Goal: Information Seeking & Learning: Learn about a topic

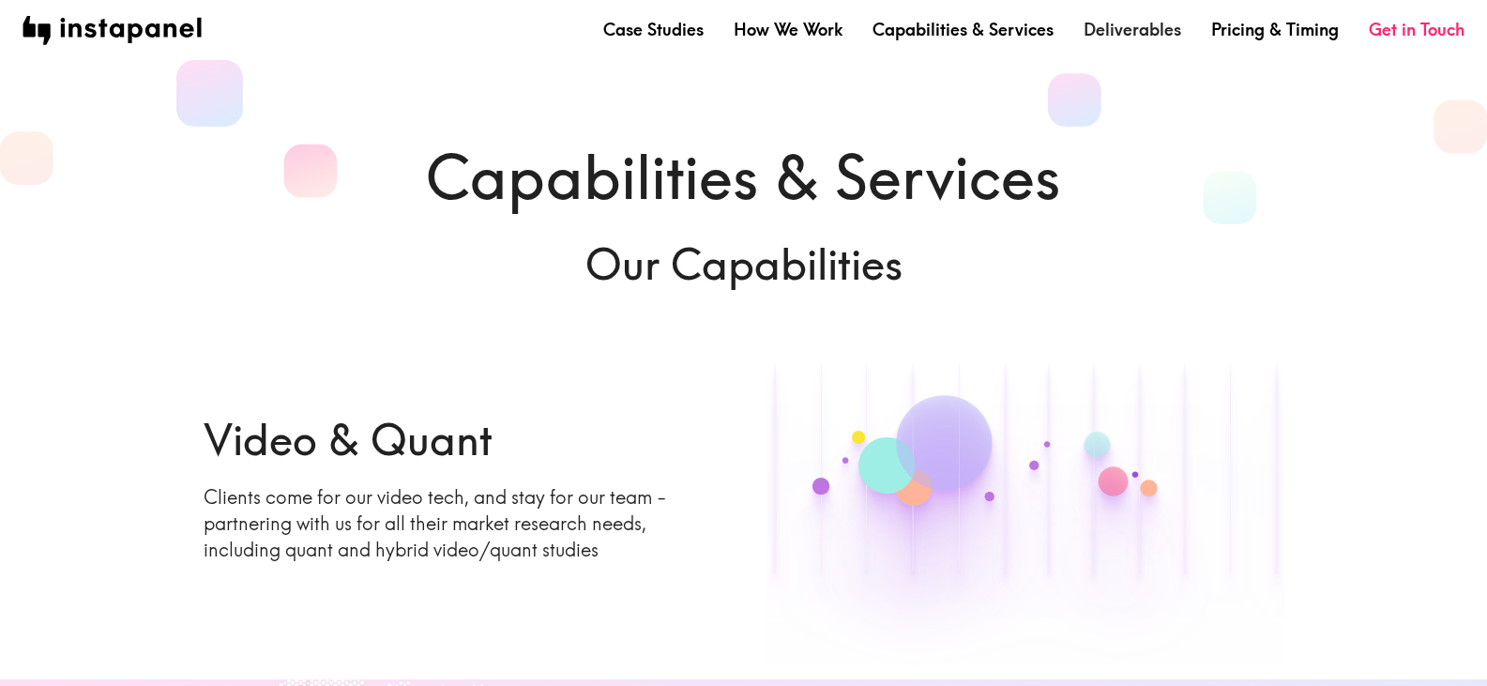
click at [1086, 23] on link "Deliverables" at bounding box center [1133, 29] width 98 height 23
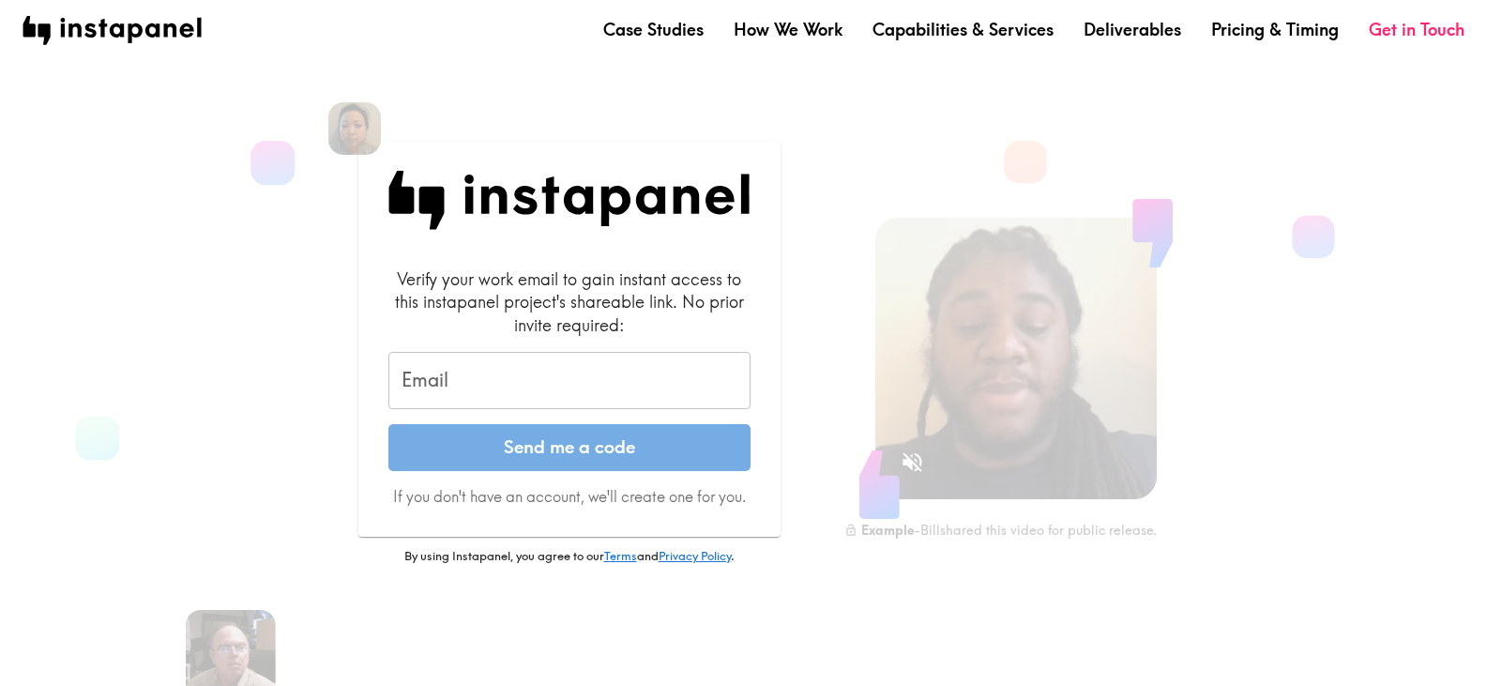
drag, startPoint x: 446, startPoint y: 374, endPoint x: 511, endPoint y: 384, distance: 65.6
click at [448, 374] on input "Email" at bounding box center [570, 381] width 362 height 58
type input "markh@noblecu.com"
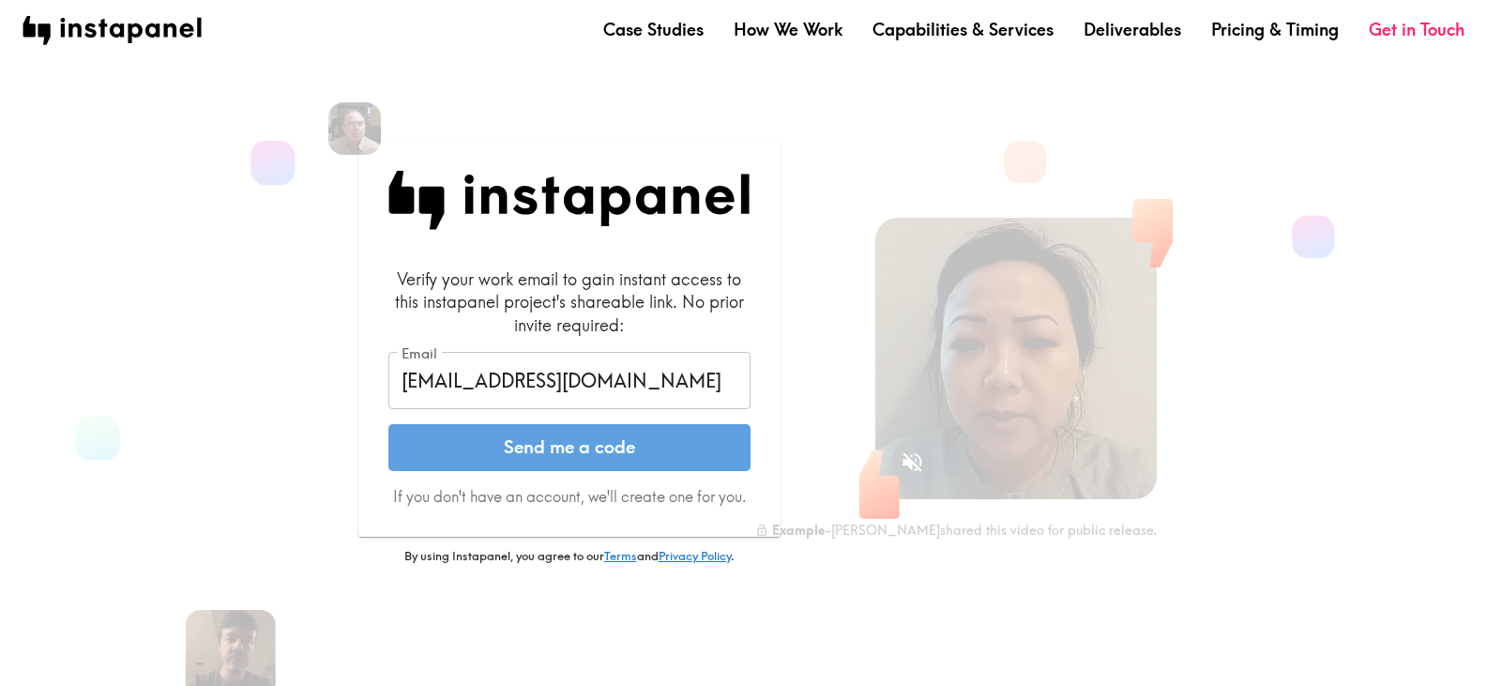
click at [528, 449] on button "Send me a code" at bounding box center [570, 447] width 362 height 47
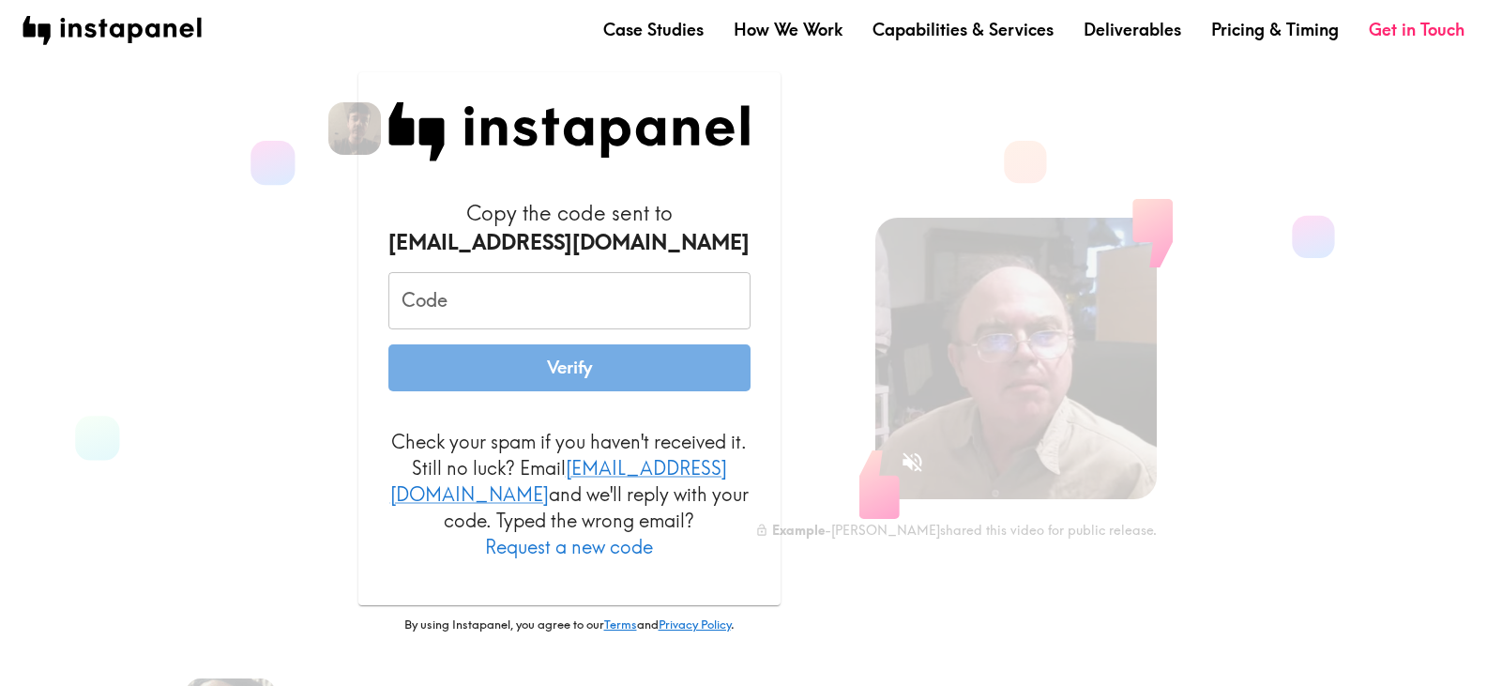
click at [480, 312] on input "Code" at bounding box center [570, 301] width 362 height 58
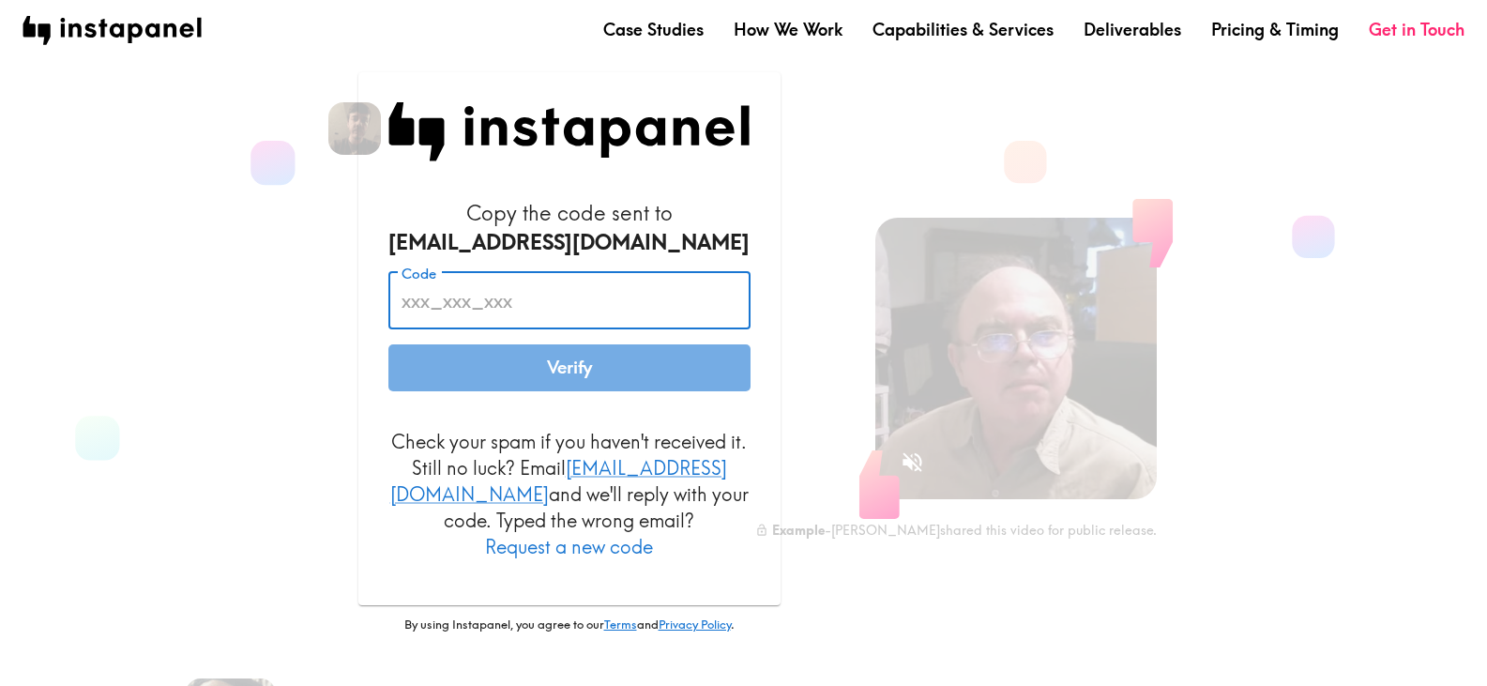
paste input "d2a_yeu_8E5"
type input "d2a_yeu_8E5"
click at [486, 387] on button "Verify" at bounding box center [570, 367] width 362 height 47
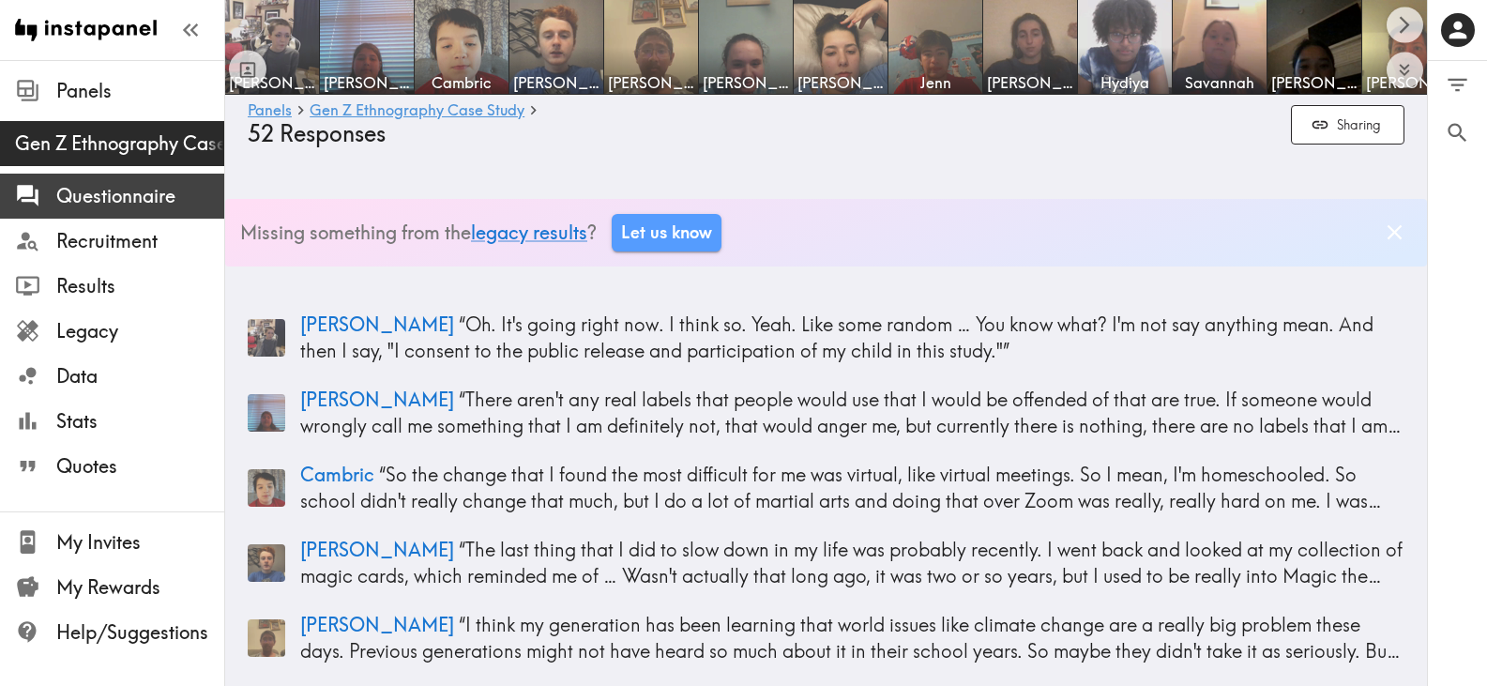
click at [100, 212] on span "Questionnaire" at bounding box center [140, 196] width 168 height 34
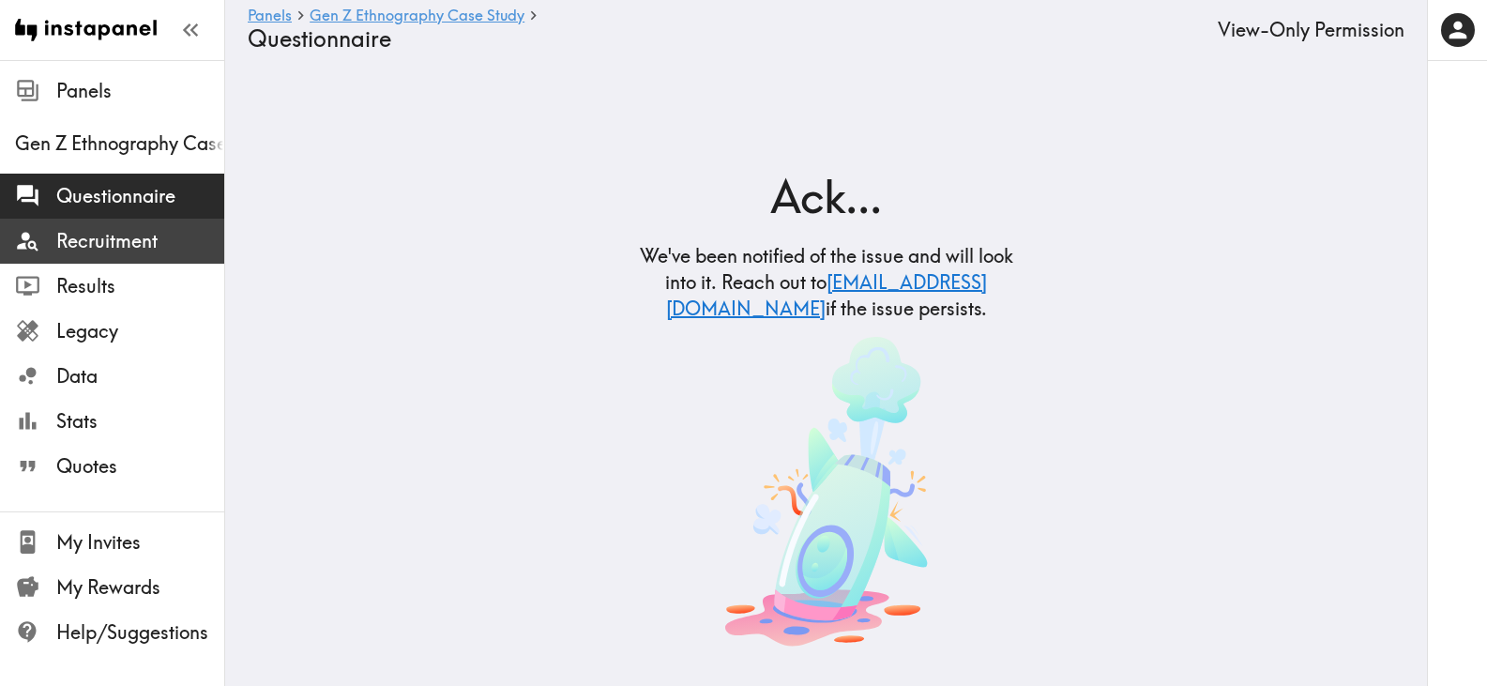
click at [88, 251] on span "Recruitment" at bounding box center [140, 241] width 168 height 26
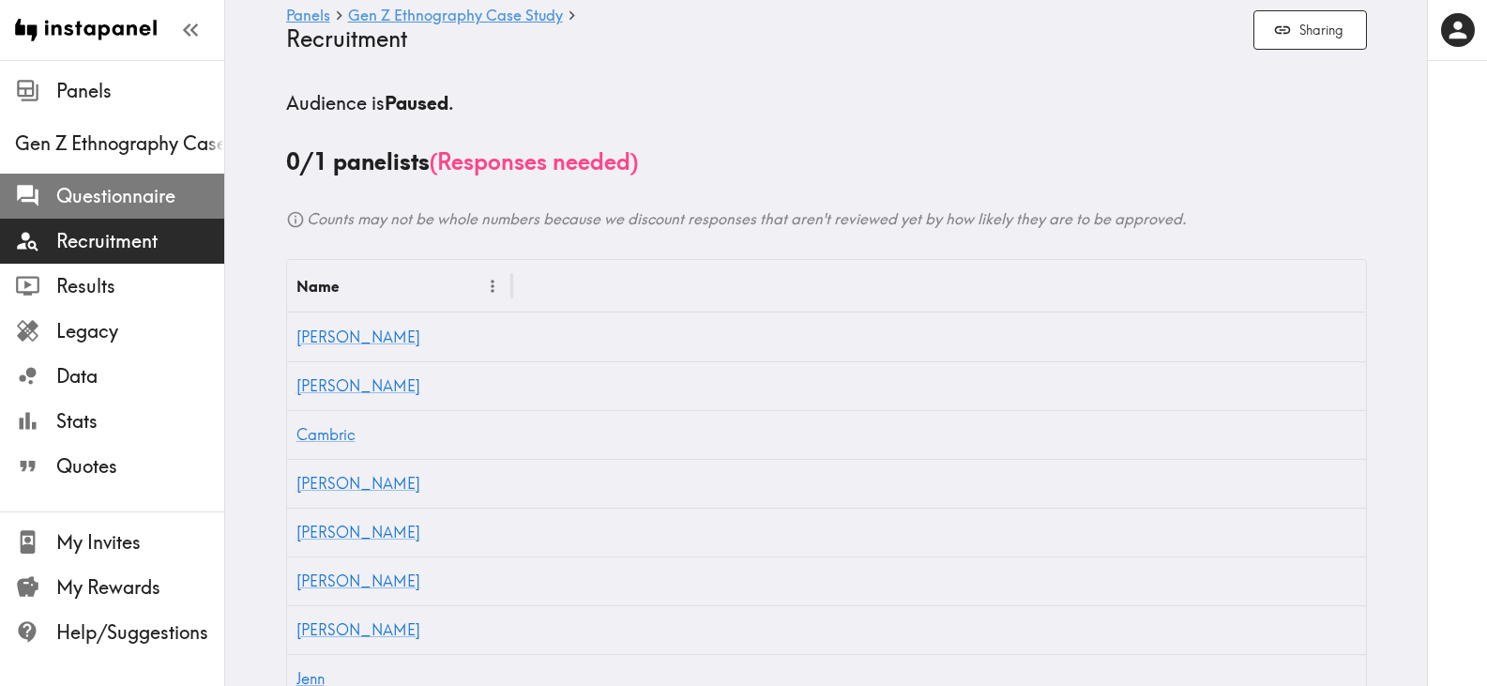
click at [100, 195] on span "Questionnaire" at bounding box center [140, 196] width 168 height 26
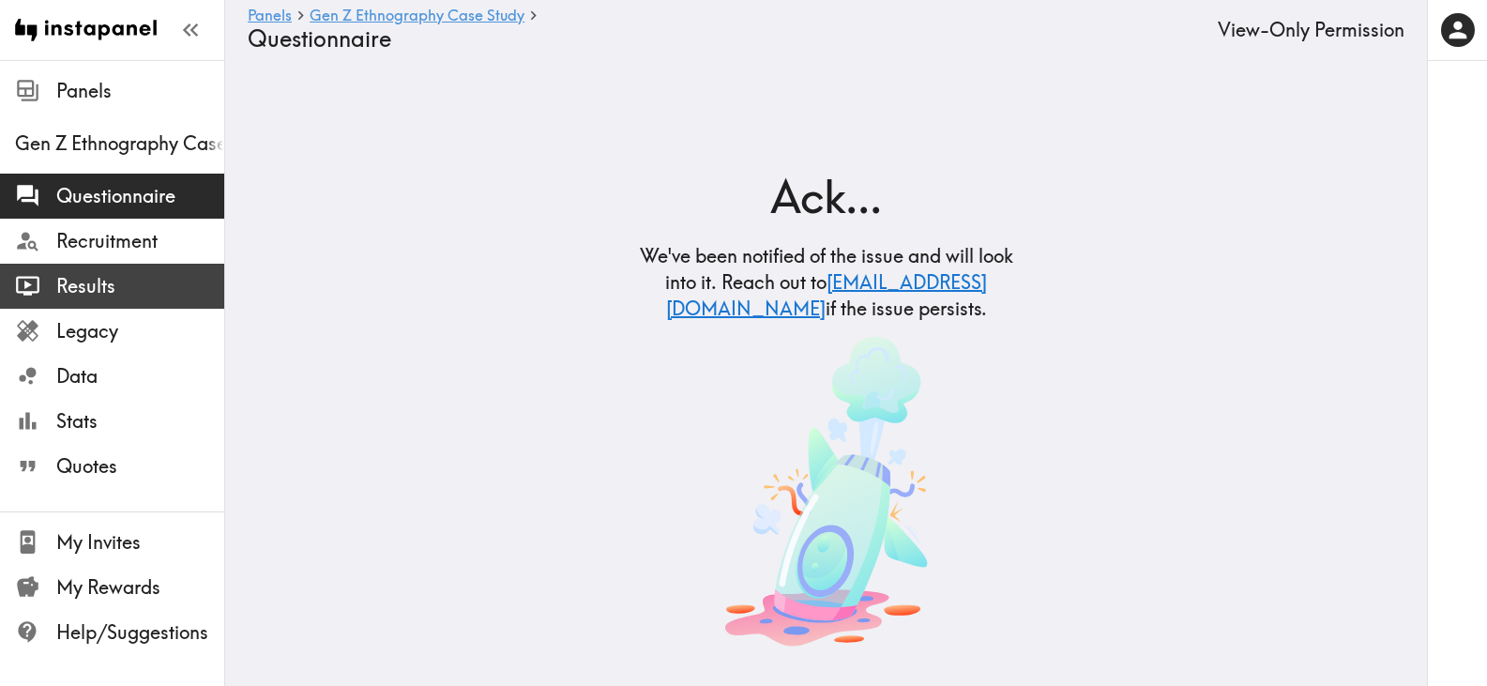
click at [81, 291] on span "Results" at bounding box center [140, 286] width 168 height 26
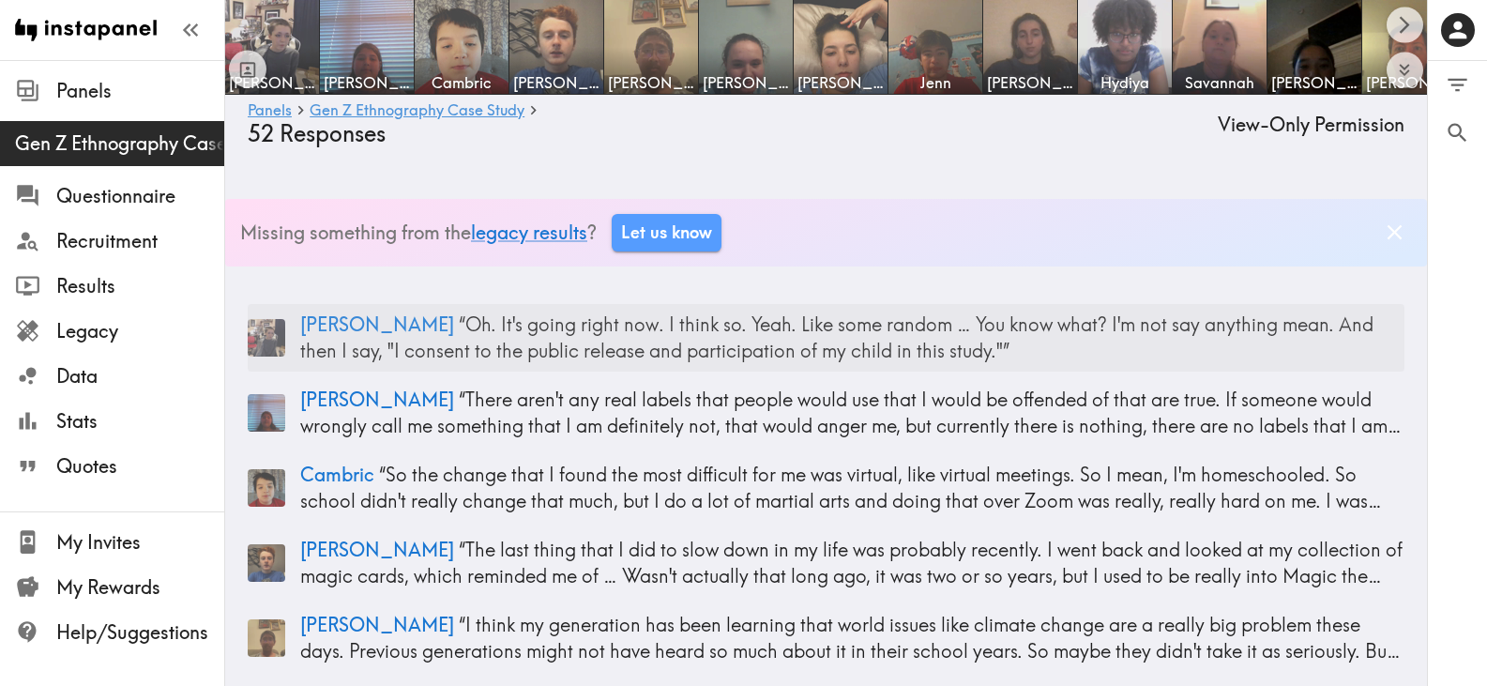
click at [649, 352] on p "Mel “ Oh. It's going right now. I think so. Yeah. Like some random … You know w…" at bounding box center [852, 338] width 1105 height 53
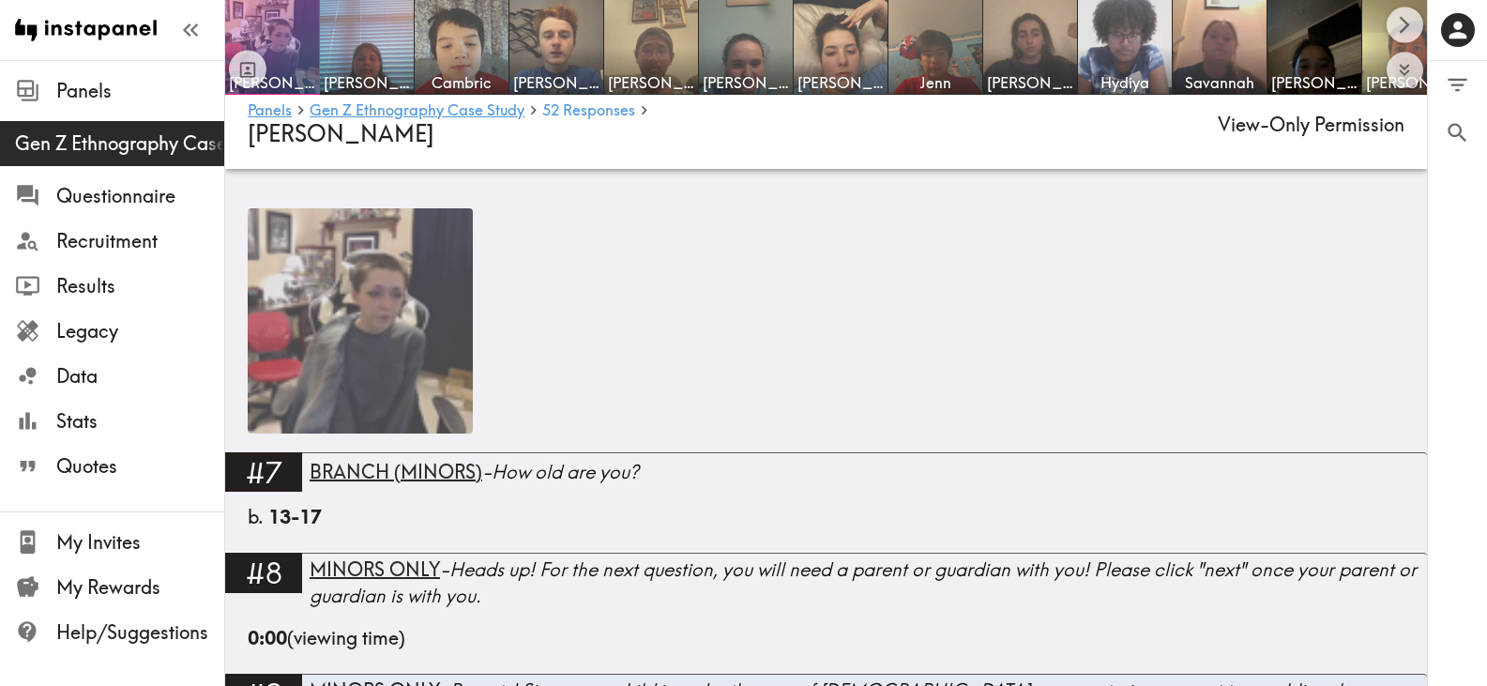
scroll to position [497, 0]
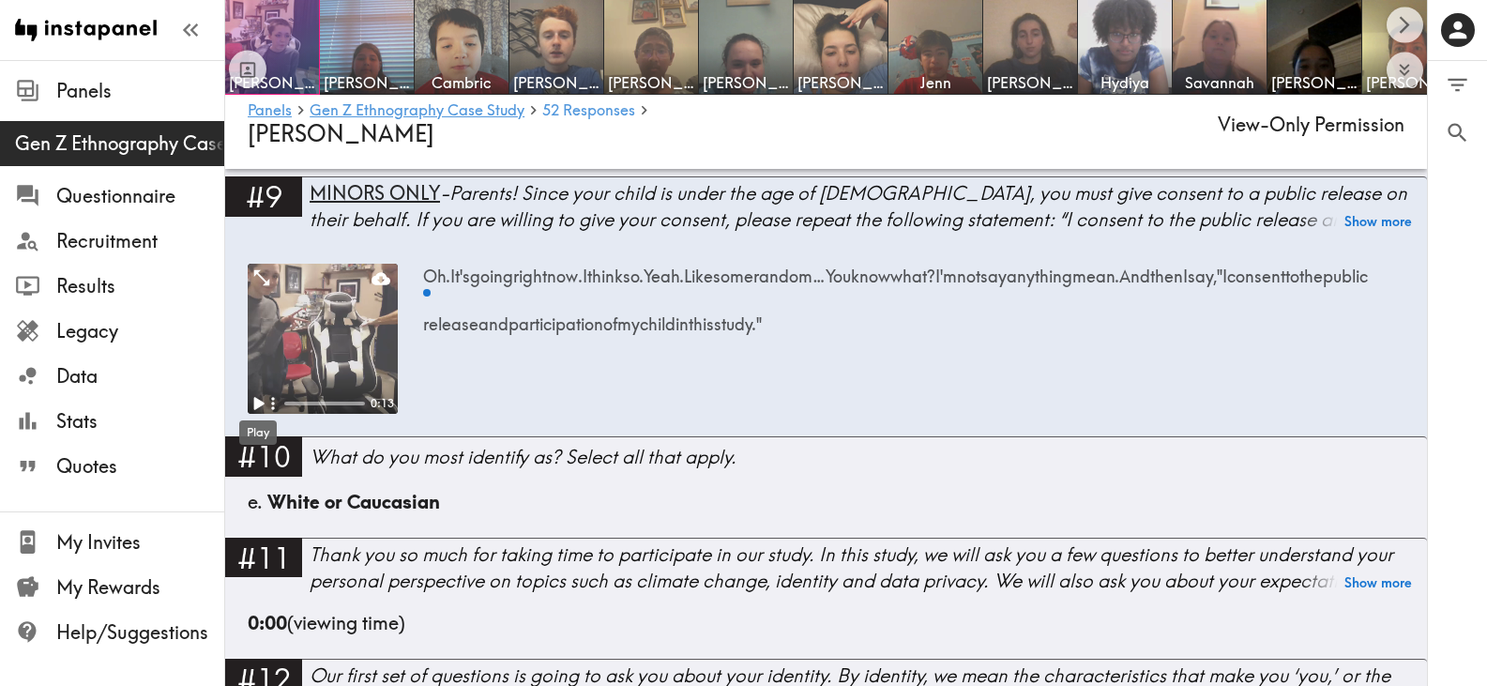
click at [259, 402] on icon "Play" at bounding box center [259, 404] width 10 height 13
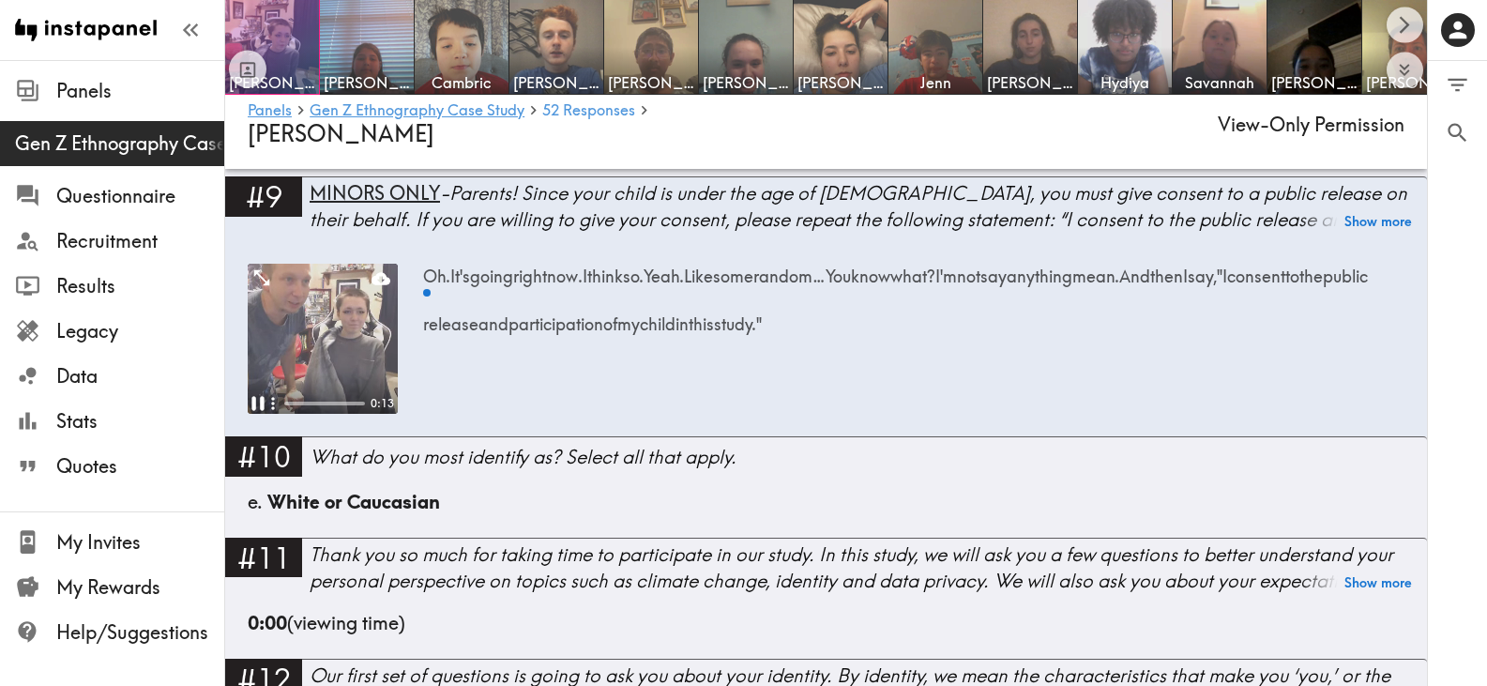
click at [314, 319] on video at bounding box center [323, 339] width 150 height 150
click at [479, 207] on div "MINORS ONLY - Parents! Since your child is under the age of 18, you must give c…" at bounding box center [869, 206] width 1118 height 53
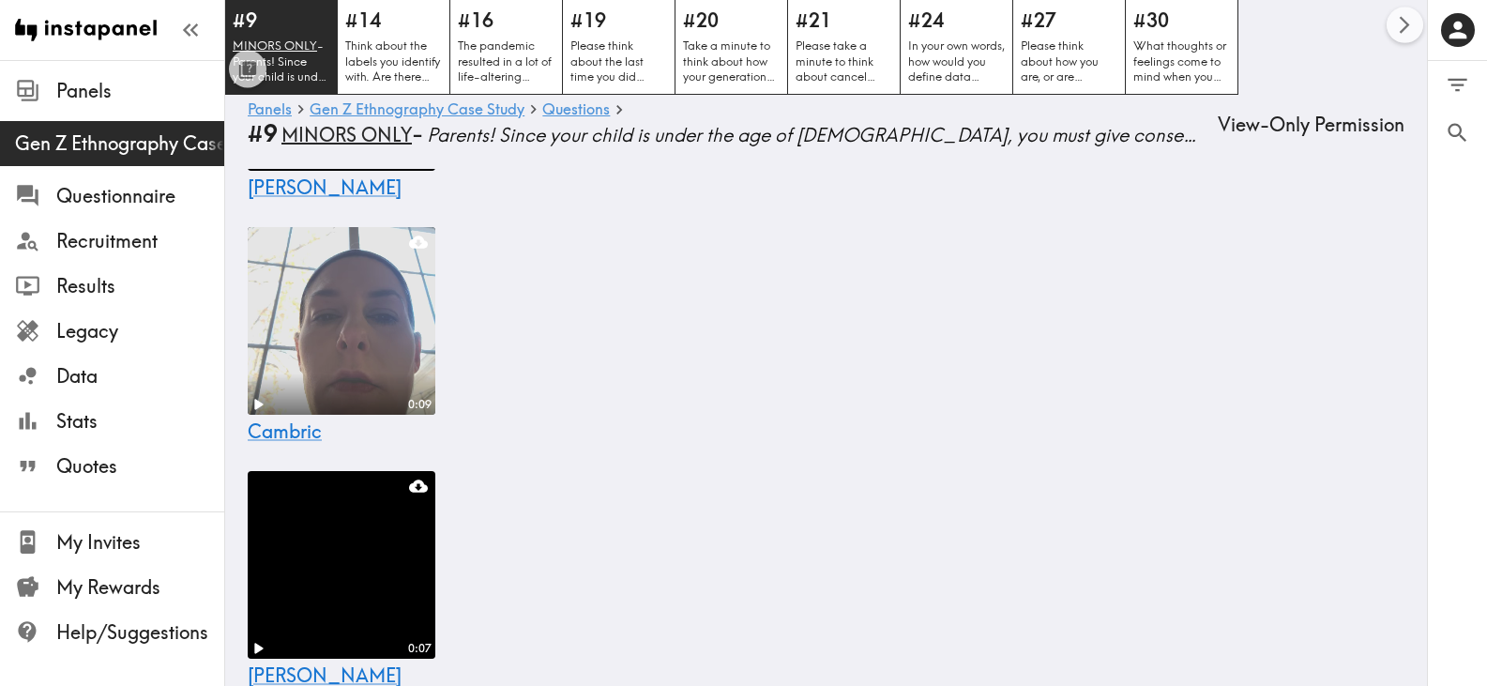
scroll to position [53, 0]
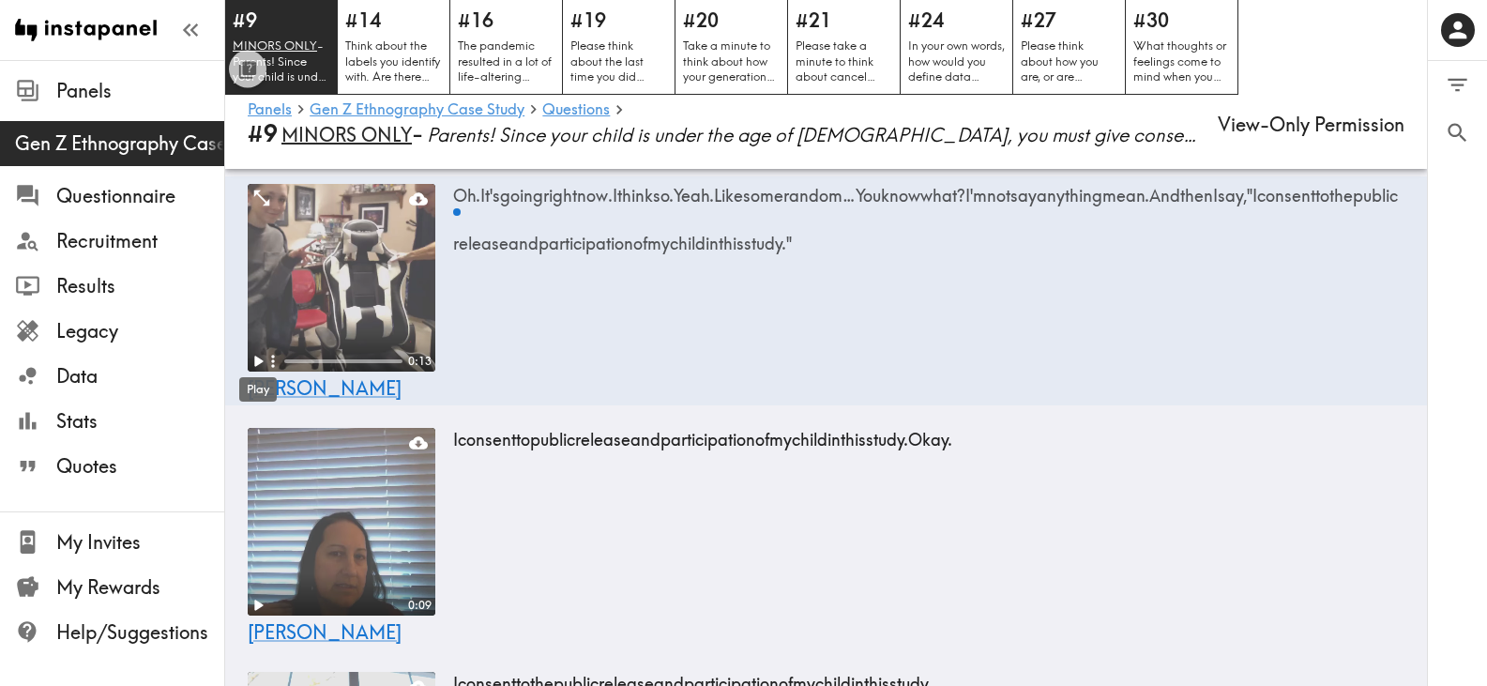
click at [255, 364] on div "Play" at bounding box center [257, 383] width 41 height 39
click at [352, 252] on video at bounding box center [342, 278] width 188 height 188
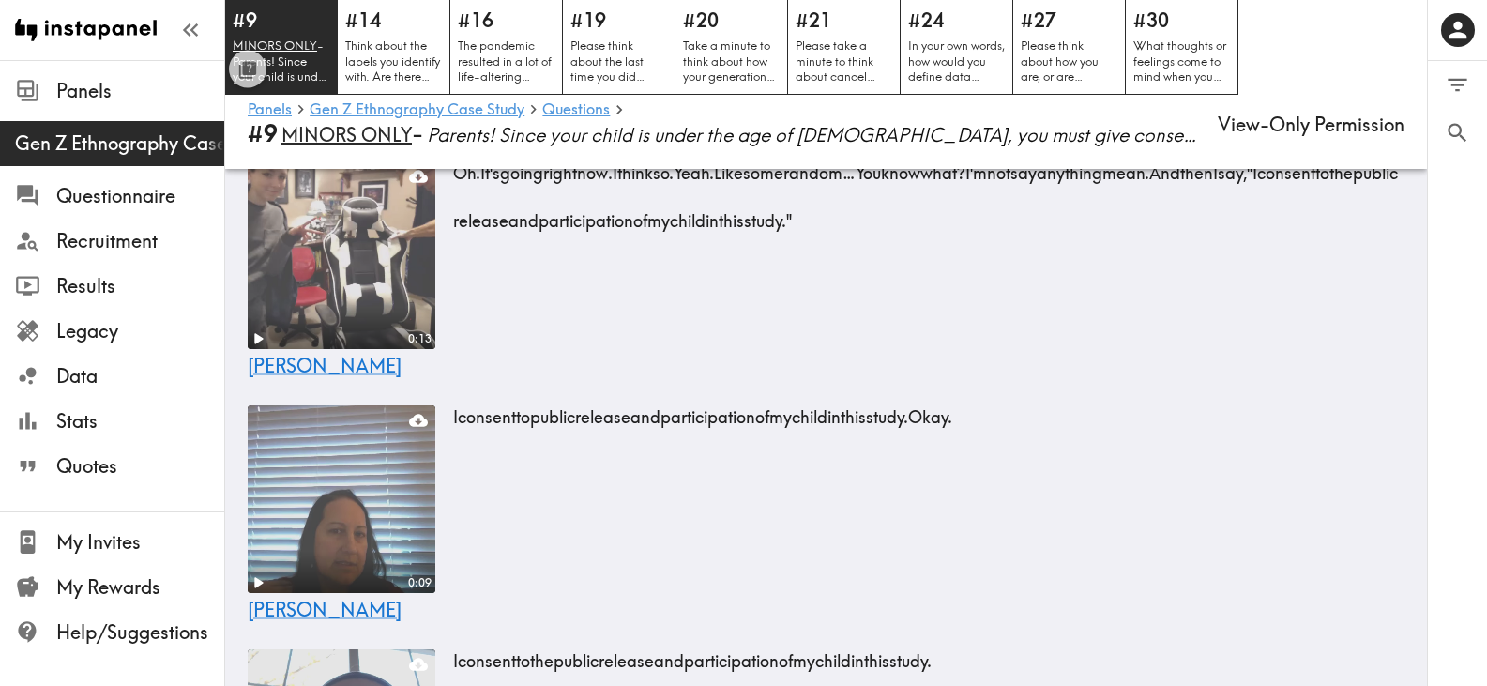
scroll to position [428, 0]
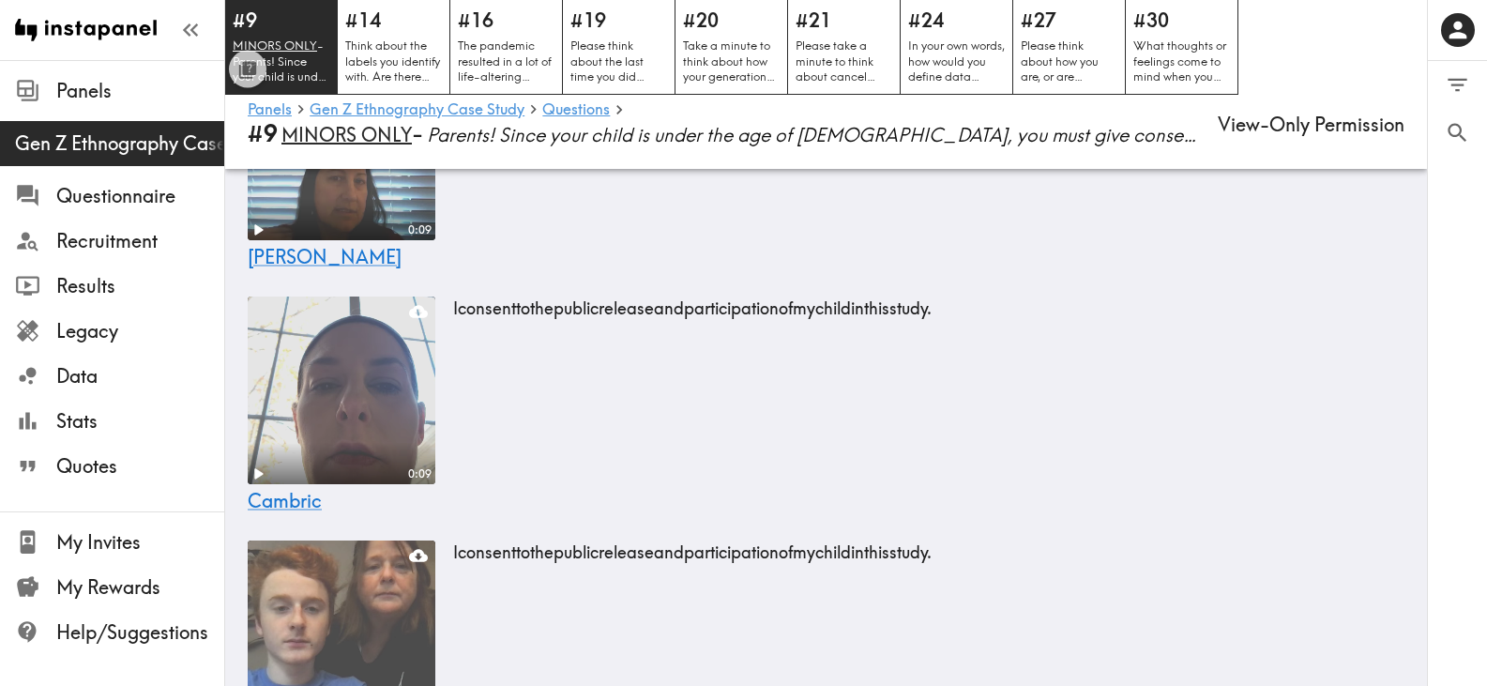
click at [332, 415] on video at bounding box center [341, 390] width 197 height 197
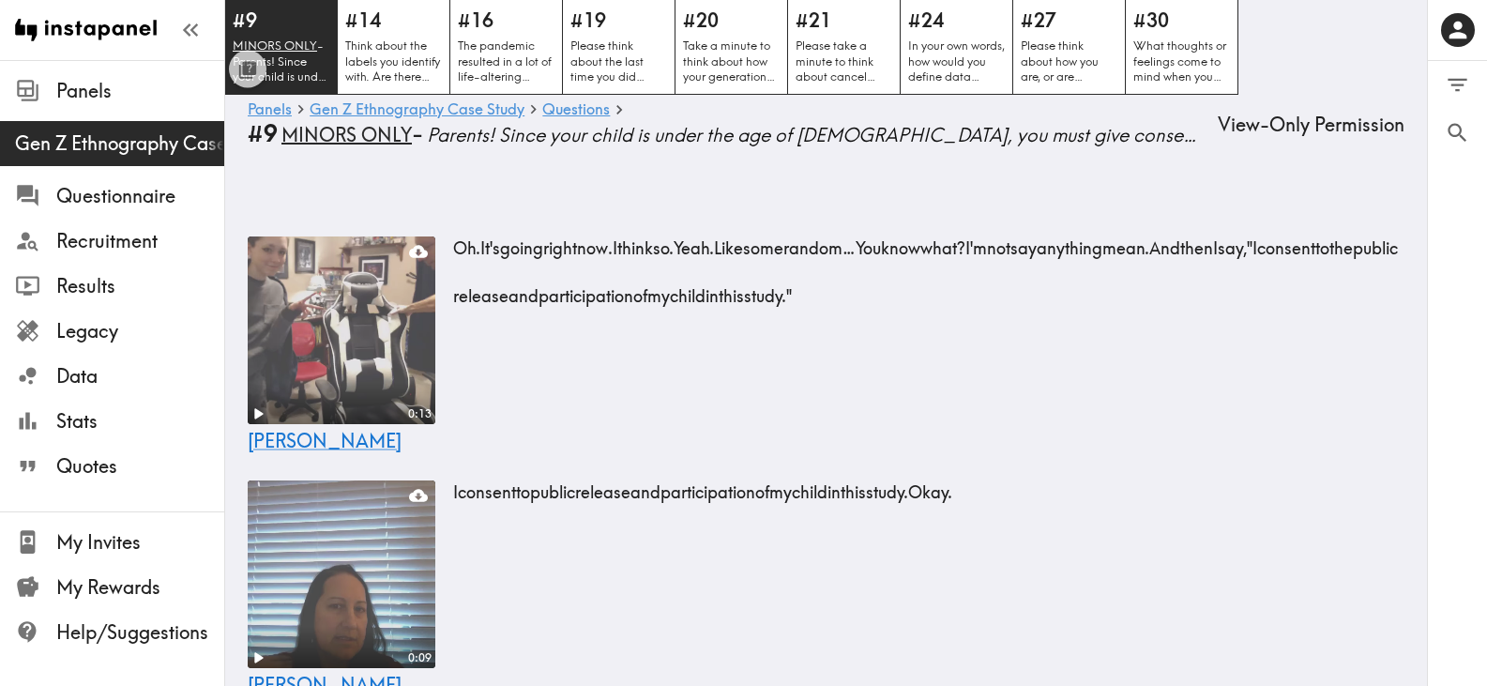
click at [714, 245] on span "Yeah." at bounding box center [694, 242] width 40 height 48
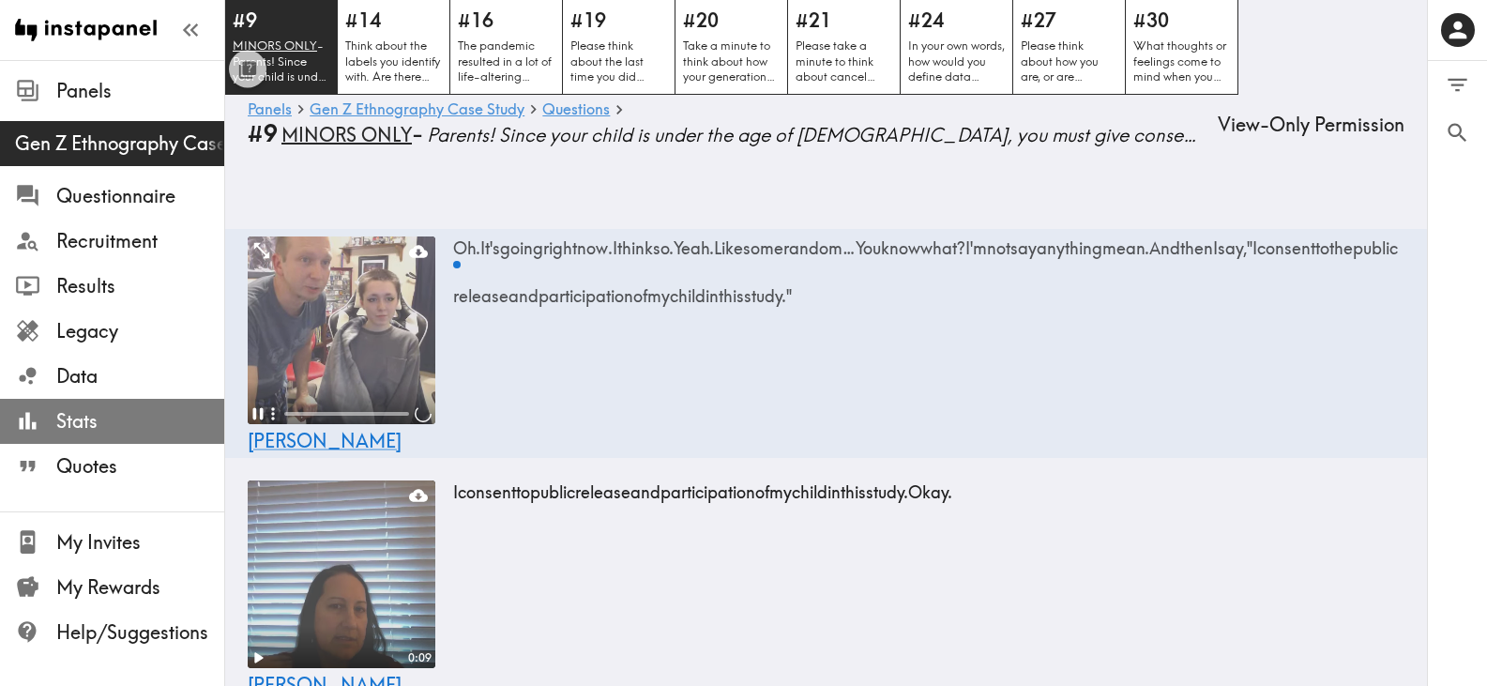
click at [77, 419] on span "Stats" at bounding box center [140, 421] width 168 height 26
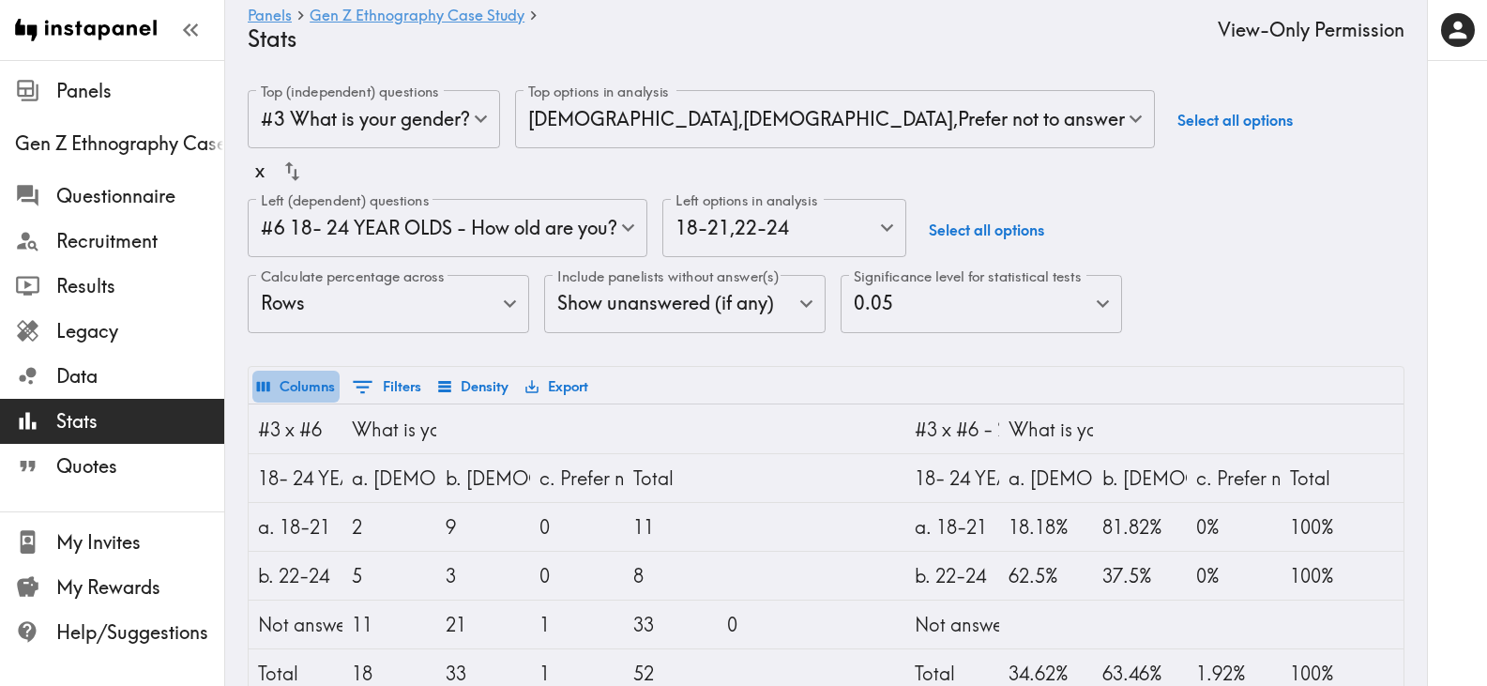
click at [307, 390] on button "Columns" at bounding box center [295, 387] width 87 height 32
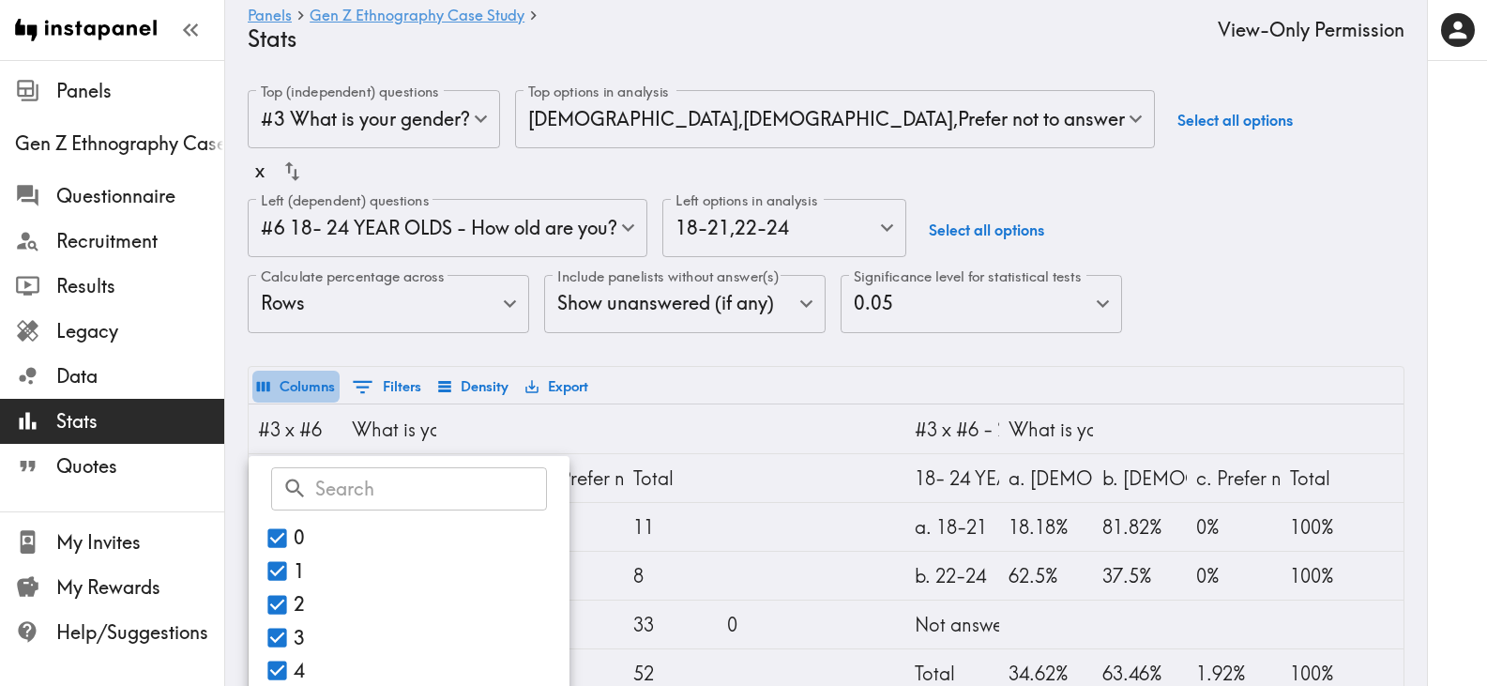
click at [314, 382] on button "Columns" at bounding box center [295, 387] width 87 height 32
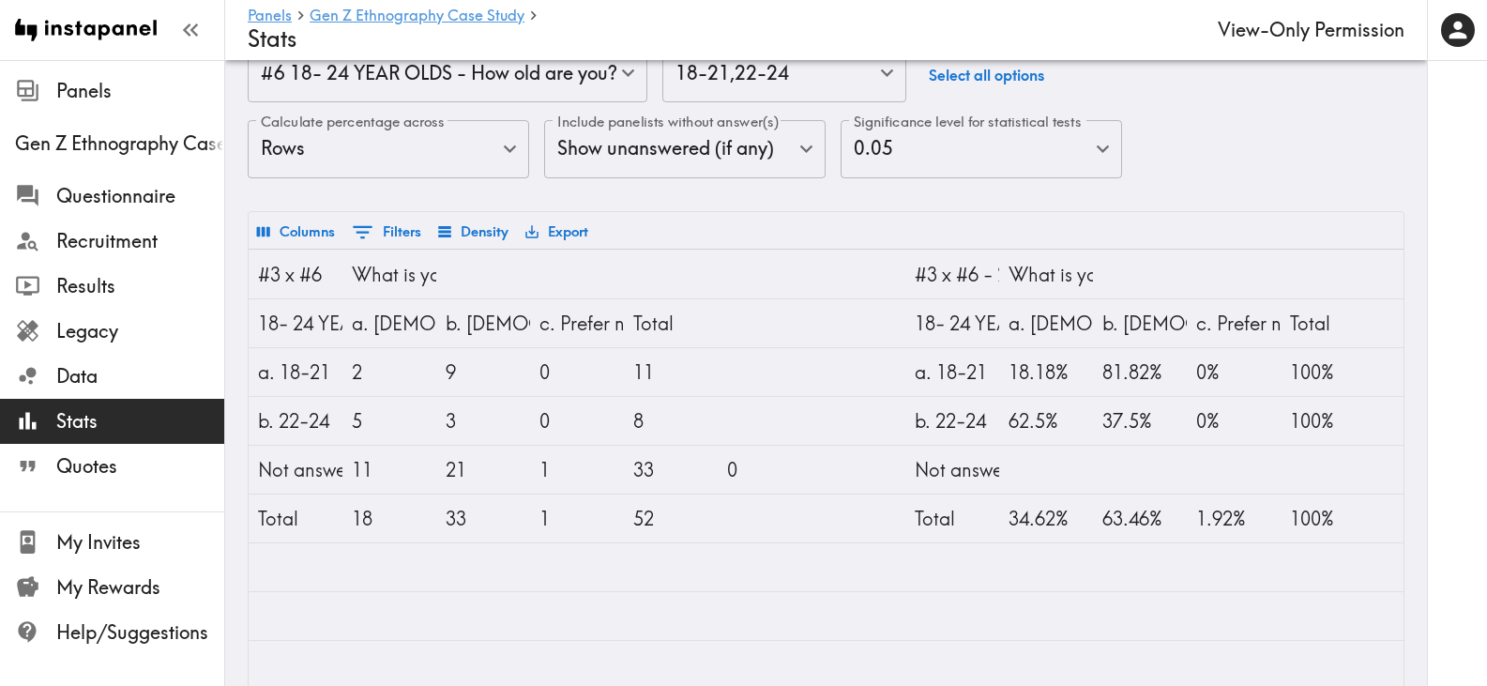
scroll to position [188, 0]
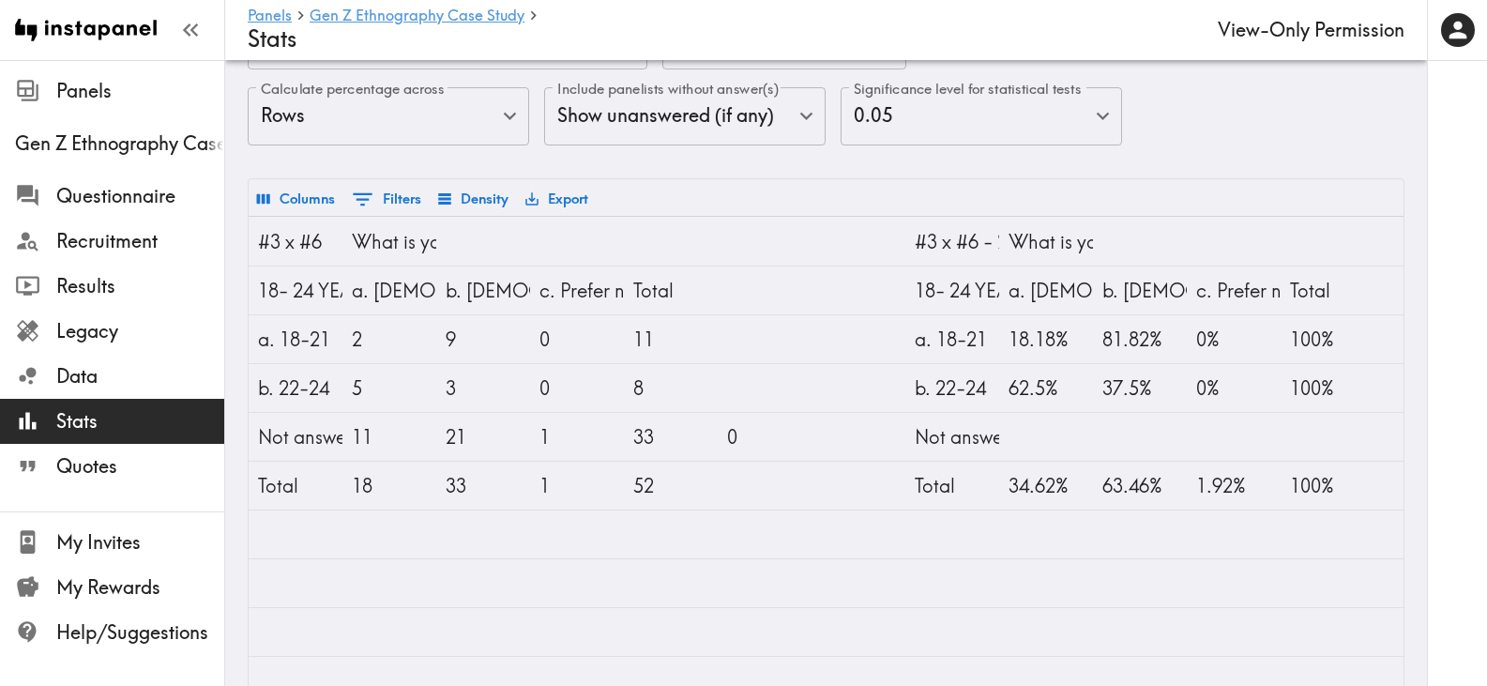
click at [485, 202] on button "Density" at bounding box center [474, 199] width 80 height 32
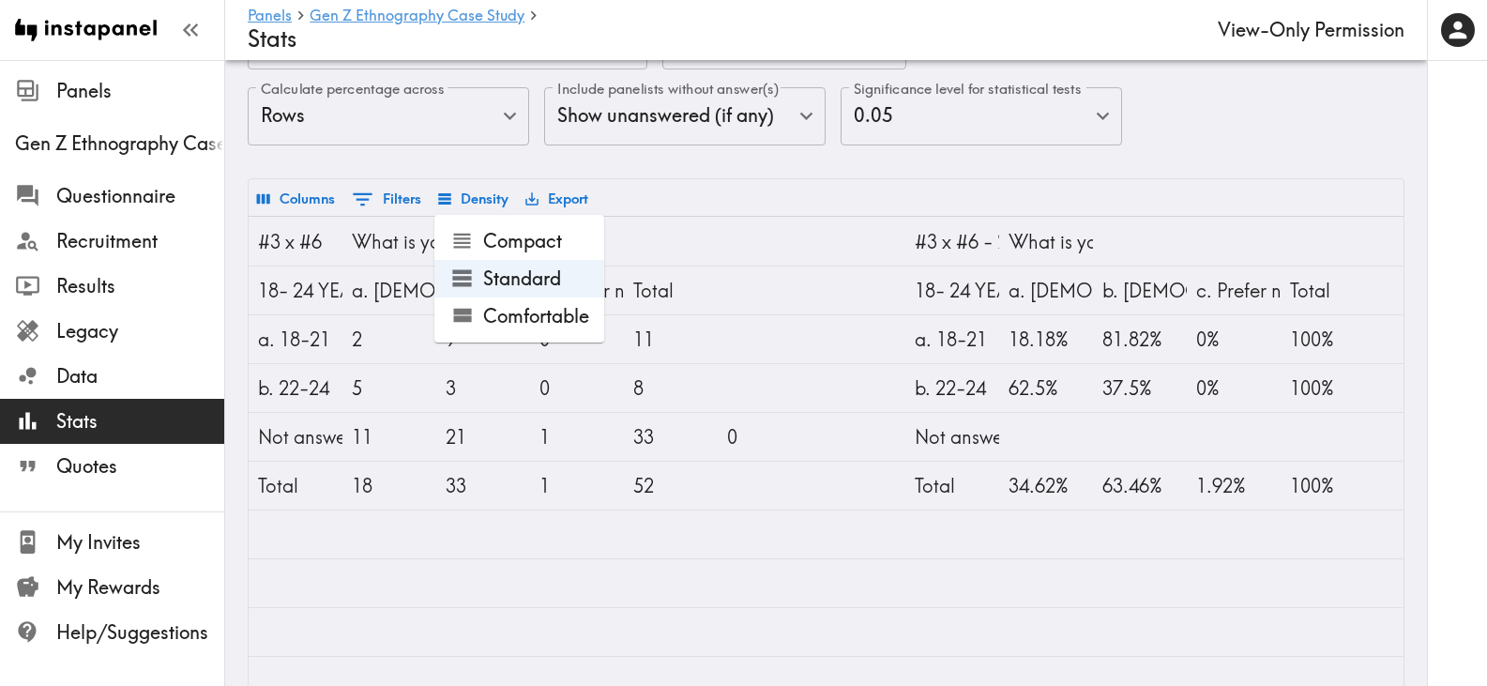
click at [484, 241] on li "Compact" at bounding box center [519, 241] width 170 height 38
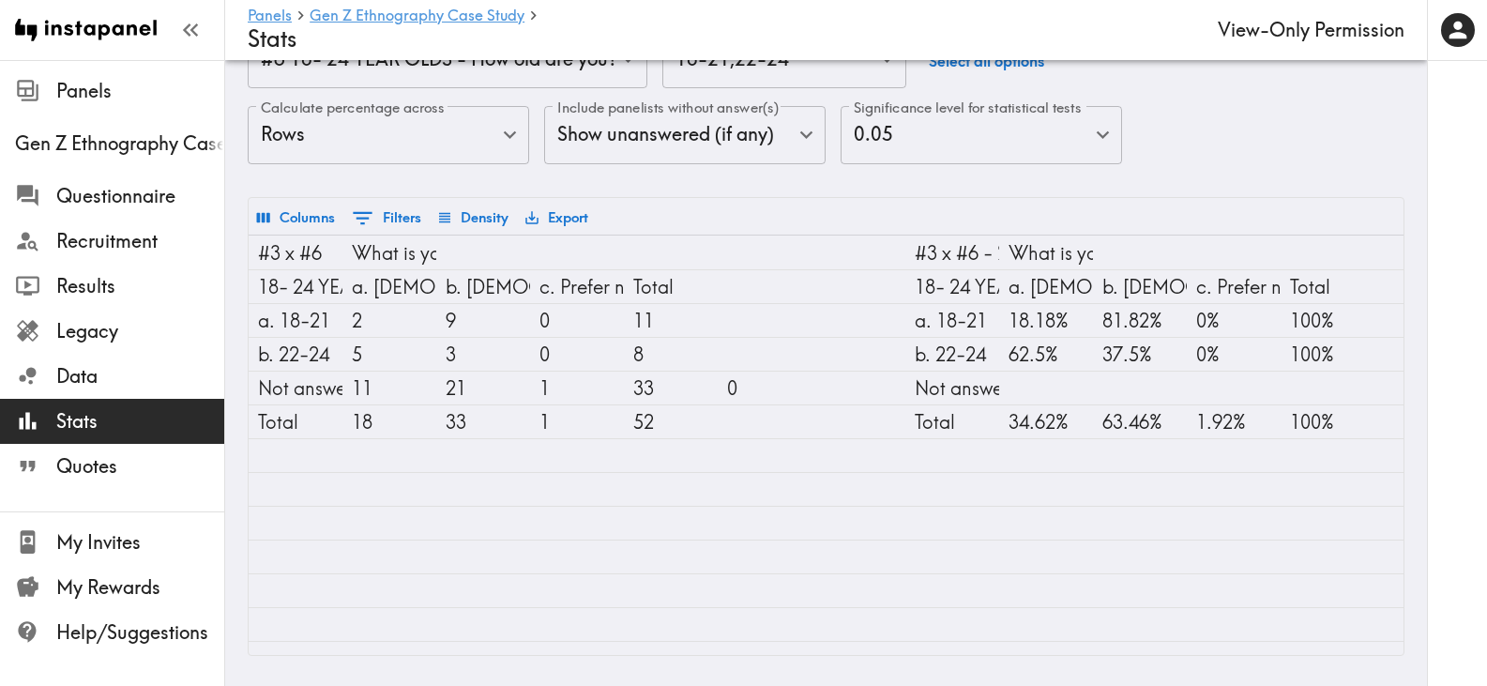
scroll to position [183, 0]
click at [486, 207] on button "Density" at bounding box center [474, 218] width 80 height 32
click at [490, 326] on li "Comfortable" at bounding box center [519, 335] width 170 height 38
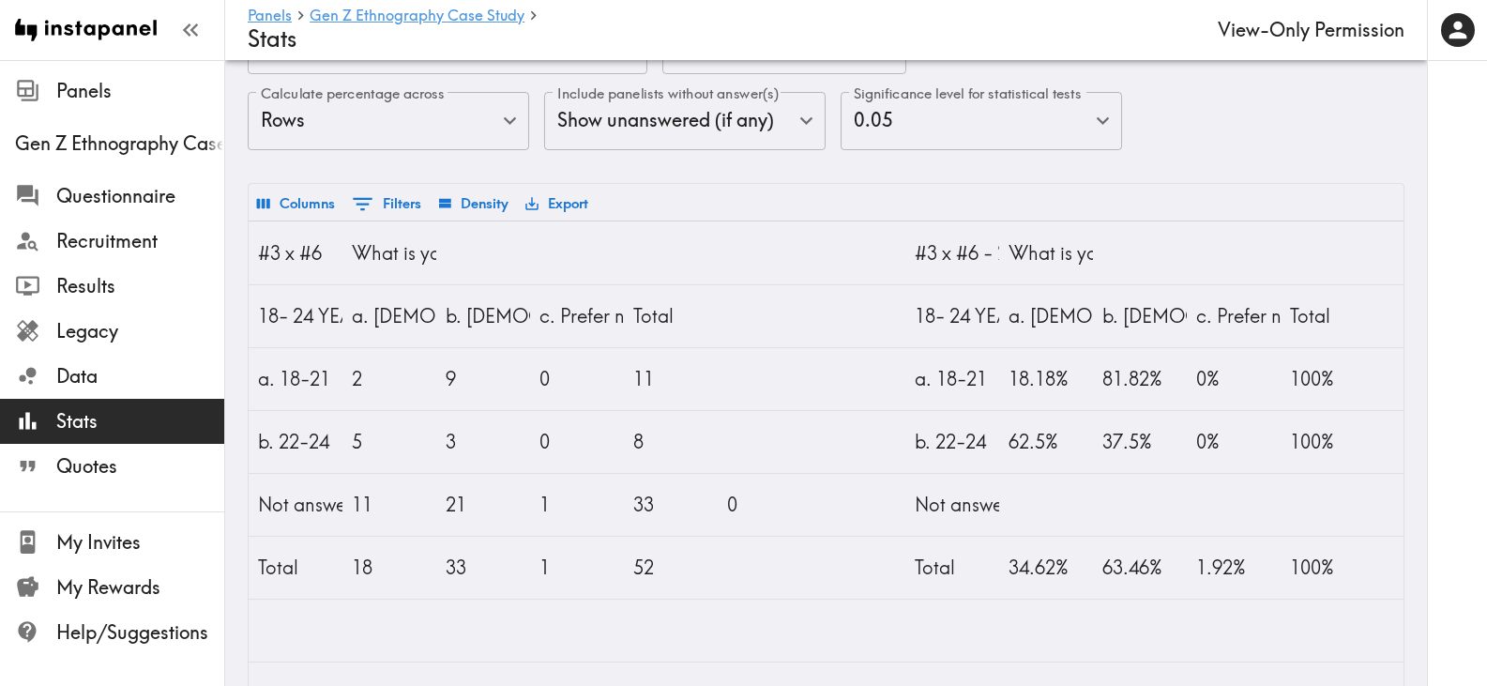
click at [381, 198] on button "0 Filters" at bounding box center [386, 204] width 79 height 33
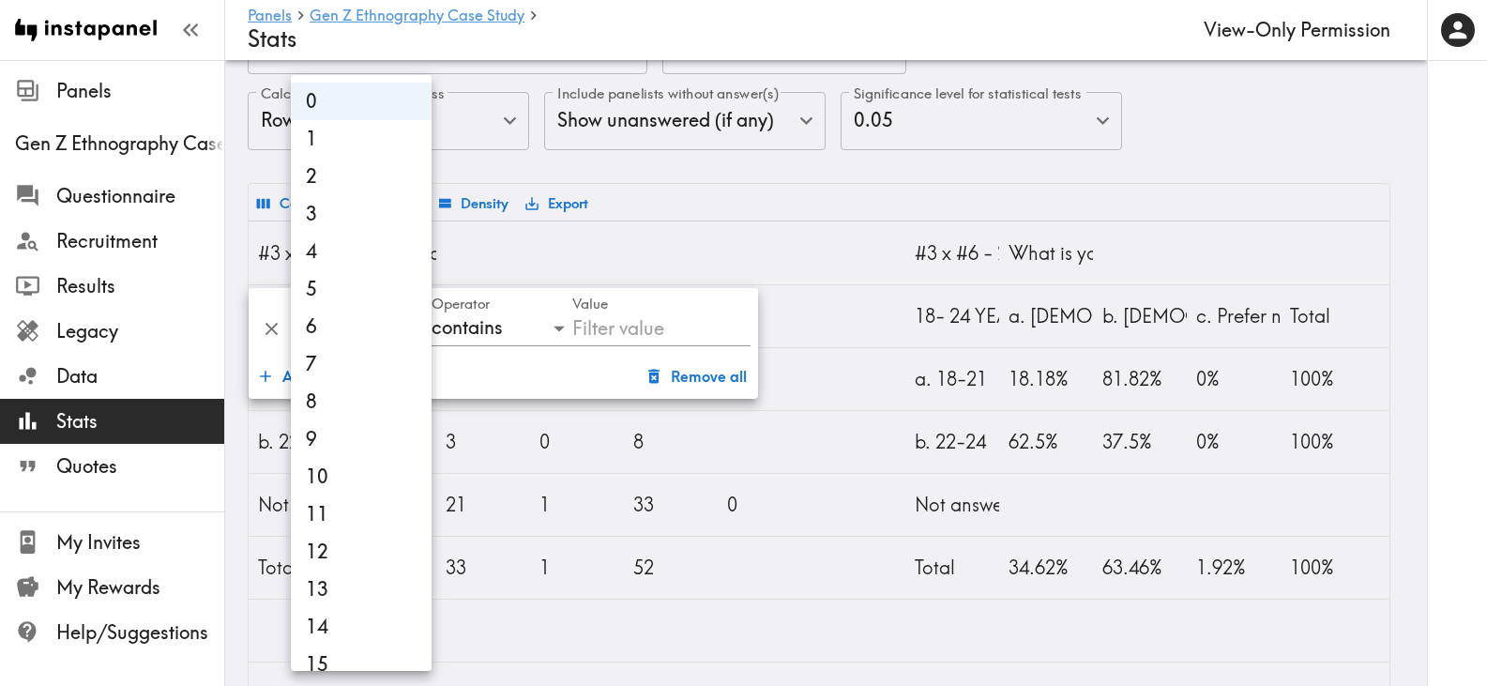
click at [412, 330] on body "Instapanel - Panels - Gen Z Ethnography Case Study - Stats Panels Gen Z Ethnogr…" at bounding box center [743, 449] width 1487 height 1144
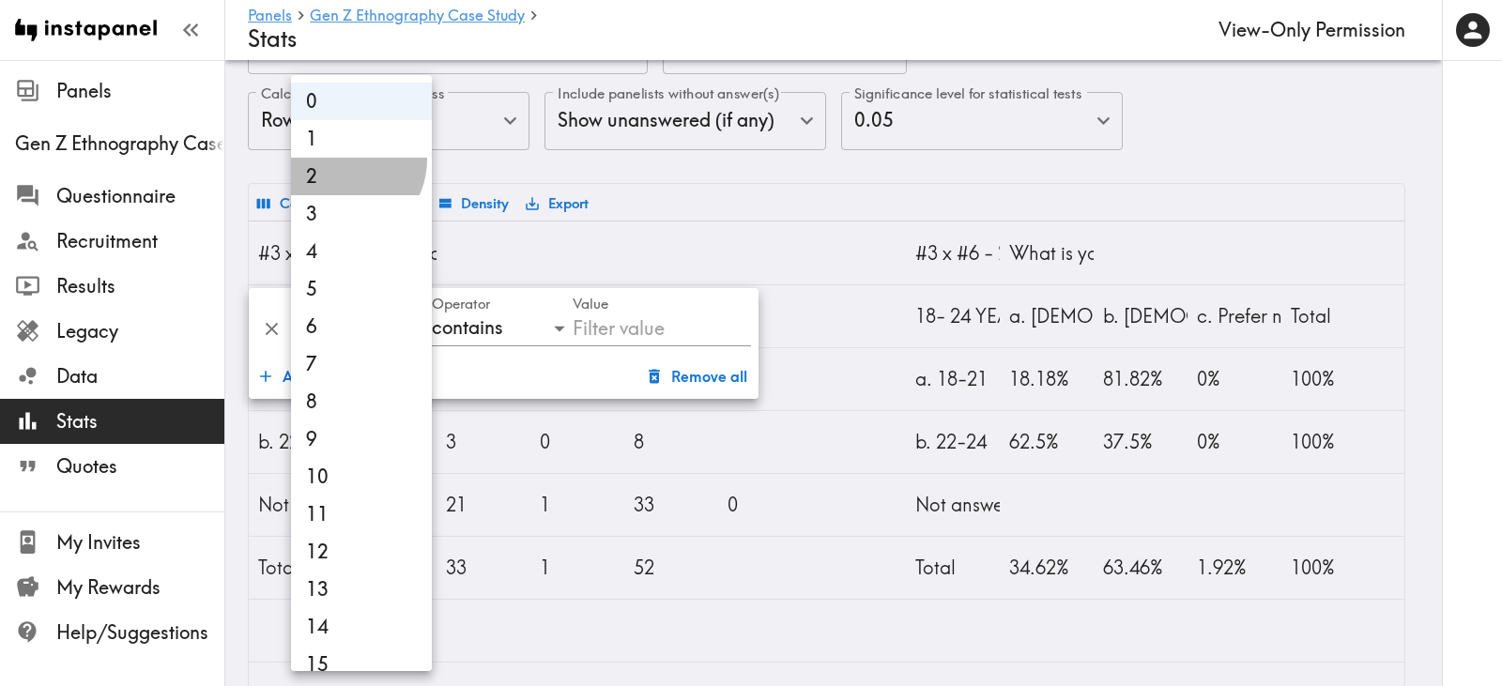
click at [342, 160] on li "2" at bounding box center [361, 177] width 141 height 38
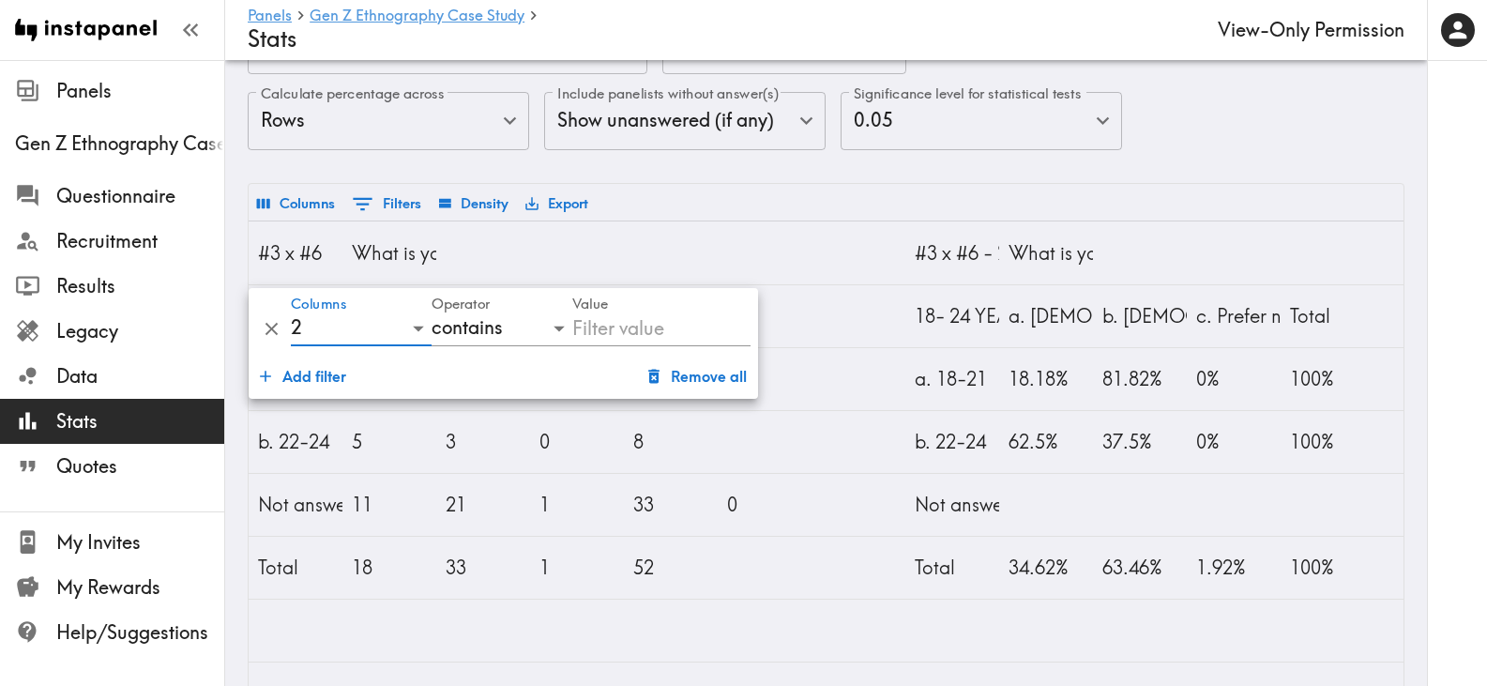
click at [266, 331] on icon "Delete" at bounding box center [272, 329] width 22 height 22
type input "0"
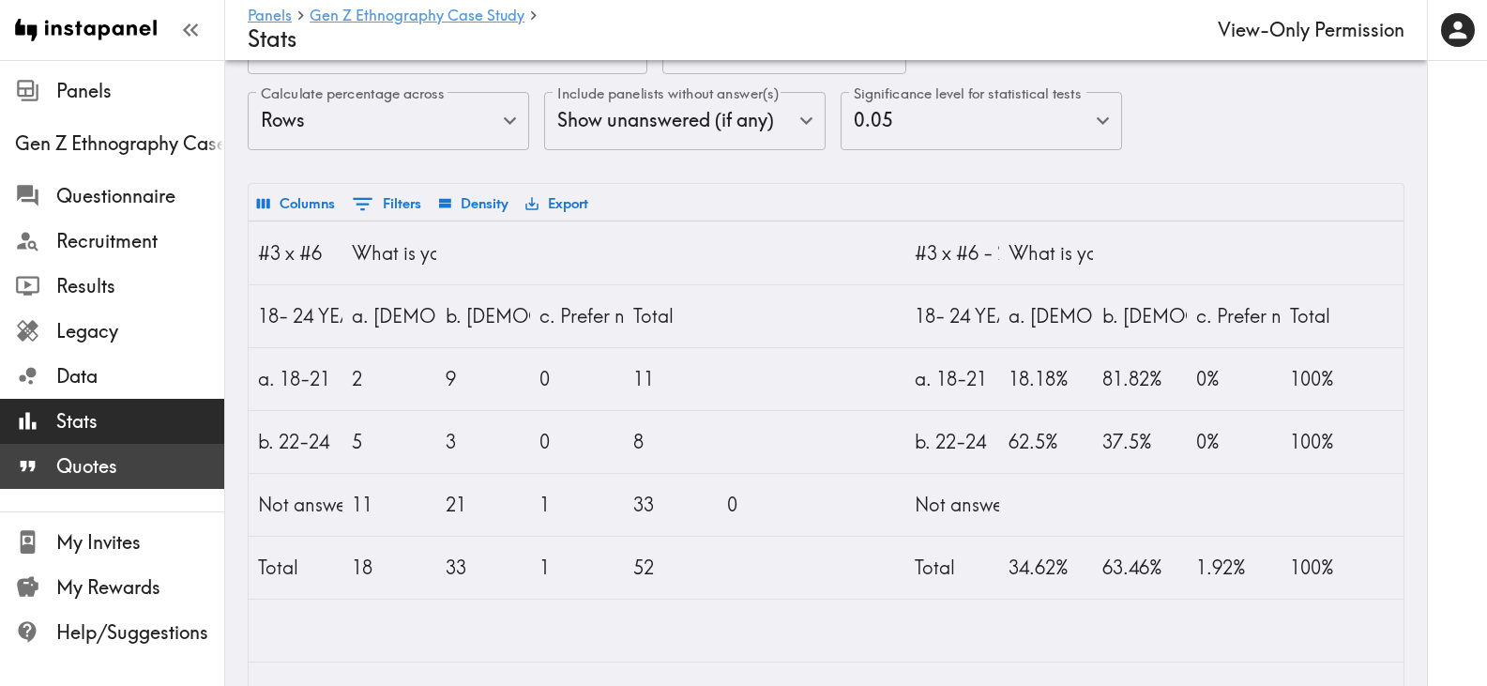
click at [88, 457] on span "Quotes" at bounding box center [140, 466] width 168 height 26
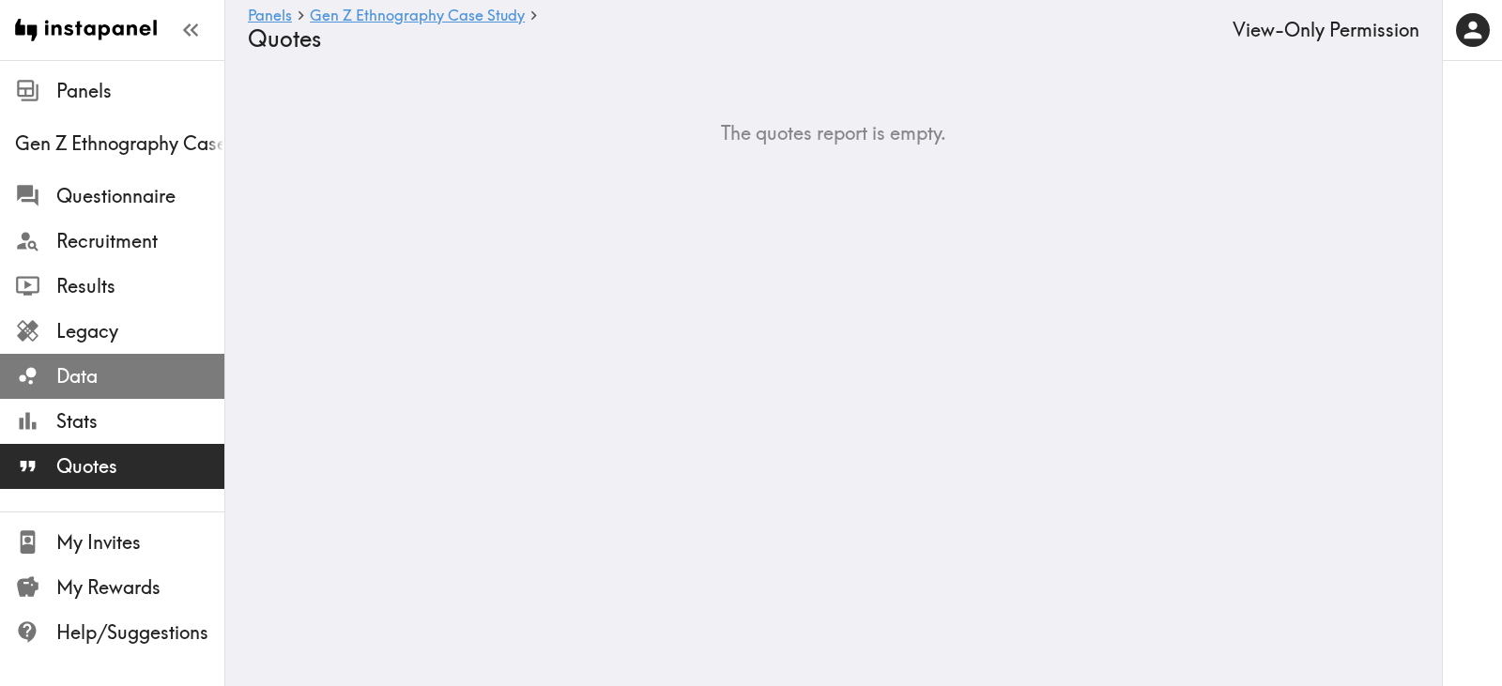
click at [141, 379] on span "Data" at bounding box center [140, 376] width 168 height 26
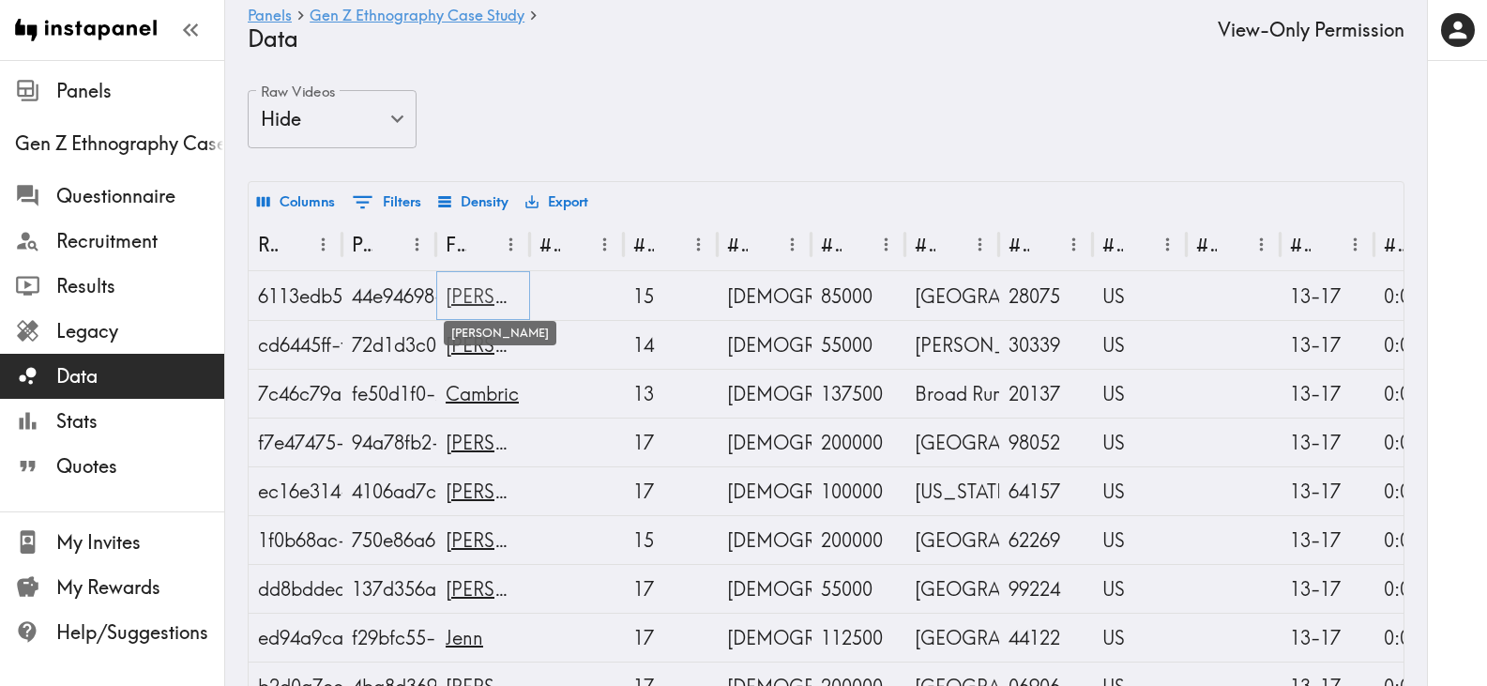
click at [448, 294] on link "Mel" at bounding box center [522, 295] width 153 height 23
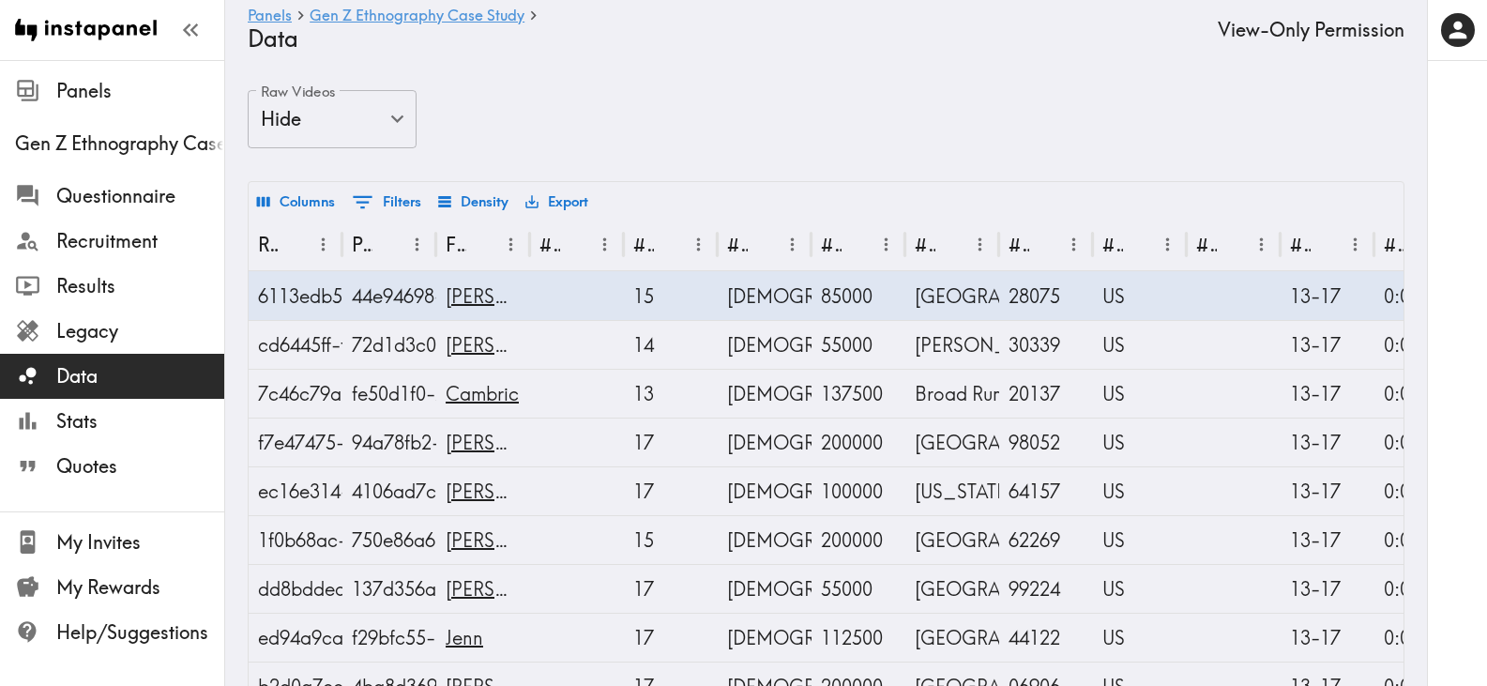
click at [967, 124] on div "Raw Videos Hide false Raw Videos" at bounding box center [826, 135] width 1157 height 91
click at [94, 425] on span "Stats" at bounding box center [140, 421] width 168 height 26
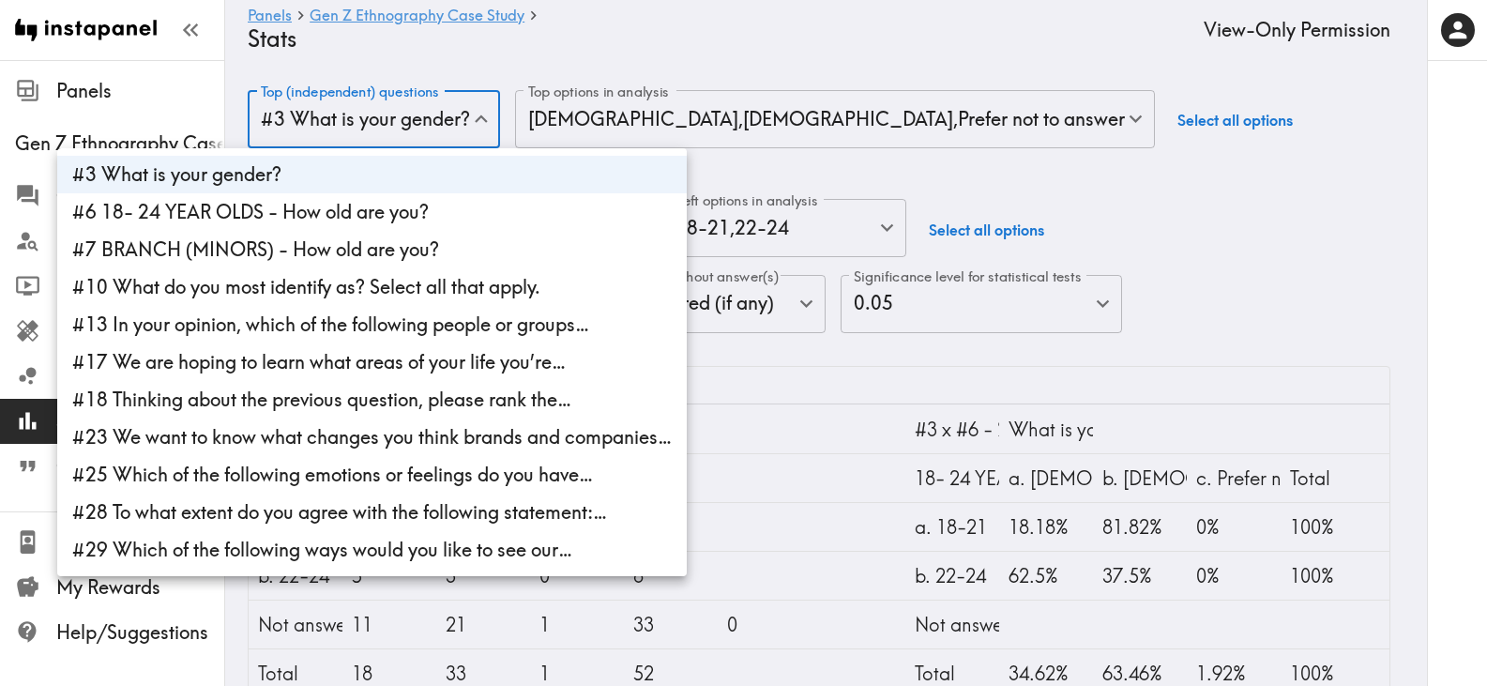
click at [480, 125] on body "Instapanel - Panels - Gen Z Ethnography Case Study - Stats Panels Gen Z Ethnogr…" at bounding box center [743, 547] width 1487 height 975
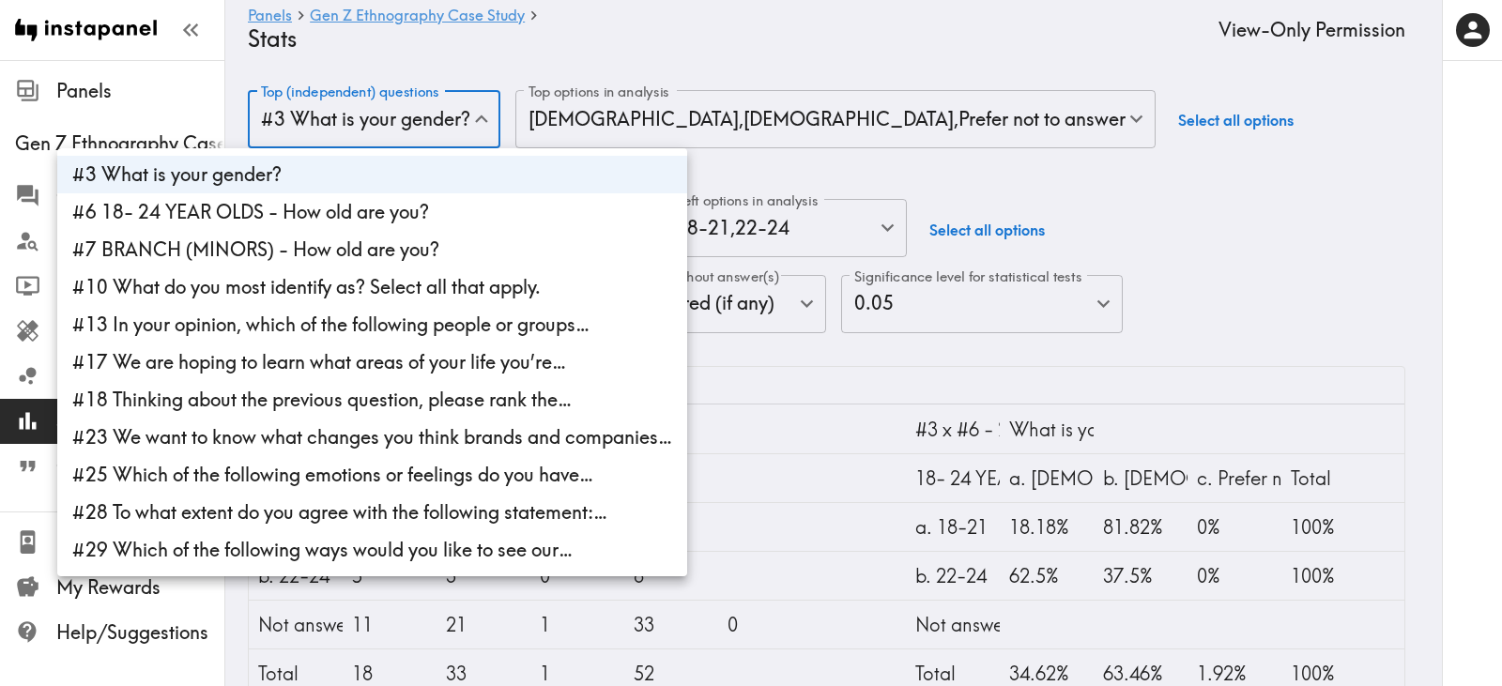
click at [584, 435] on li "#23 We want to know what changes you think brands and companies…" at bounding box center [372, 438] width 630 height 38
type input "gender,85d01a15-4dbc-4e84-a18b-5ea95c42cef8"
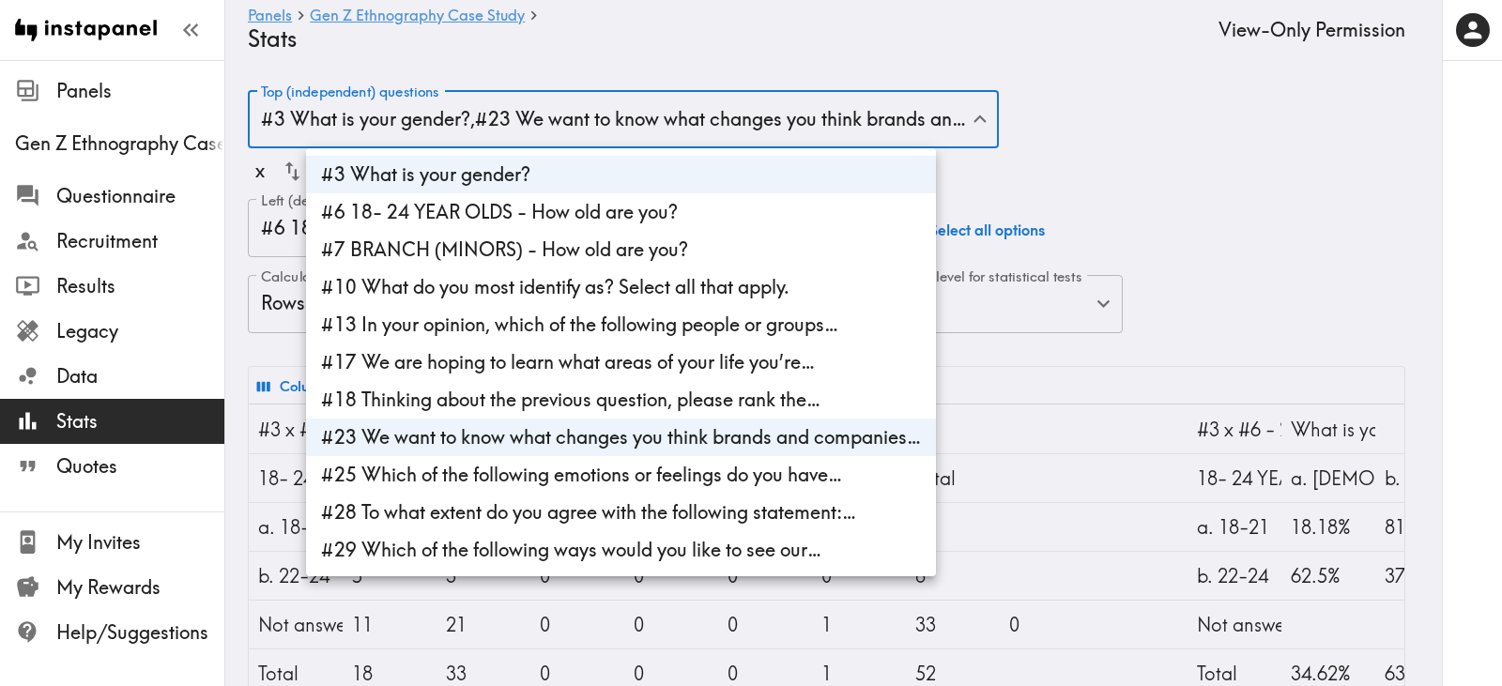
click at [1285, 224] on div at bounding box center [751, 343] width 1502 height 686
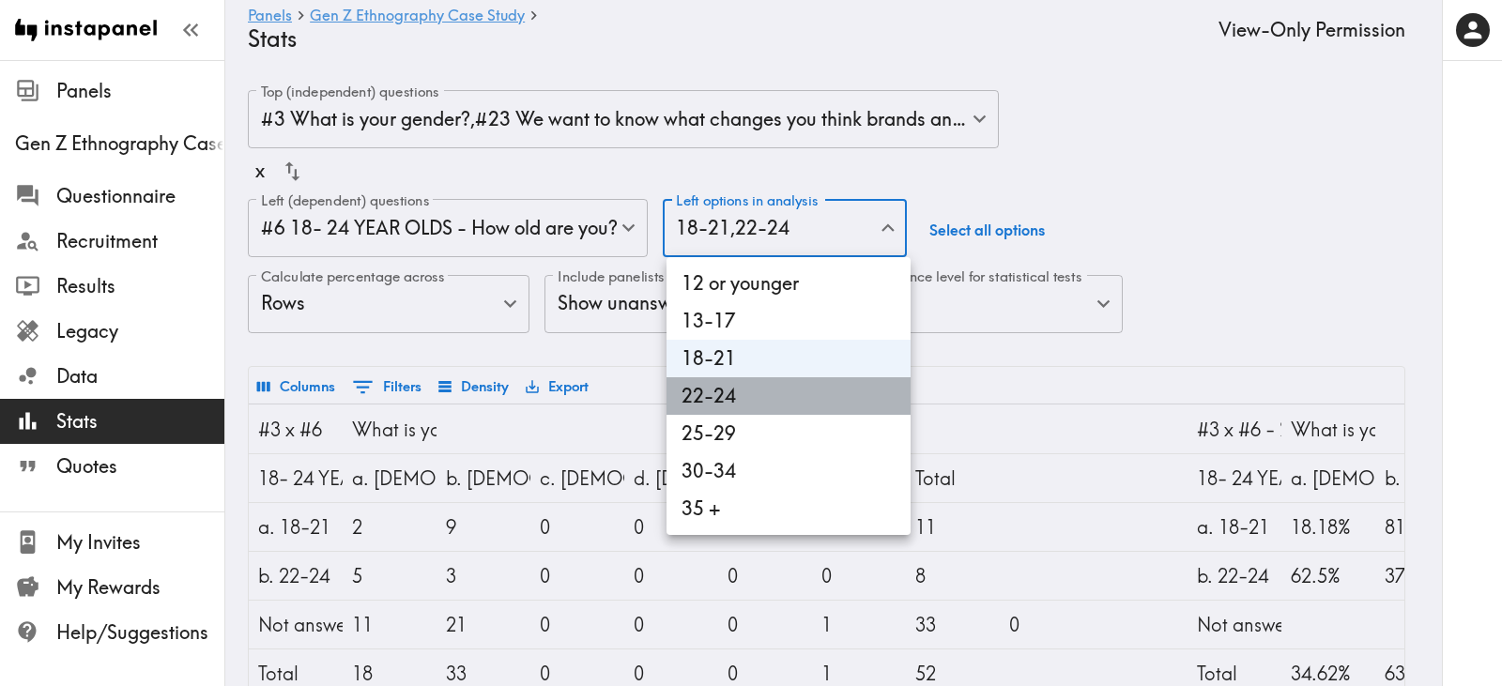
click at [778, 399] on li "22-24" at bounding box center [788, 396] width 244 height 38
type input "6728fdf9-688c-4835-b426-c4d5d9334d64"
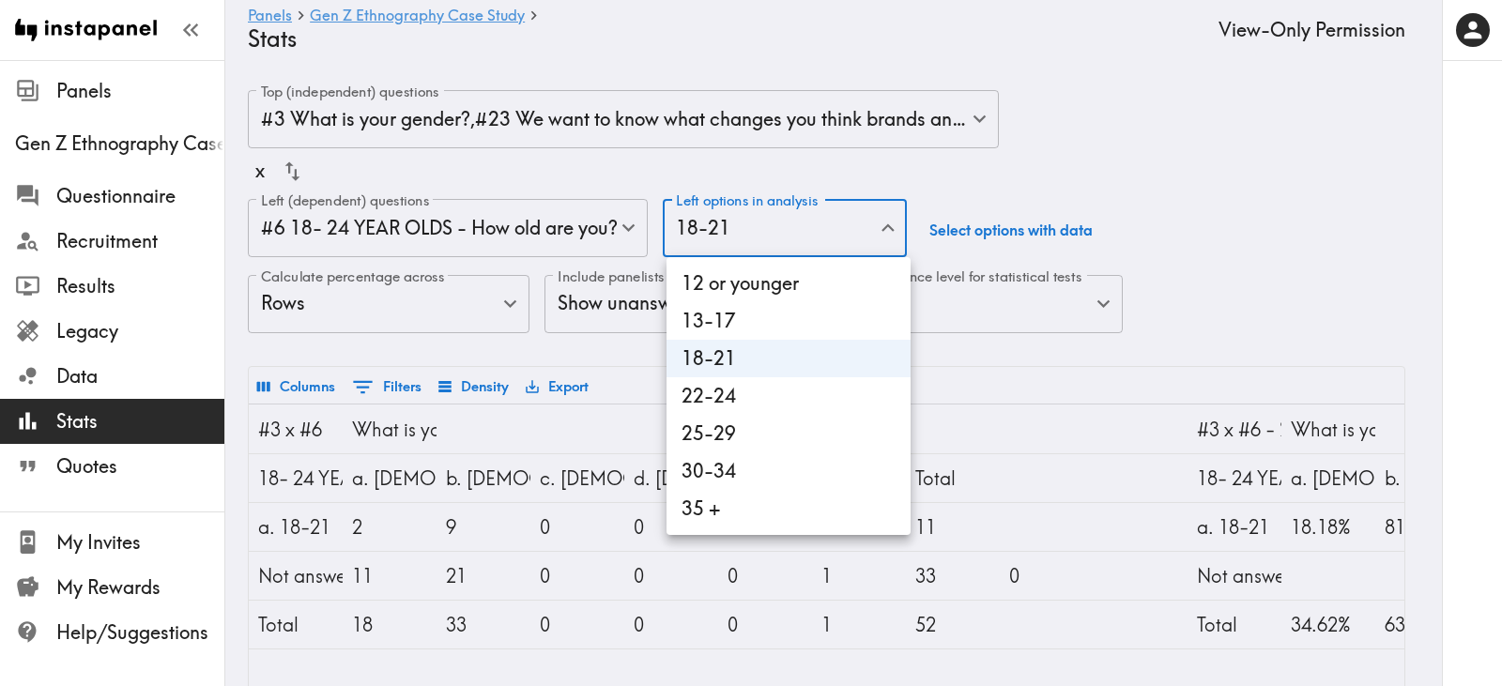
click at [1305, 197] on div at bounding box center [751, 343] width 1502 height 686
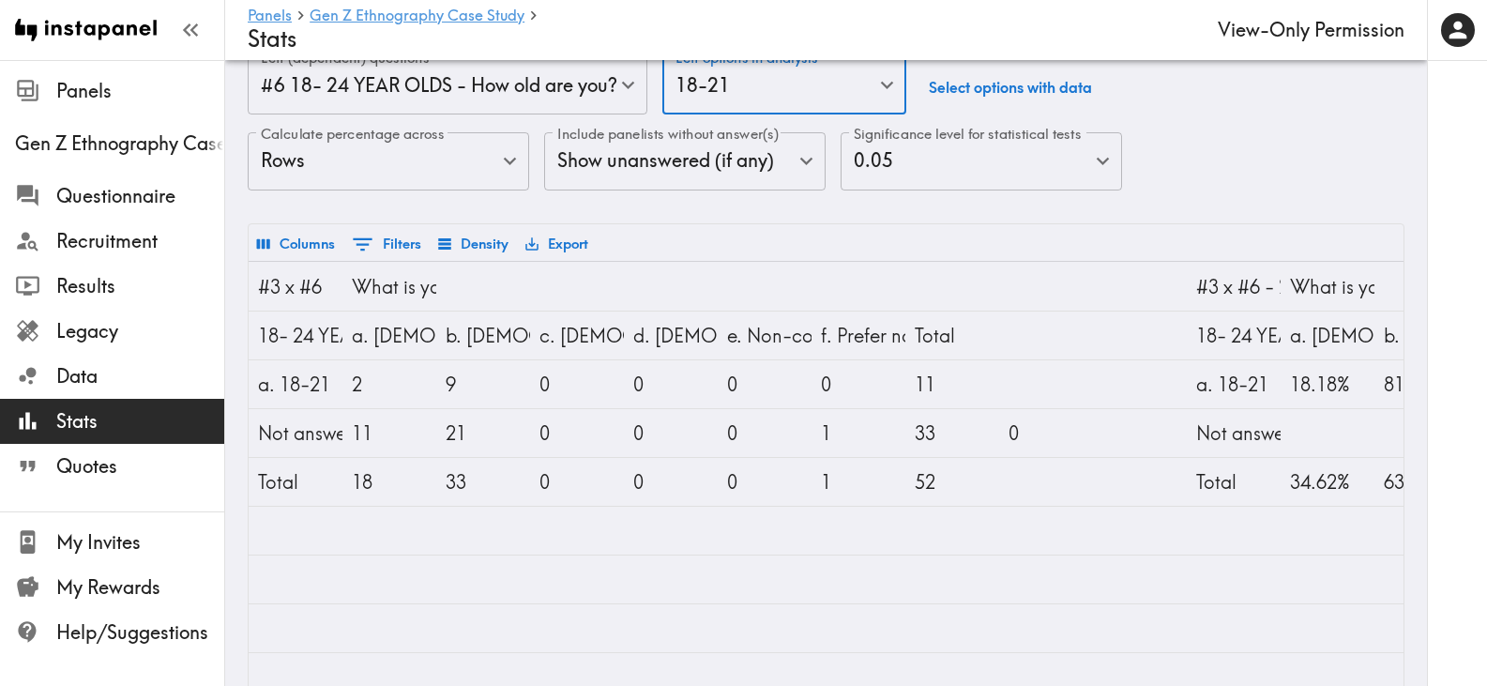
scroll to position [188, 0]
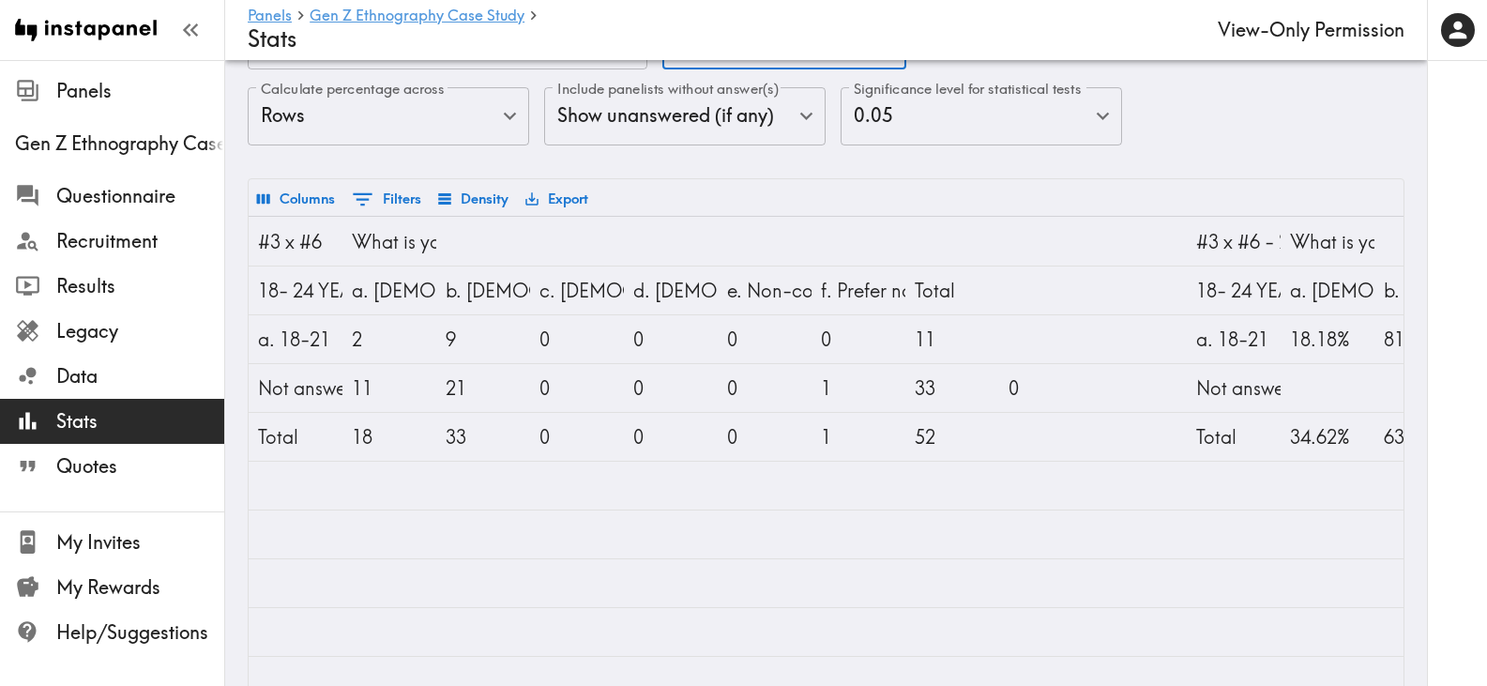
click at [146, 419] on span "Stats" at bounding box center [140, 421] width 168 height 26
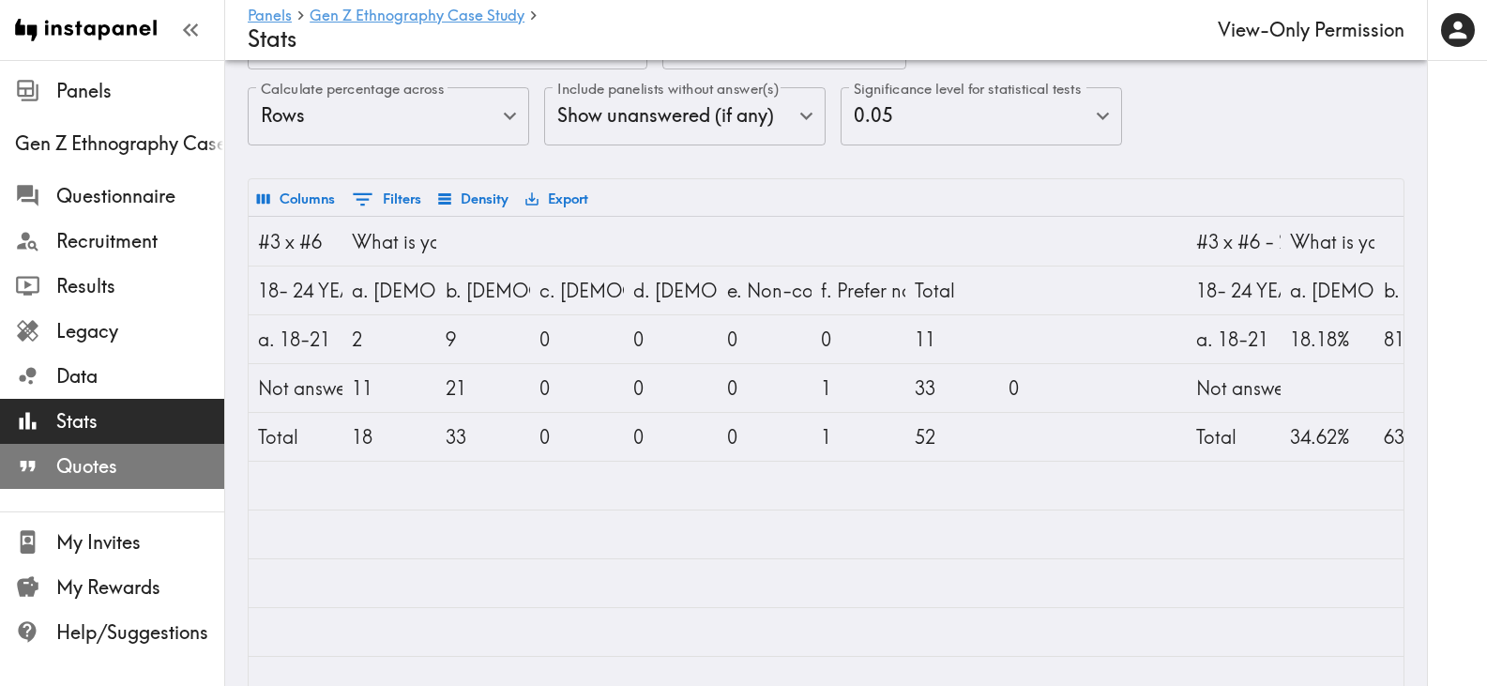
click at [145, 460] on span "Quotes" at bounding box center [140, 466] width 168 height 26
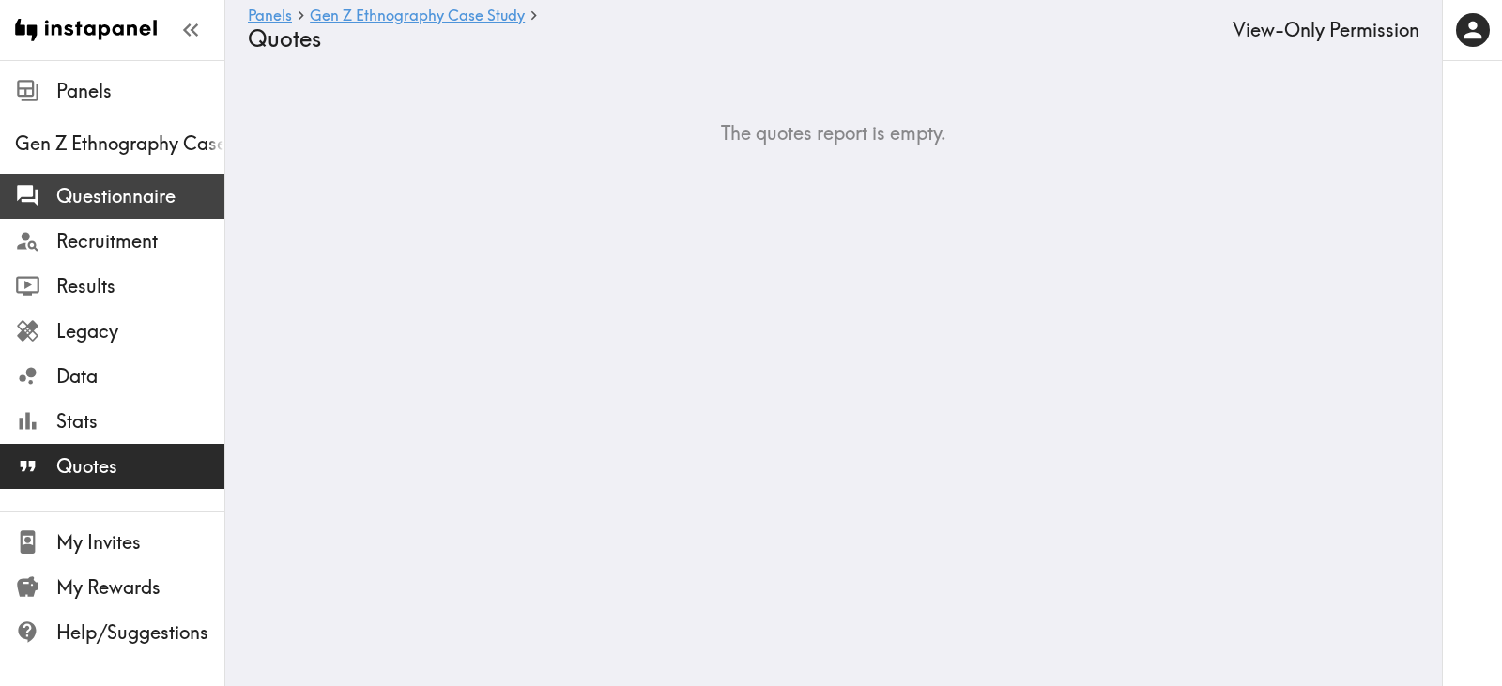
click at [108, 185] on span "Questionnaire" at bounding box center [140, 196] width 168 height 26
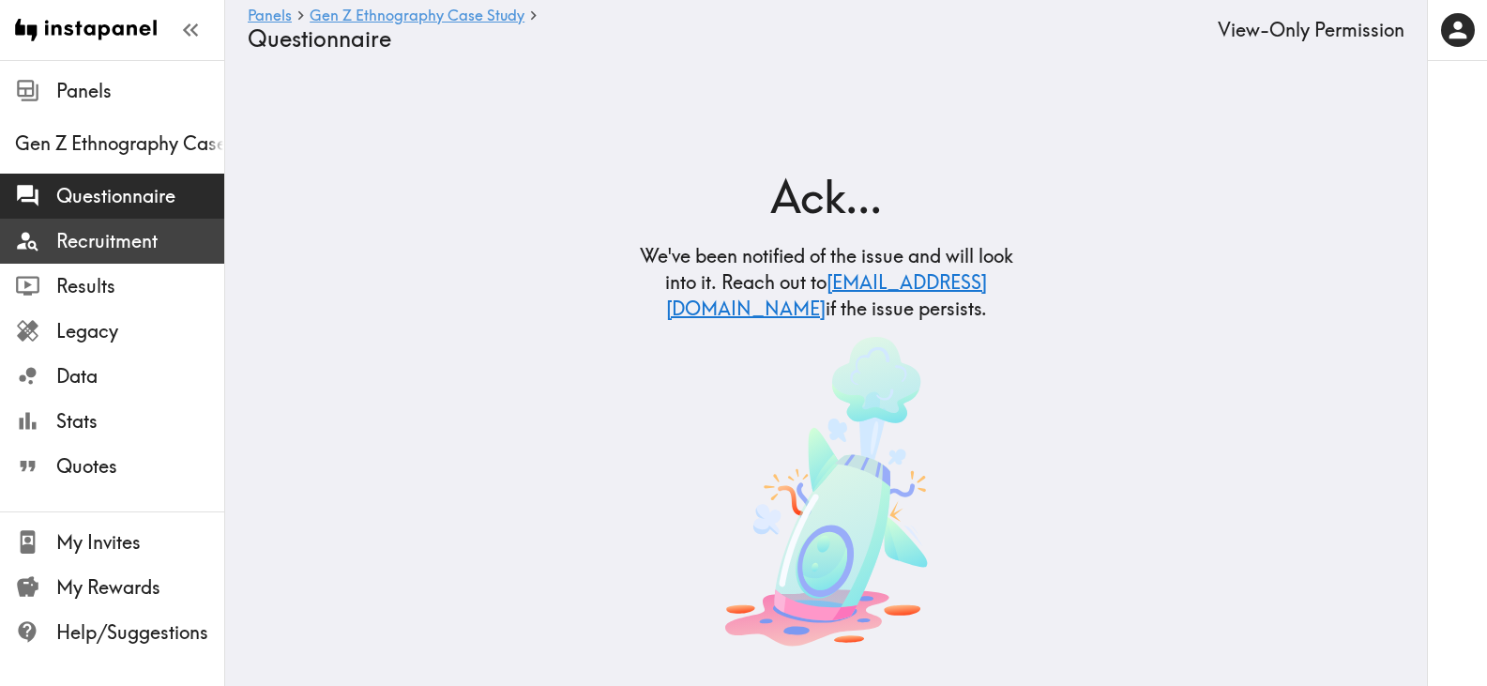
click at [103, 236] on span "Recruitment" at bounding box center [140, 241] width 168 height 26
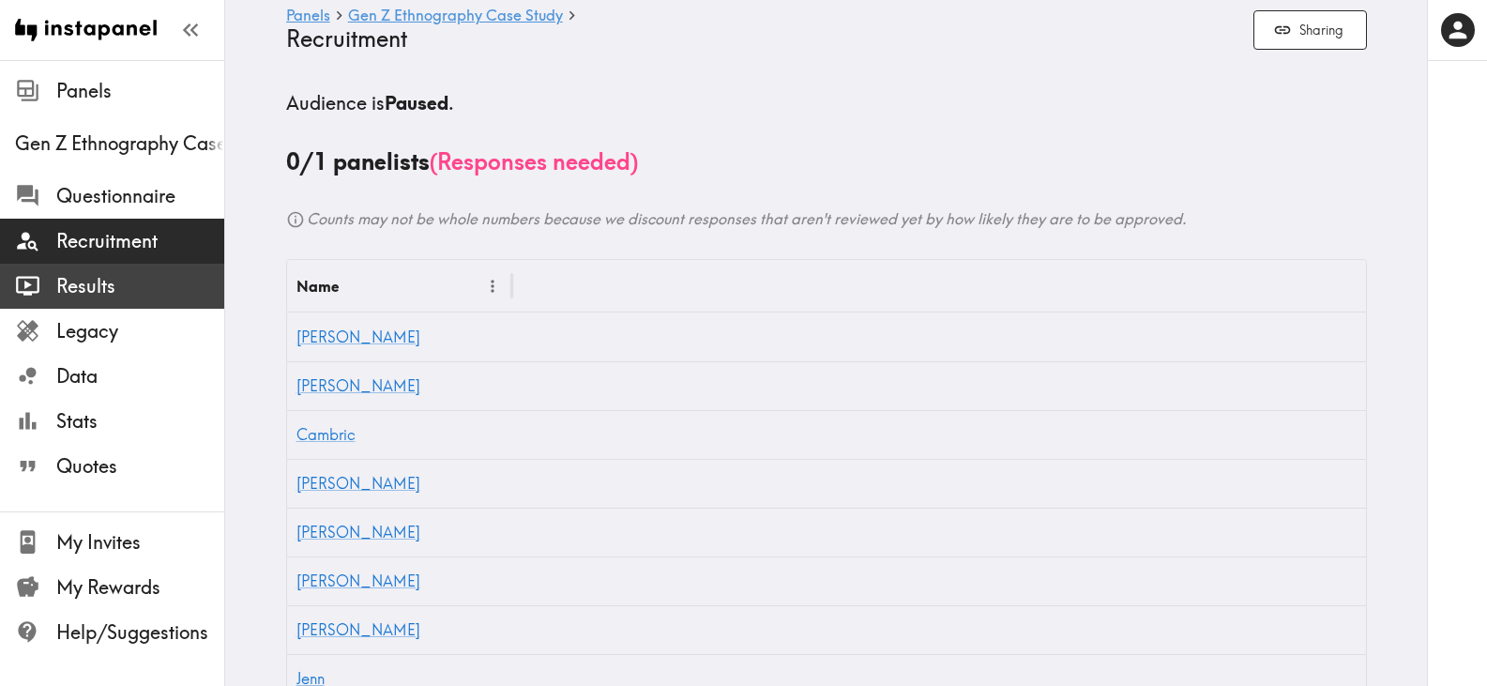
click at [84, 287] on span "Results" at bounding box center [140, 286] width 168 height 26
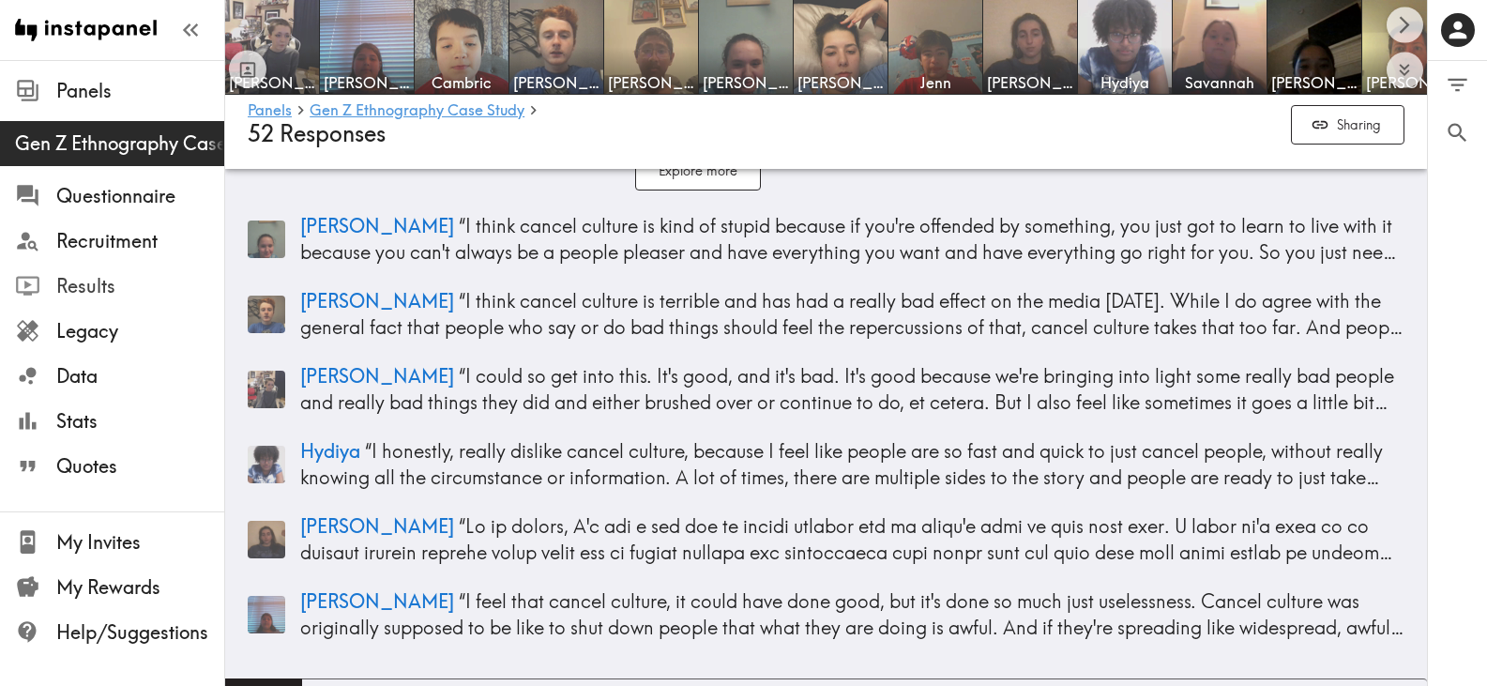
scroll to position [9116, 0]
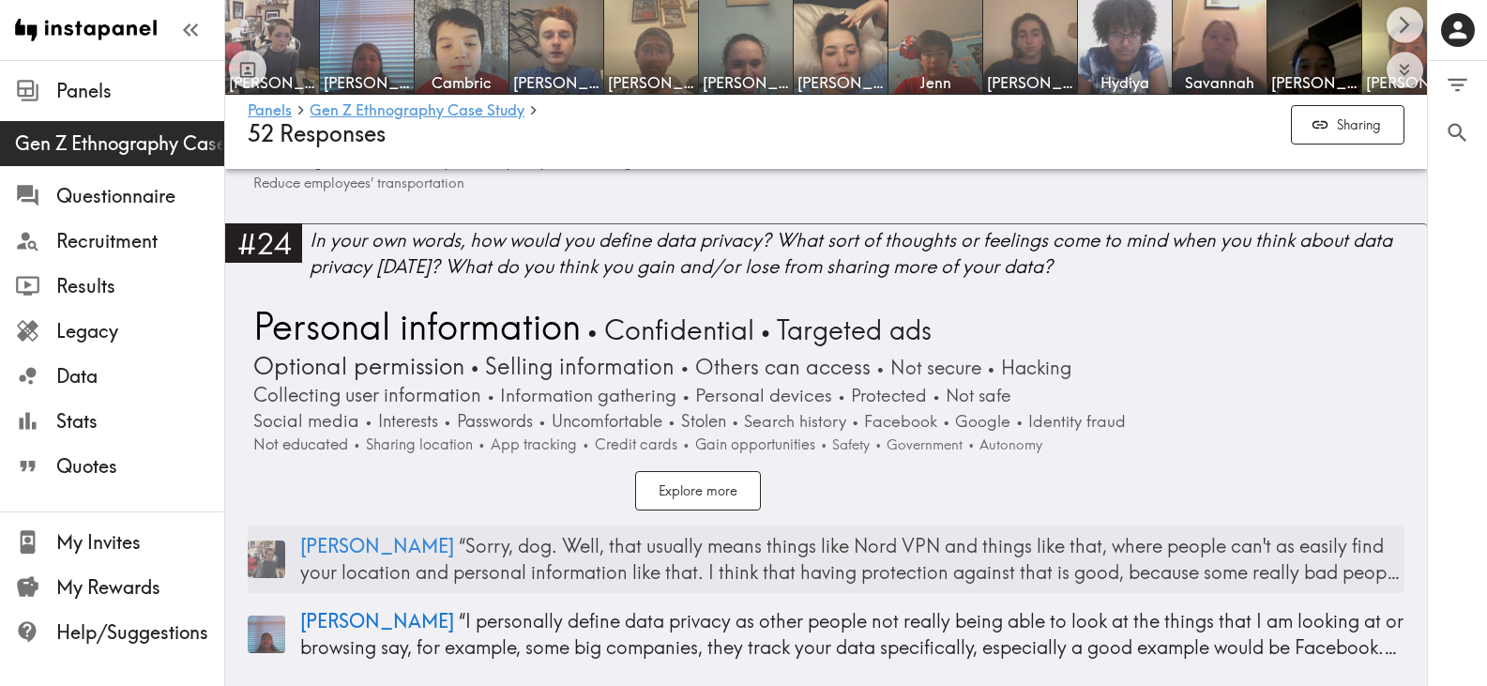
click at [1336, 533] on p "Mel “ Sorry, dog. Well, that usually means things like Nord VPN and things like…" at bounding box center [852, 559] width 1105 height 53
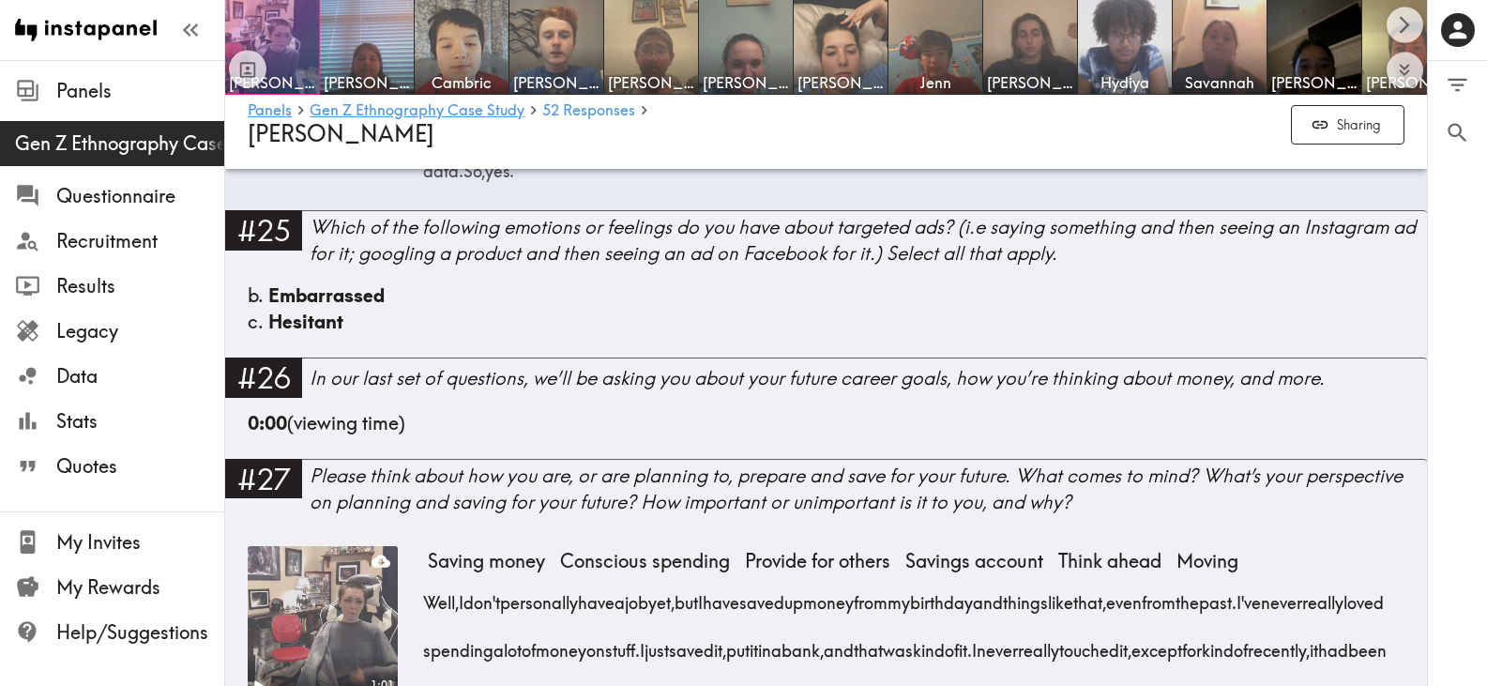
scroll to position [4289, 0]
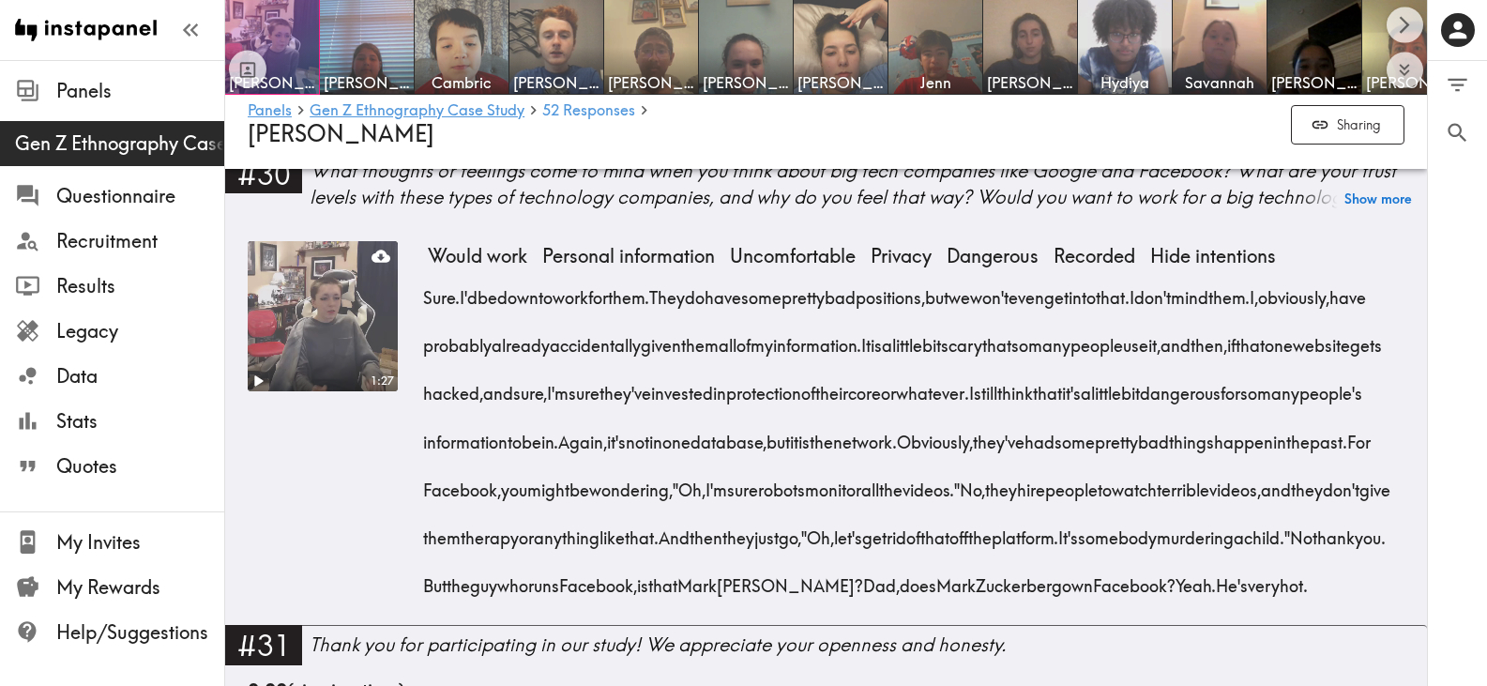
scroll to position [5321, 0]
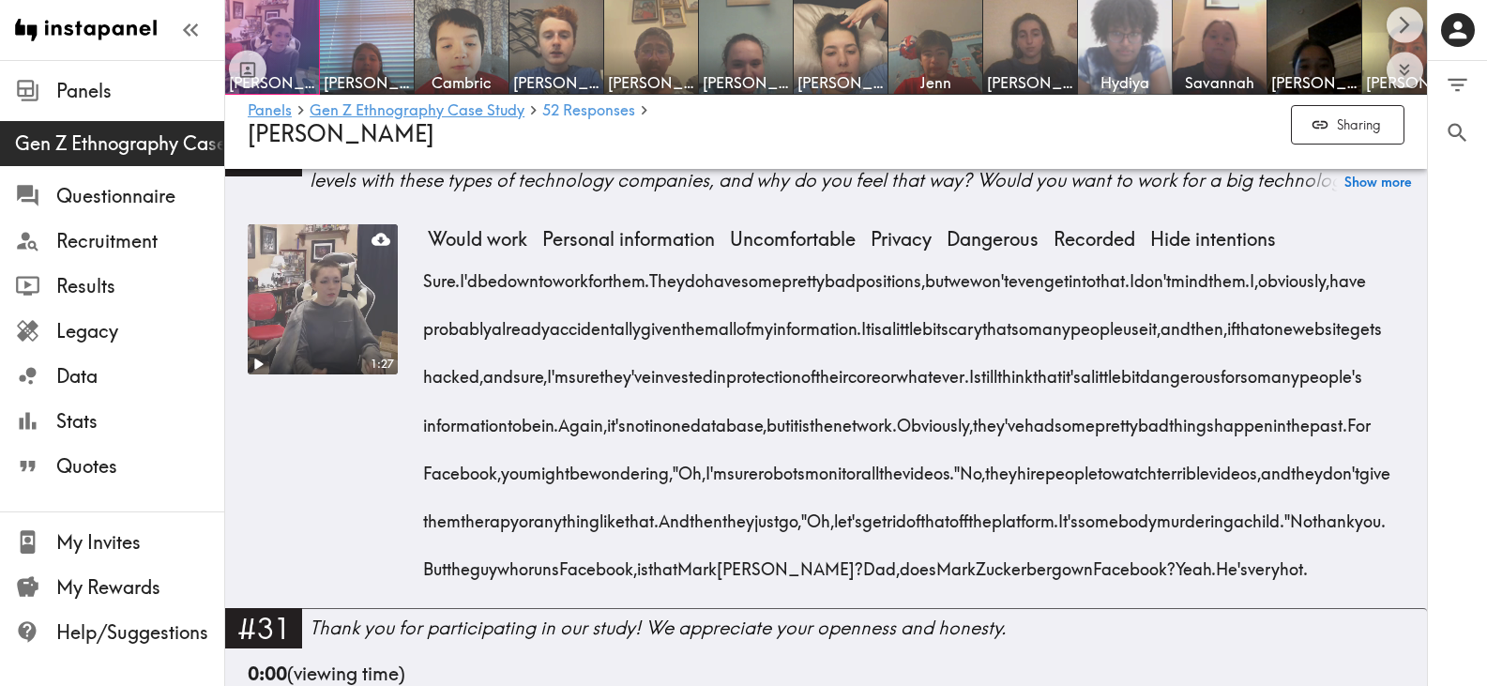
click at [1125, 45] on img at bounding box center [1125, 47] width 99 height 99
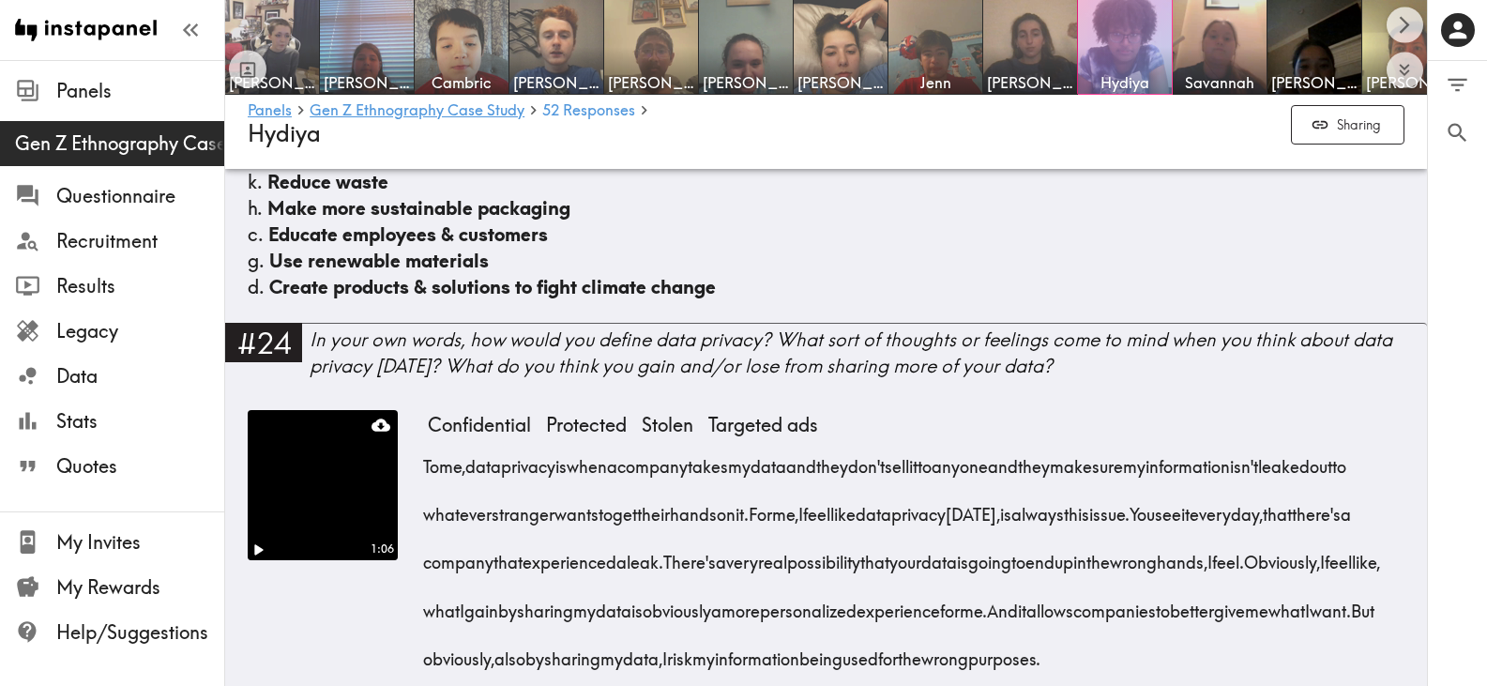
scroll to position [3191, 0]
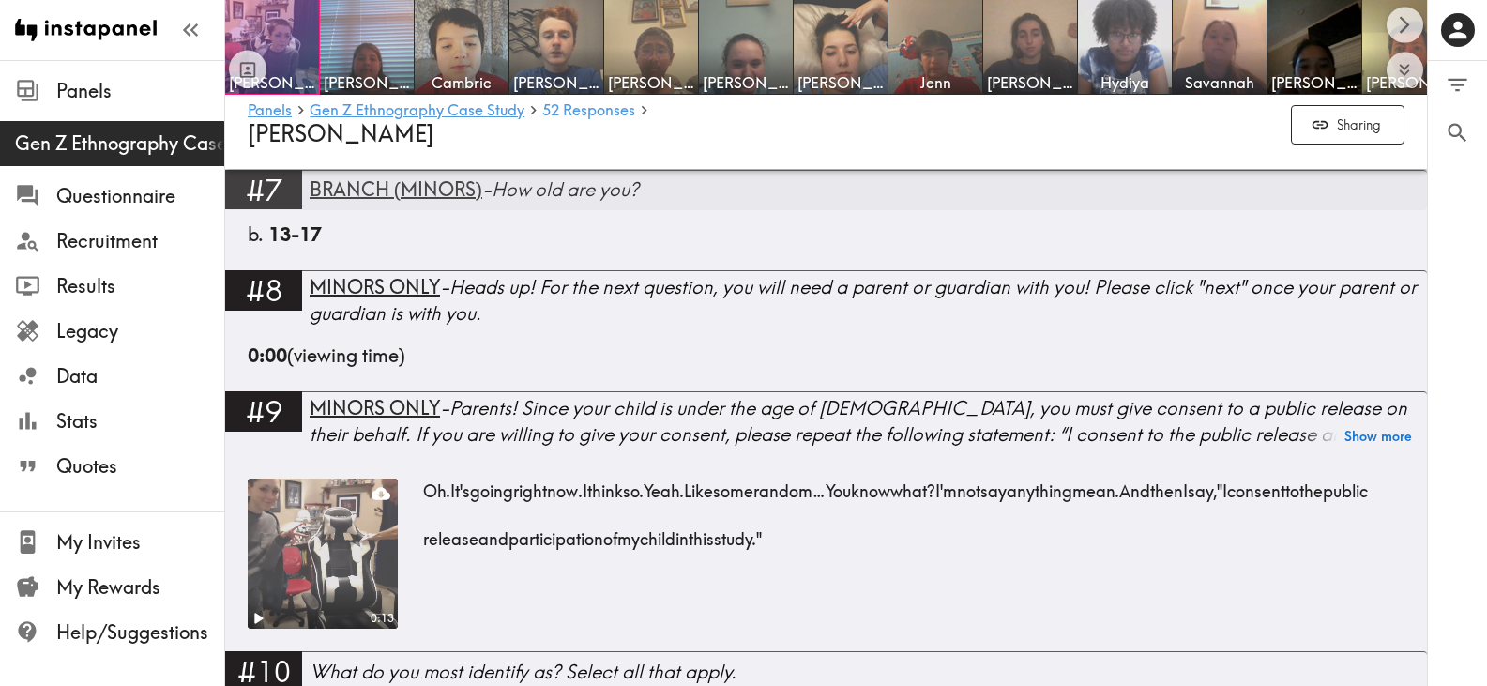
scroll to position [375, 0]
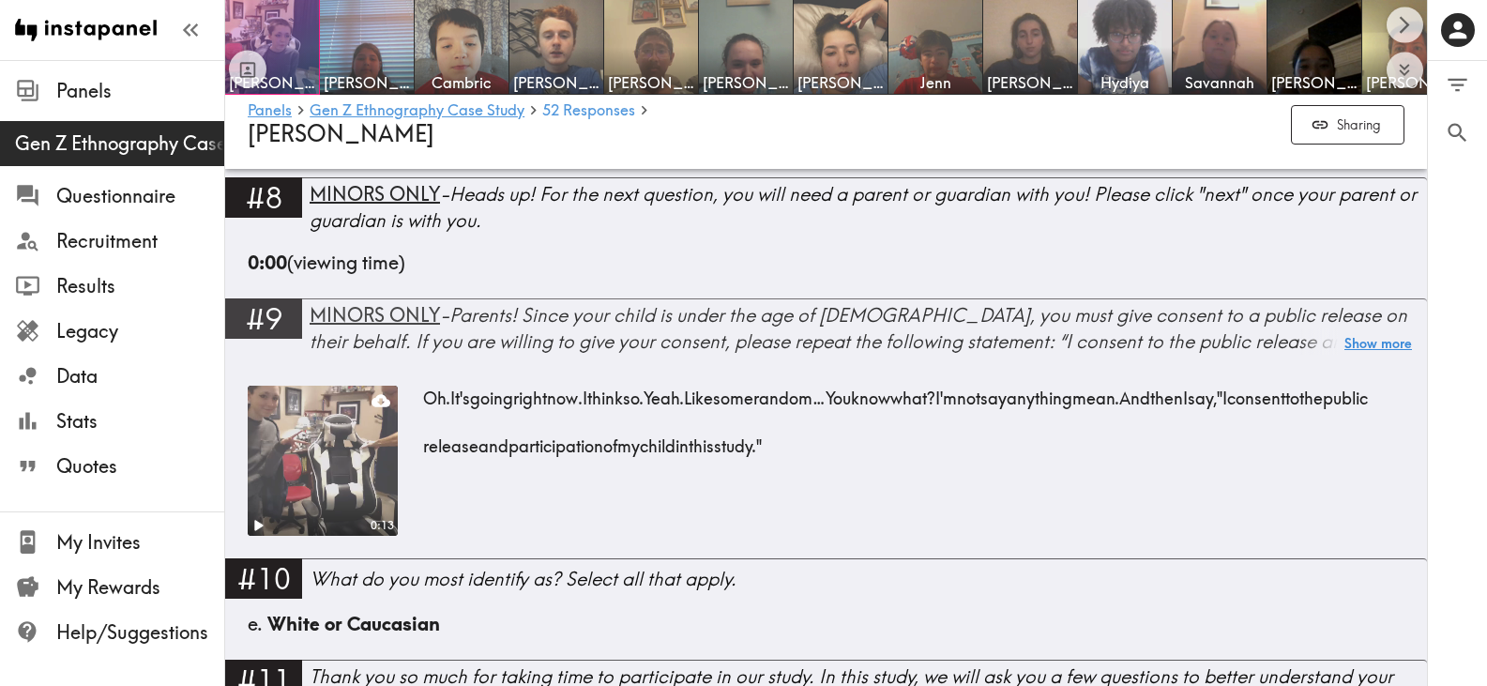
click at [1358, 340] on button "Show more" at bounding box center [1379, 344] width 68 height 26
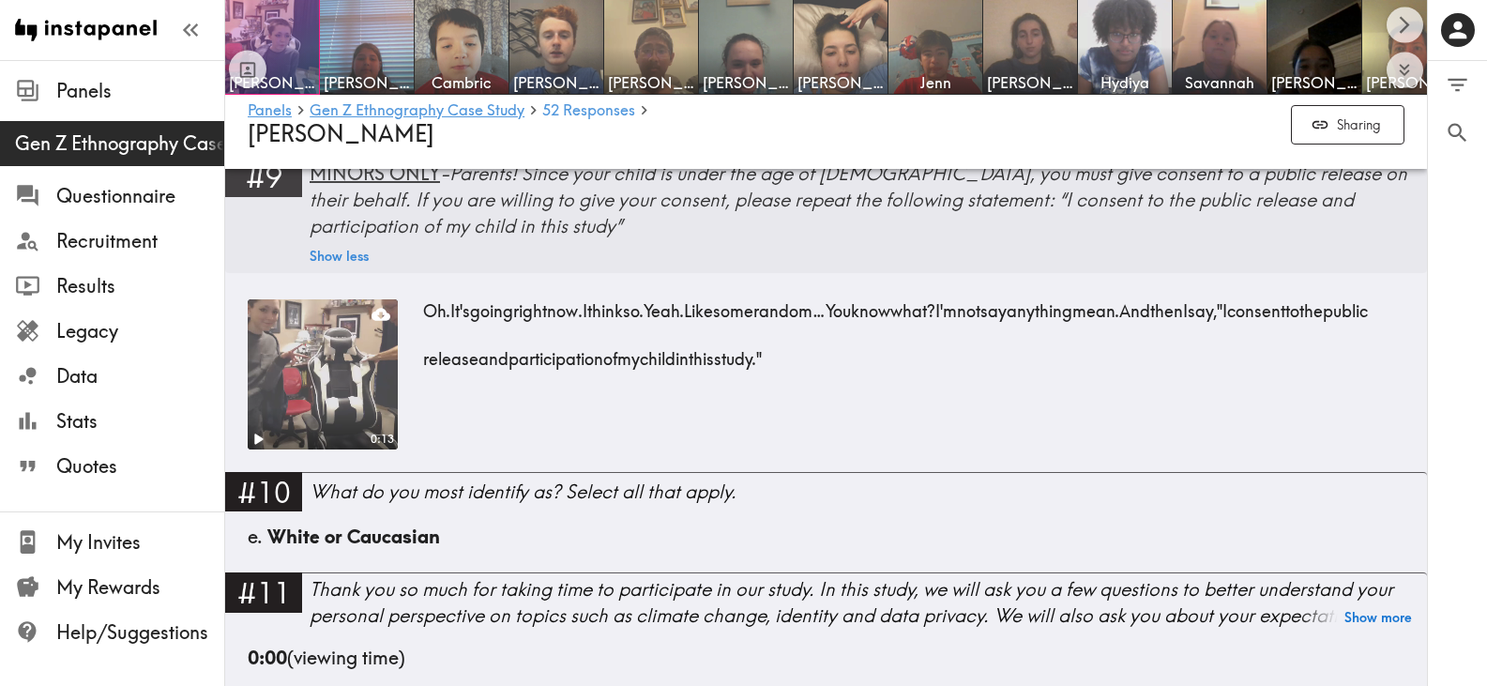
scroll to position [563, 0]
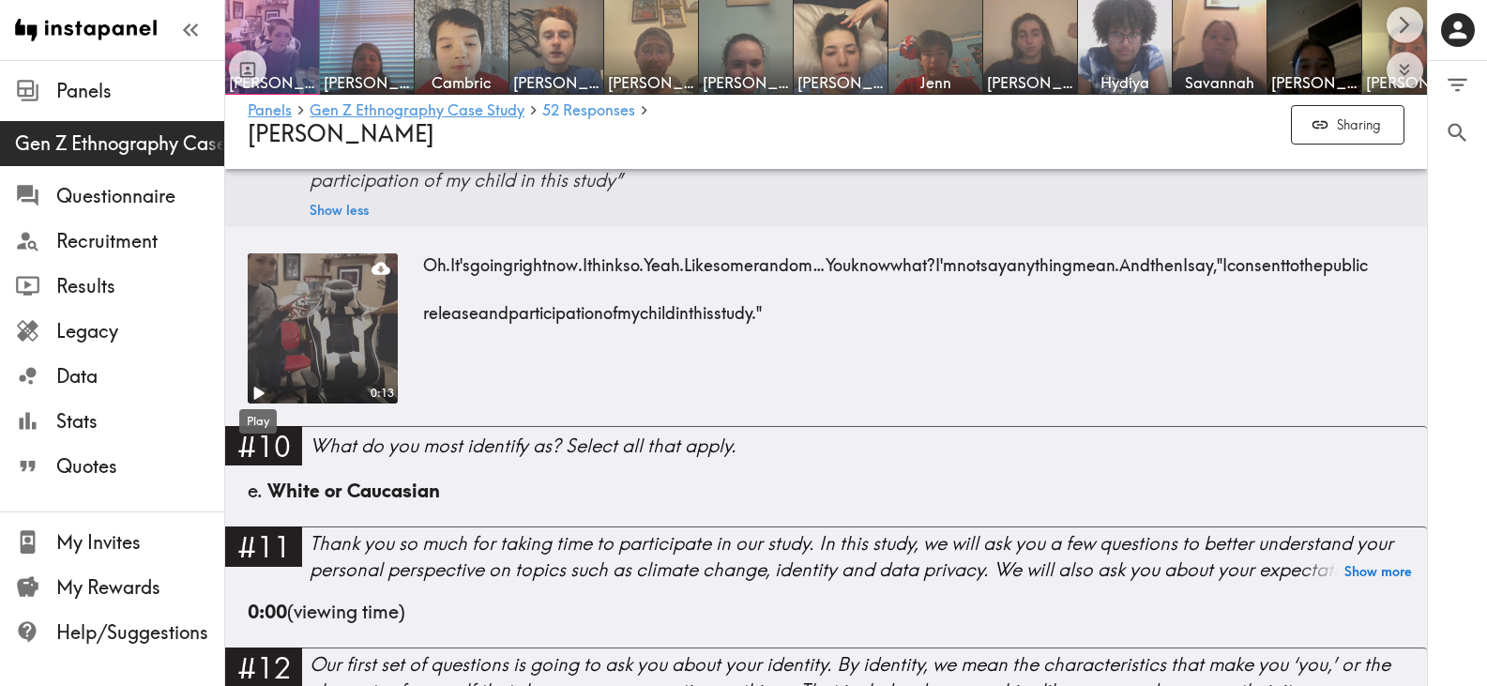
click at [256, 396] on div "Play" at bounding box center [257, 415] width 41 height 39
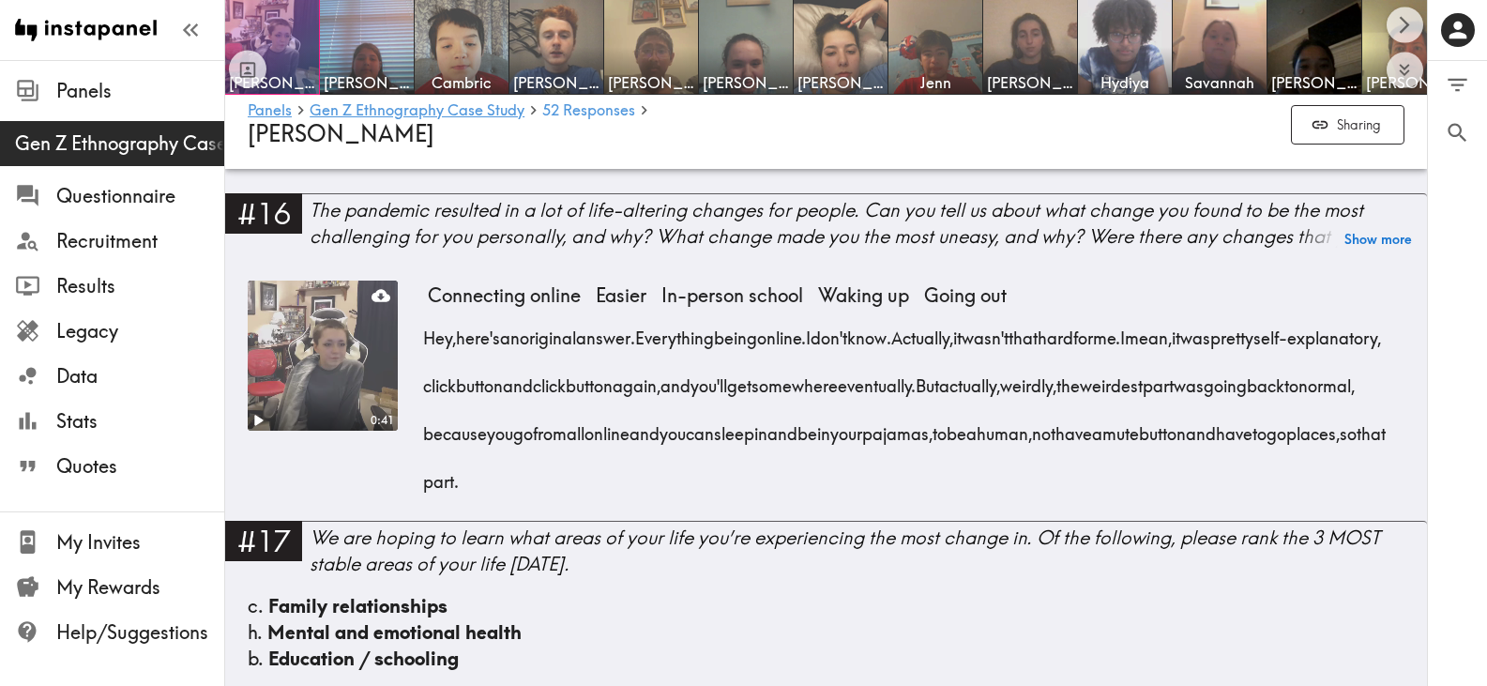
scroll to position [1811, 0]
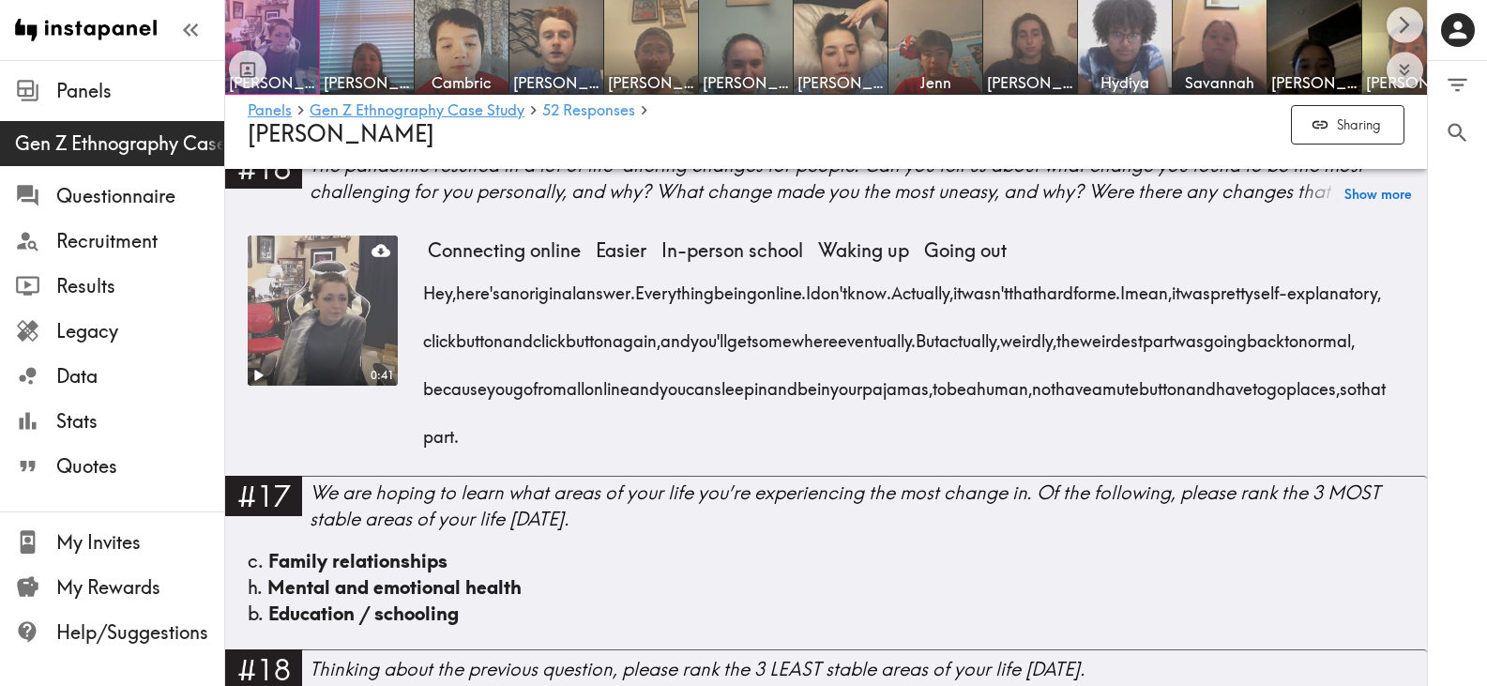
click at [325, 296] on video at bounding box center [323, 311] width 158 height 158
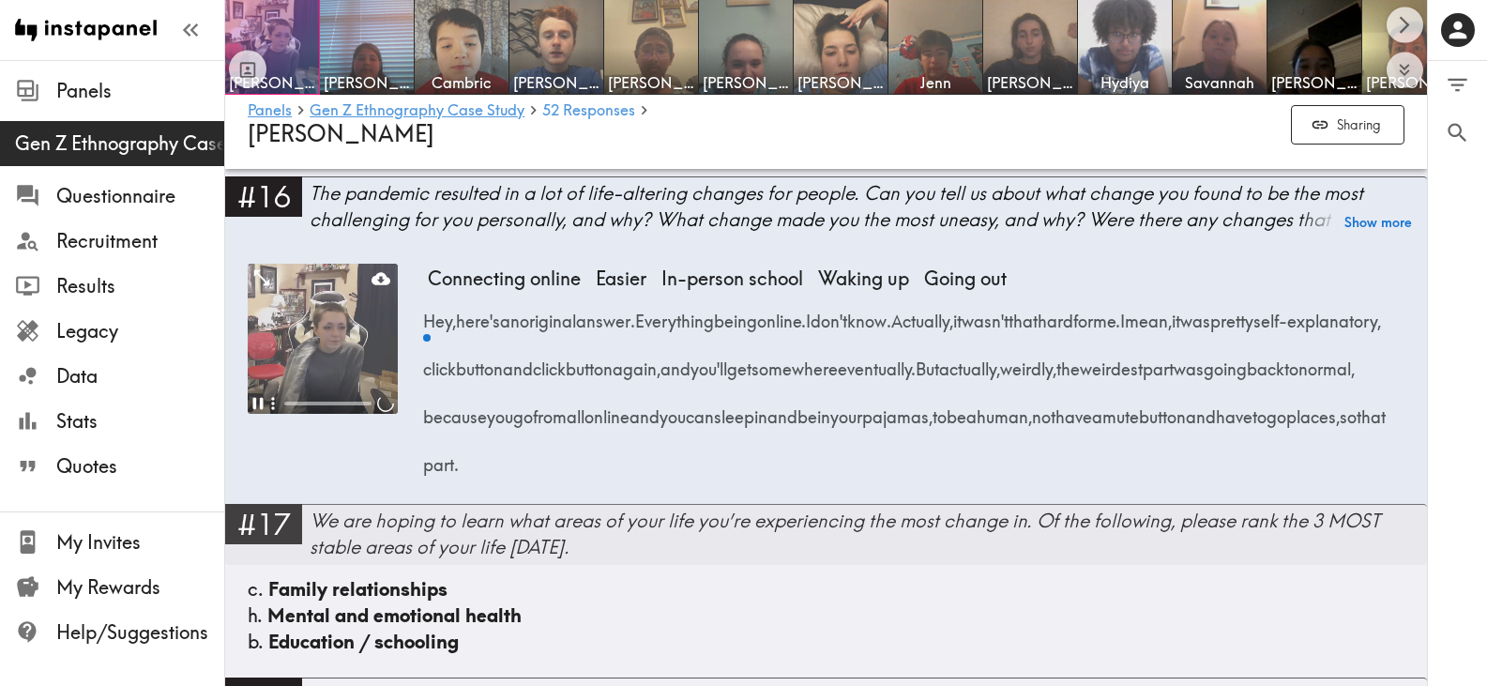
scroll to position [1032, 0]
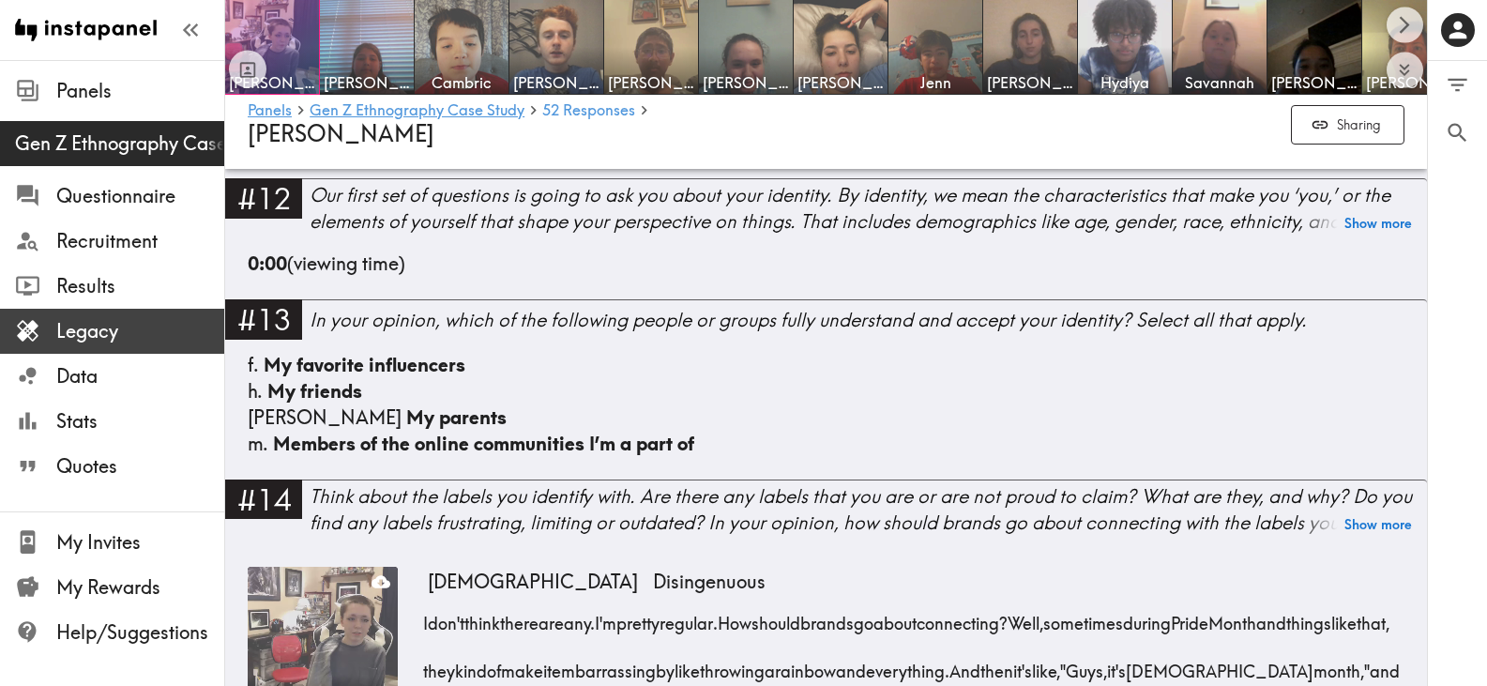
click at [85, 329] on span "Legacy" at bounding box center [140, 331] width 168 height 26
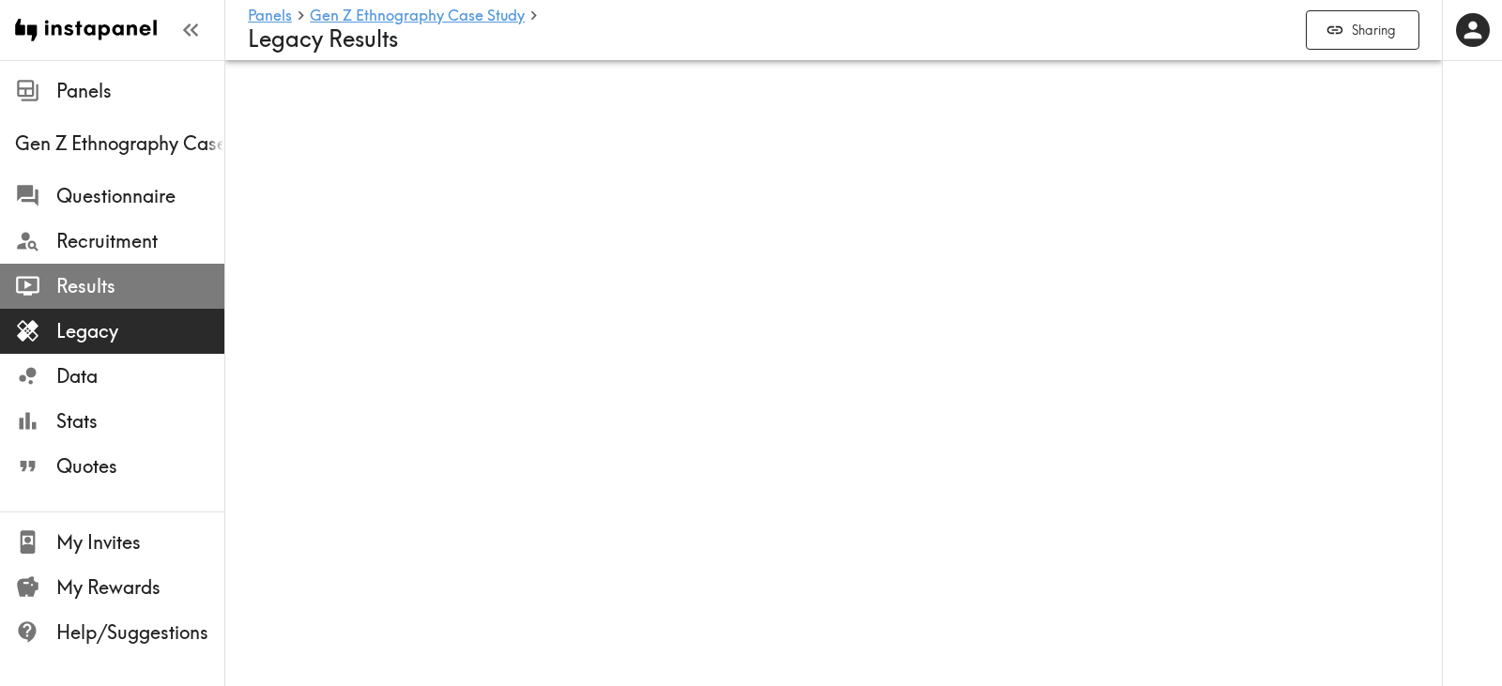
click at [143, 296] on span "Results" at bounding box center [140, 286] width 168 height 26
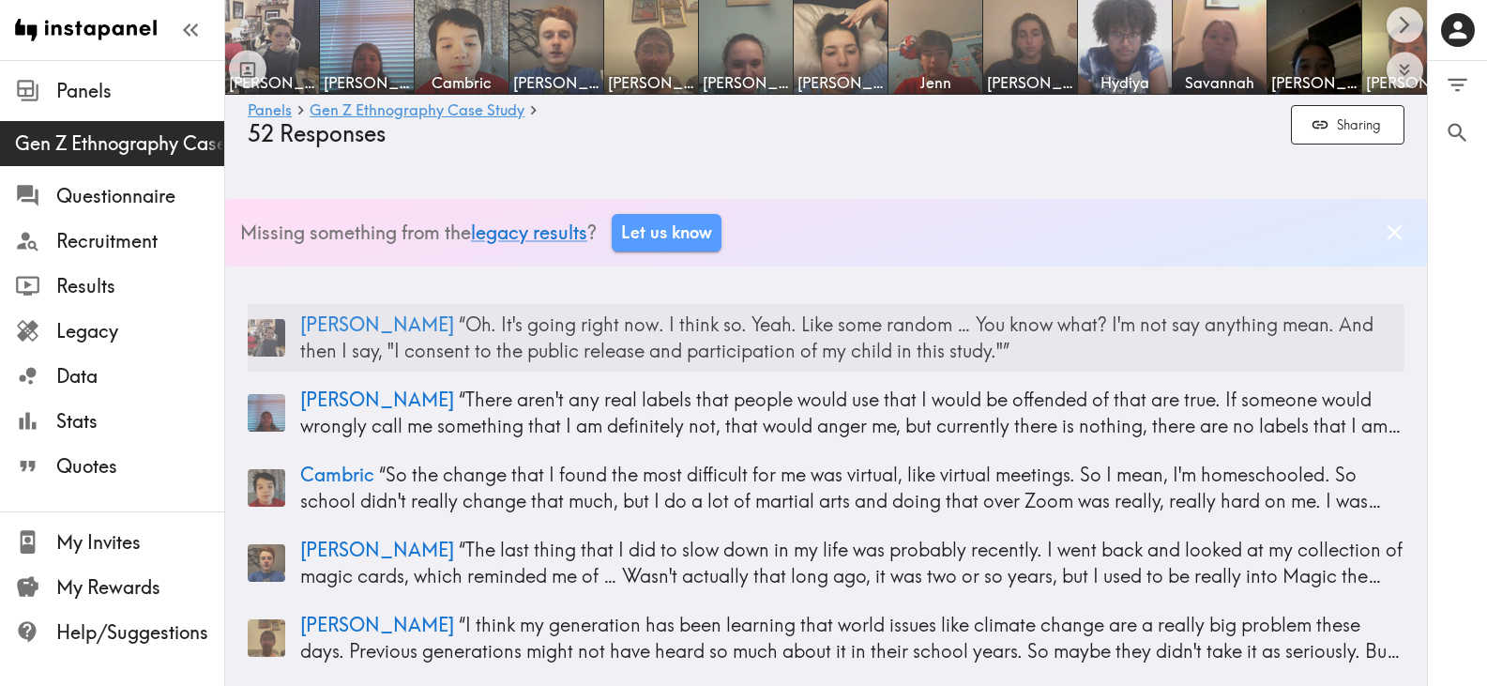
click at [558, 347] on p "Mel “ Oh. It's going right now. I think so. Yeah. Like some random … You know w…" at bounding box center [852, 338] width 1105 height 53
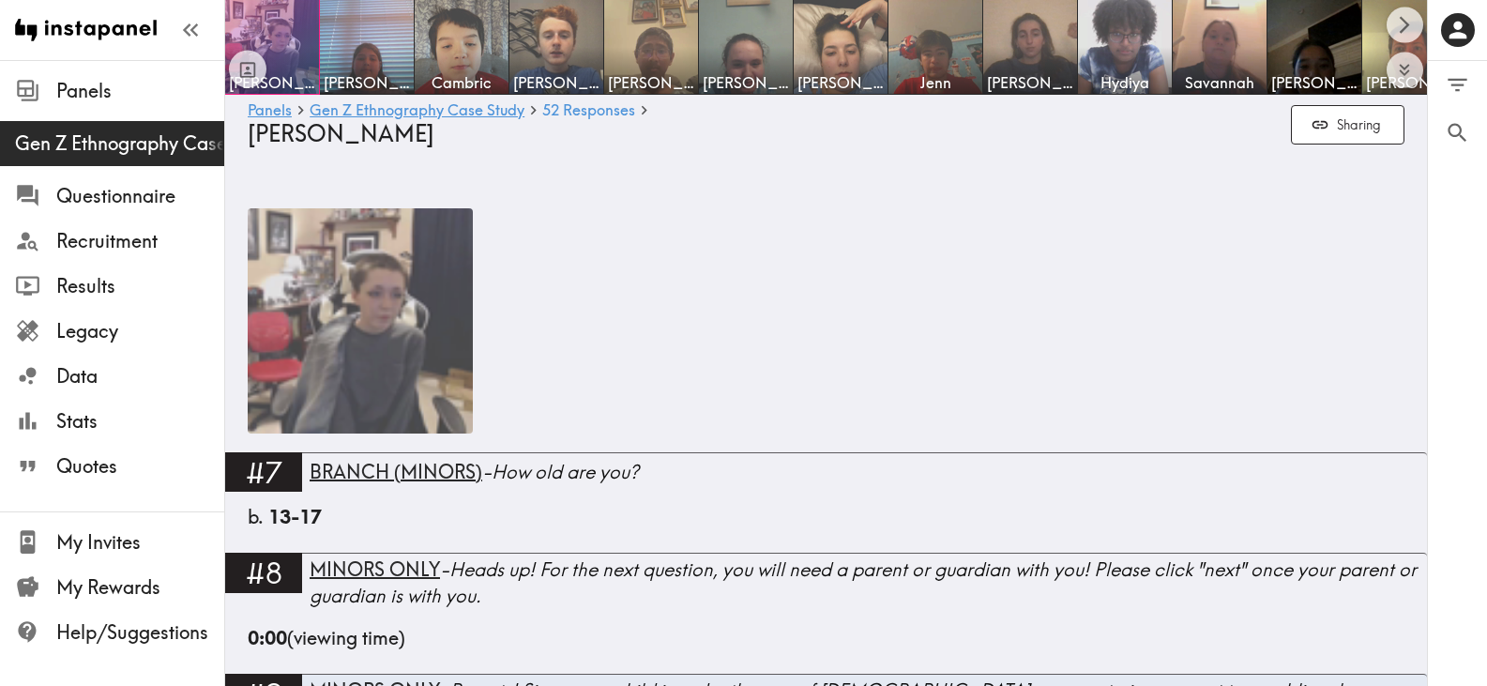
scroll to position [497, 0]
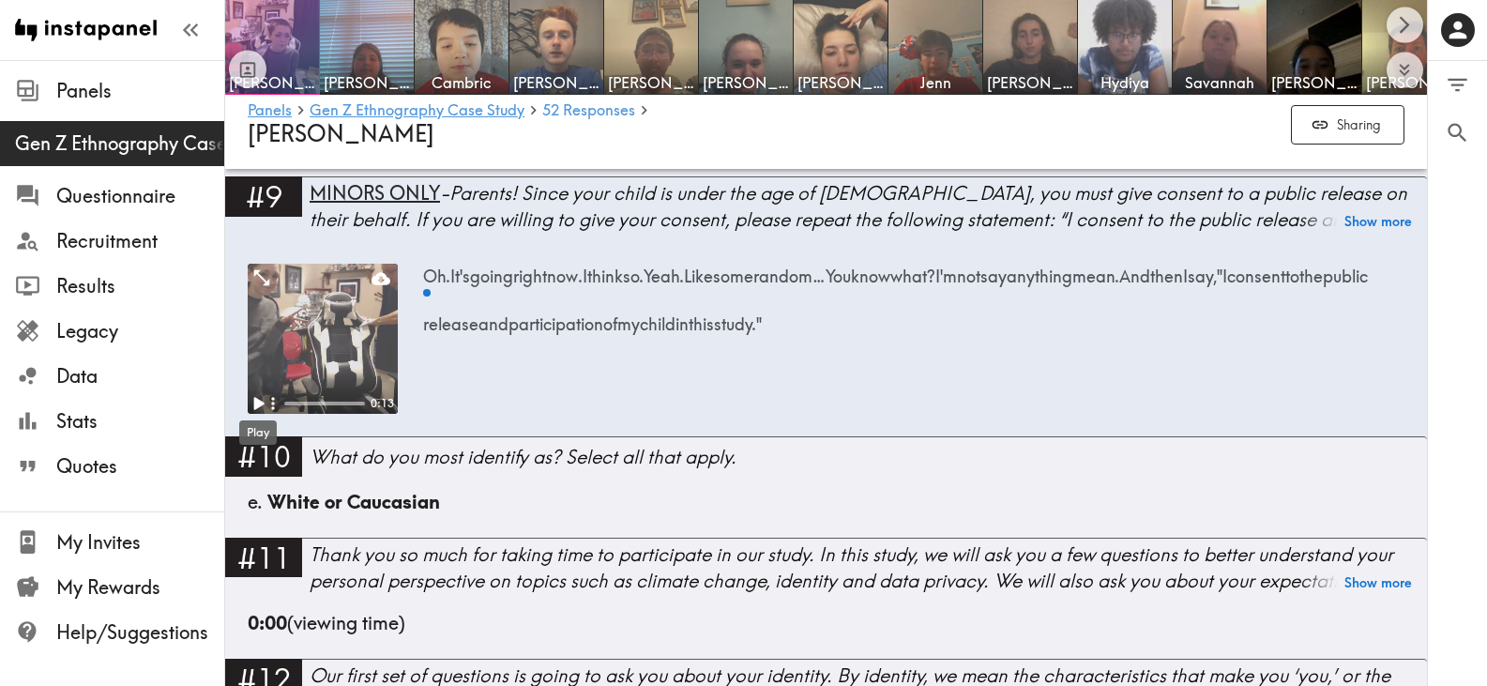
click at [259, 398] on icon "Play" at bounding box center [258, 403] width 24 height 24
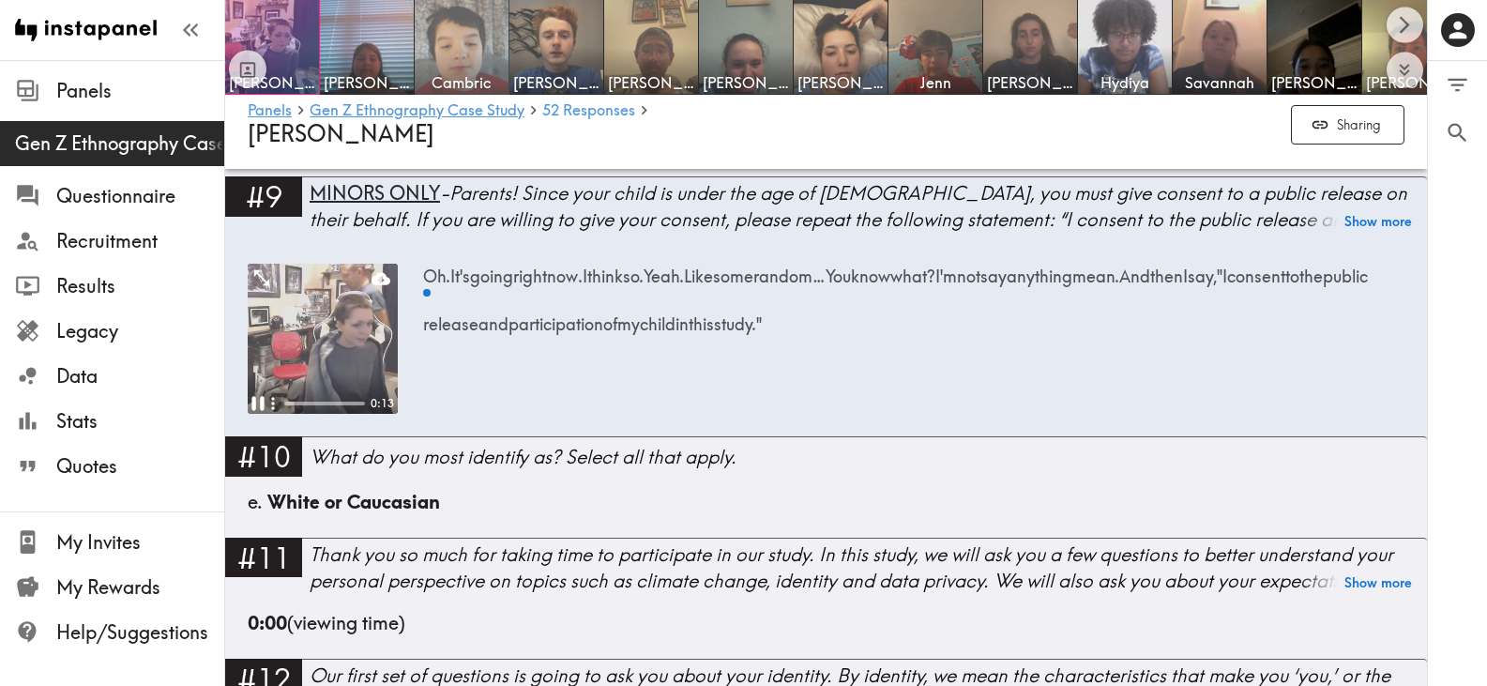
click at [456, 45] on img at bounding box center [462, 47] width 99 height 99
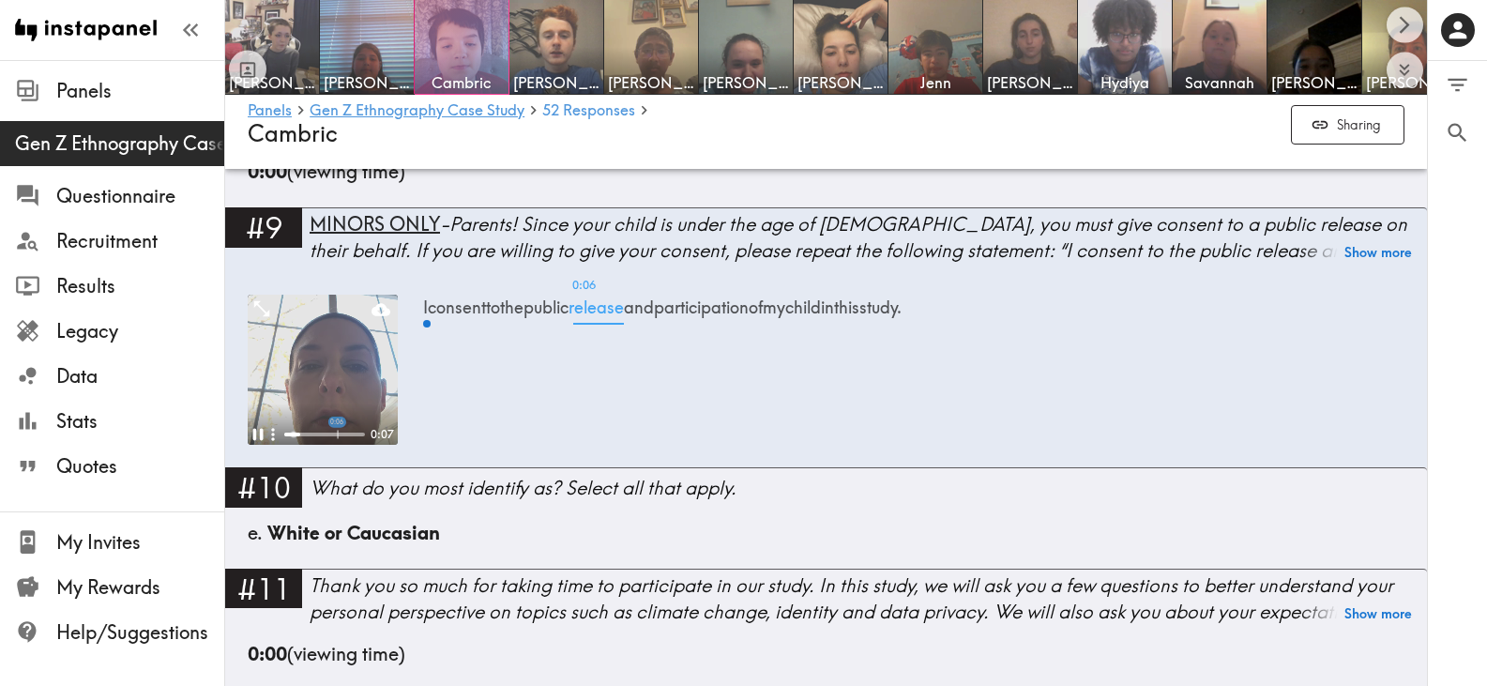
scroll to position [469, 0]
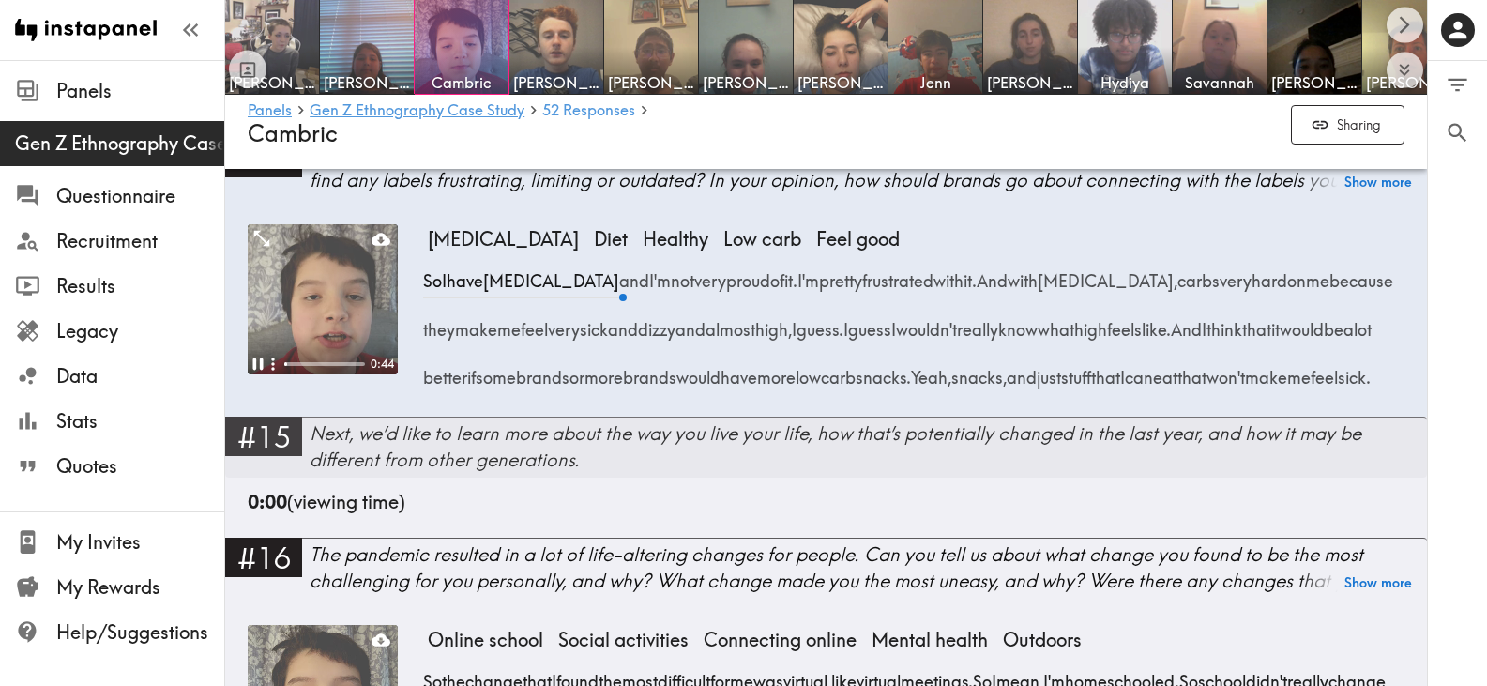
scroll to position [1432, 0]
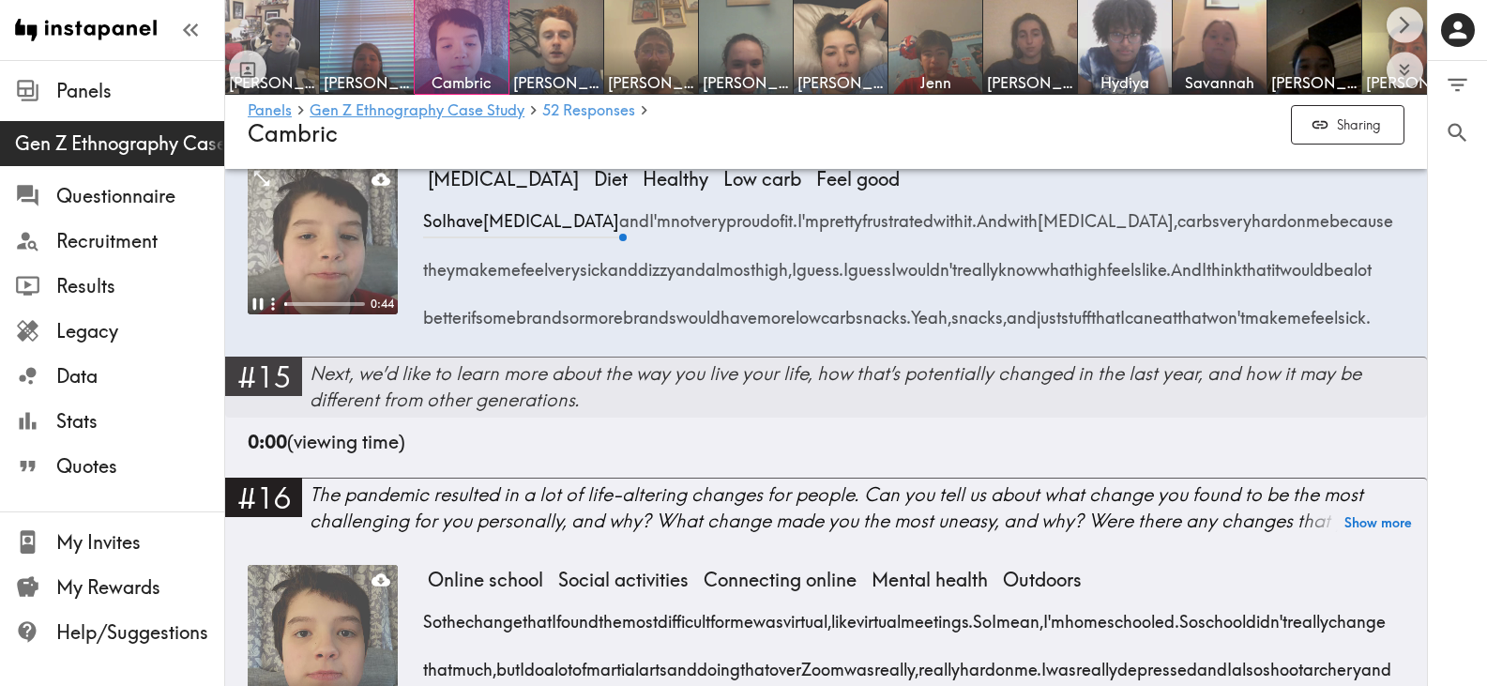
click at [792, 413] on div "Next, we’d like to learn more about the way you live your life, how that’s pote…" at bounding box center [869, 386] width 1118 height 53
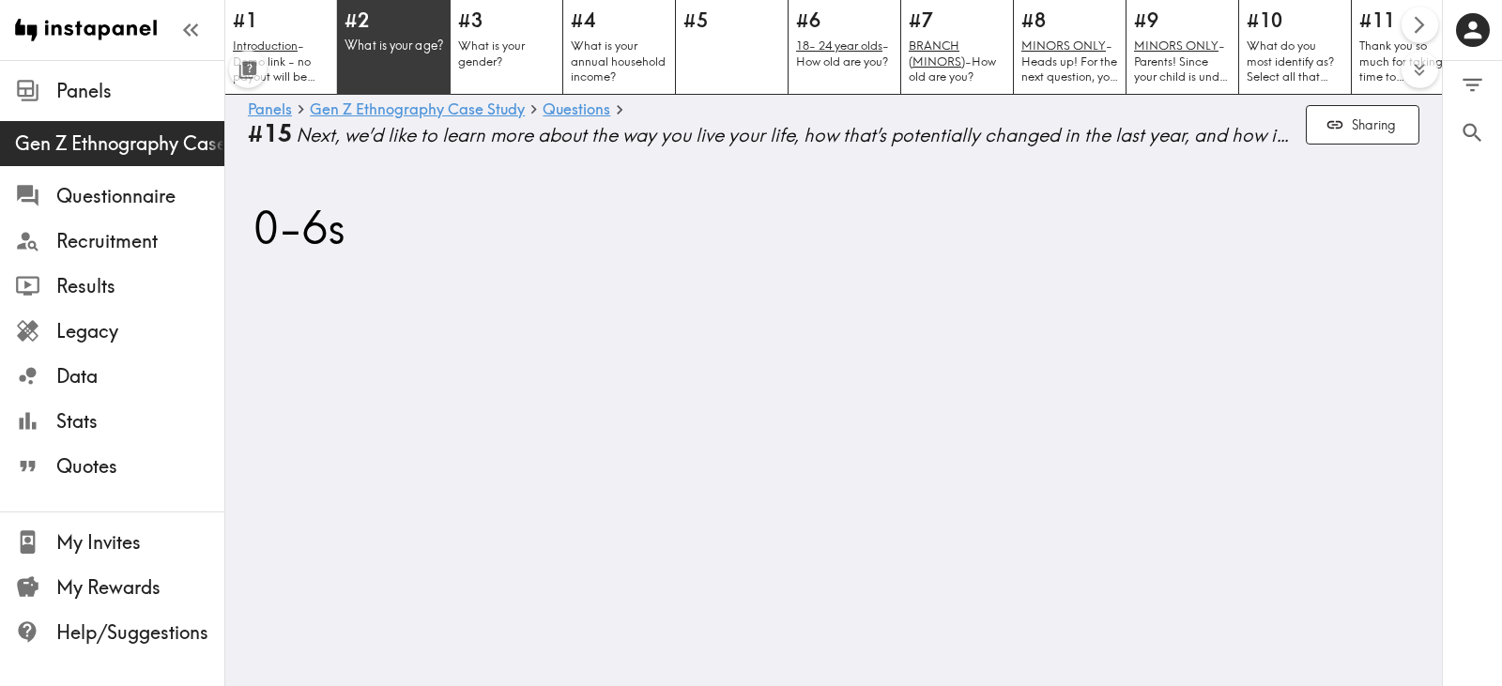
click at [398, 34] on div "#2 What is your age?" at bounding box center [394, 47] width 114 height 96
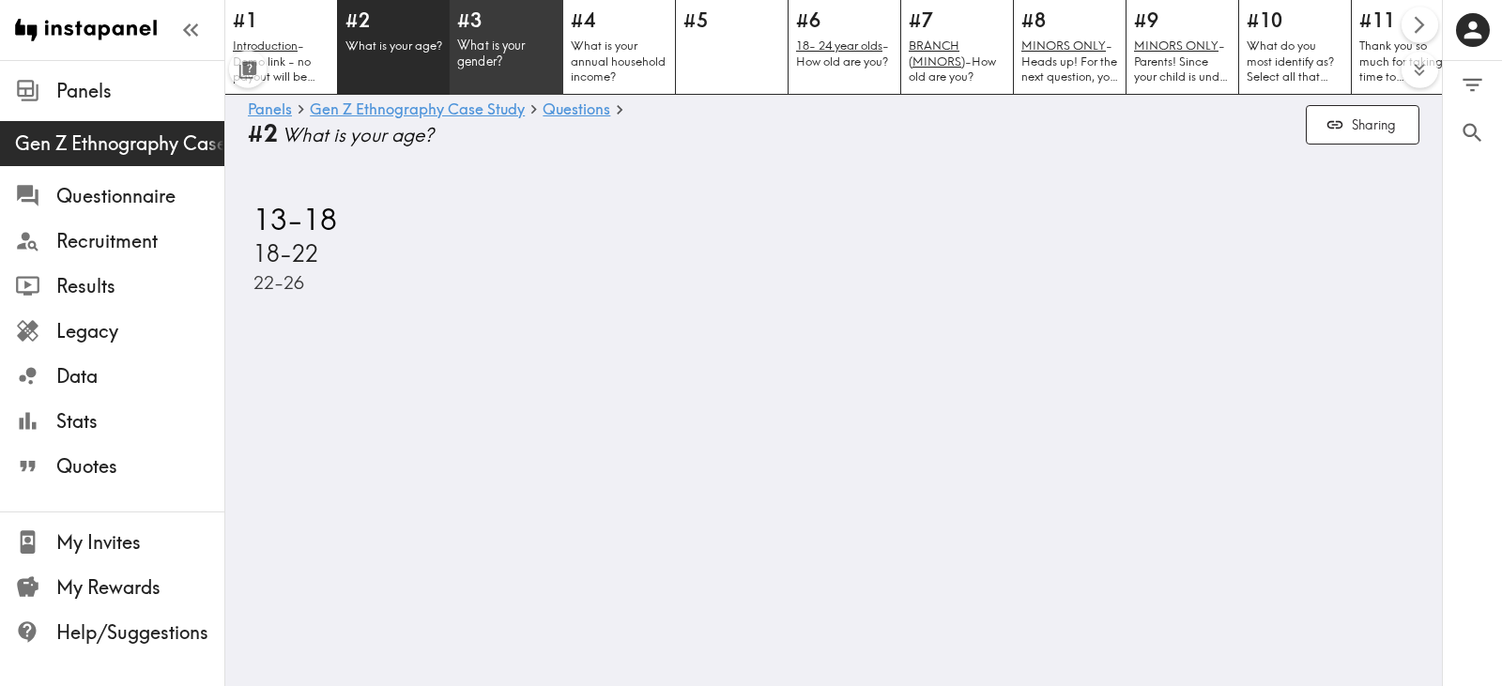
click at [493, 35] on div "#3 What is your gender?" at bounding box center [507, 47] width 114 height 96
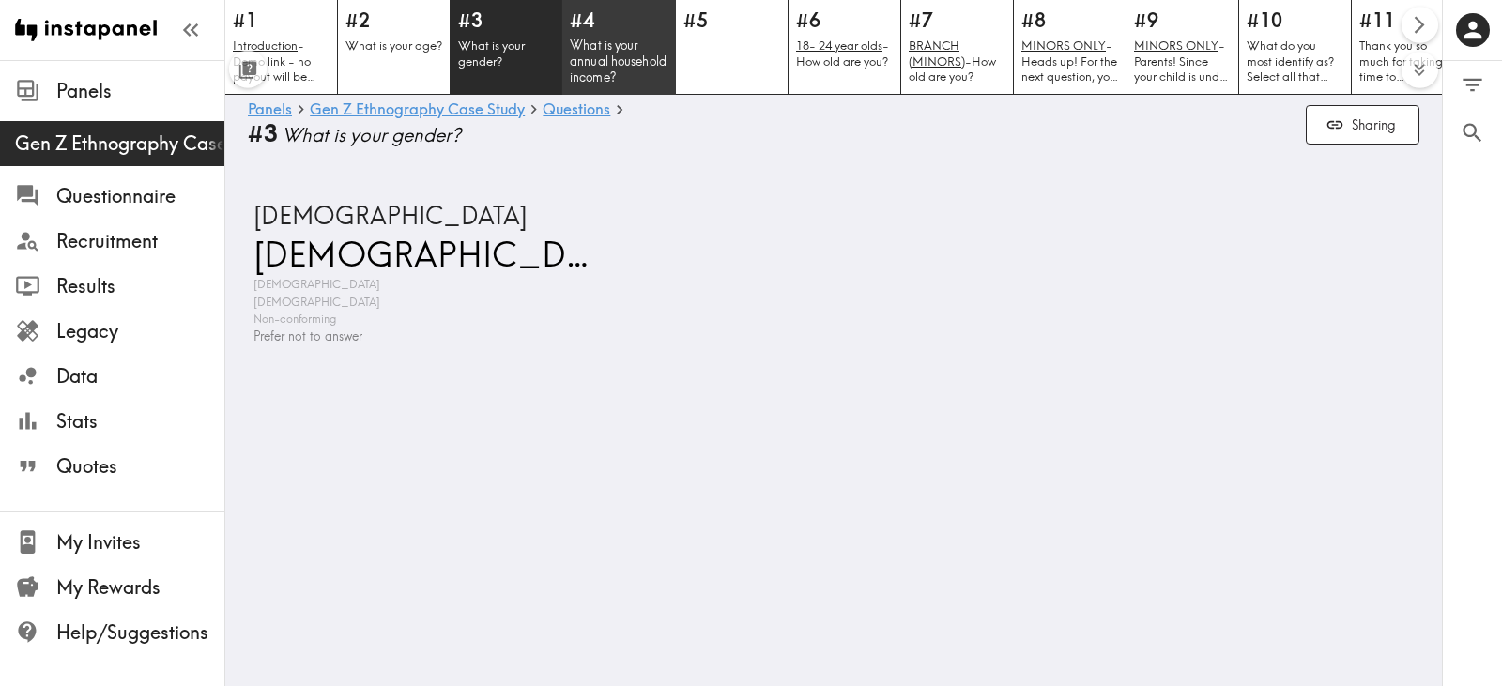
click at [635, 40] on p "What is your annual household income?" at bounding box center [619, 62] width 99 height 48
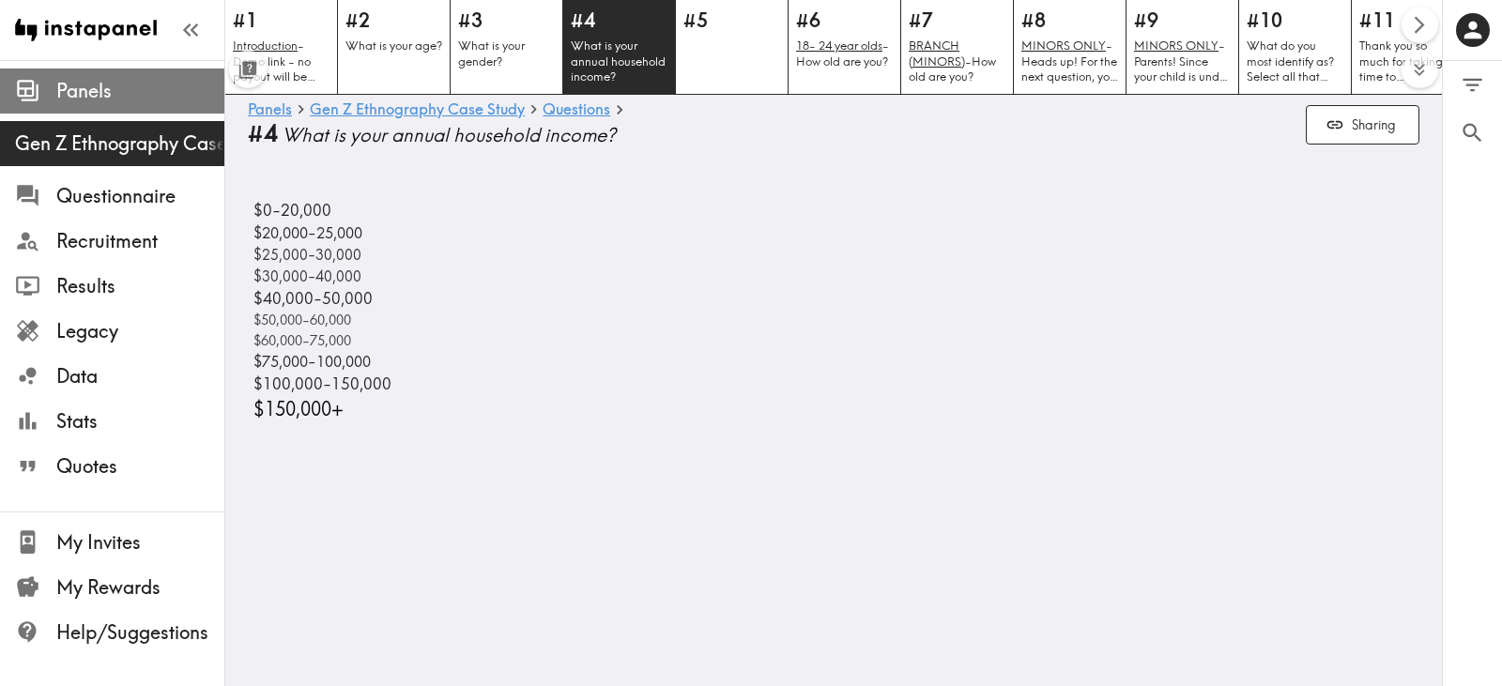
click at [111, 85] on span "Panels" at bounding box center [140, 91] width 168 height 26
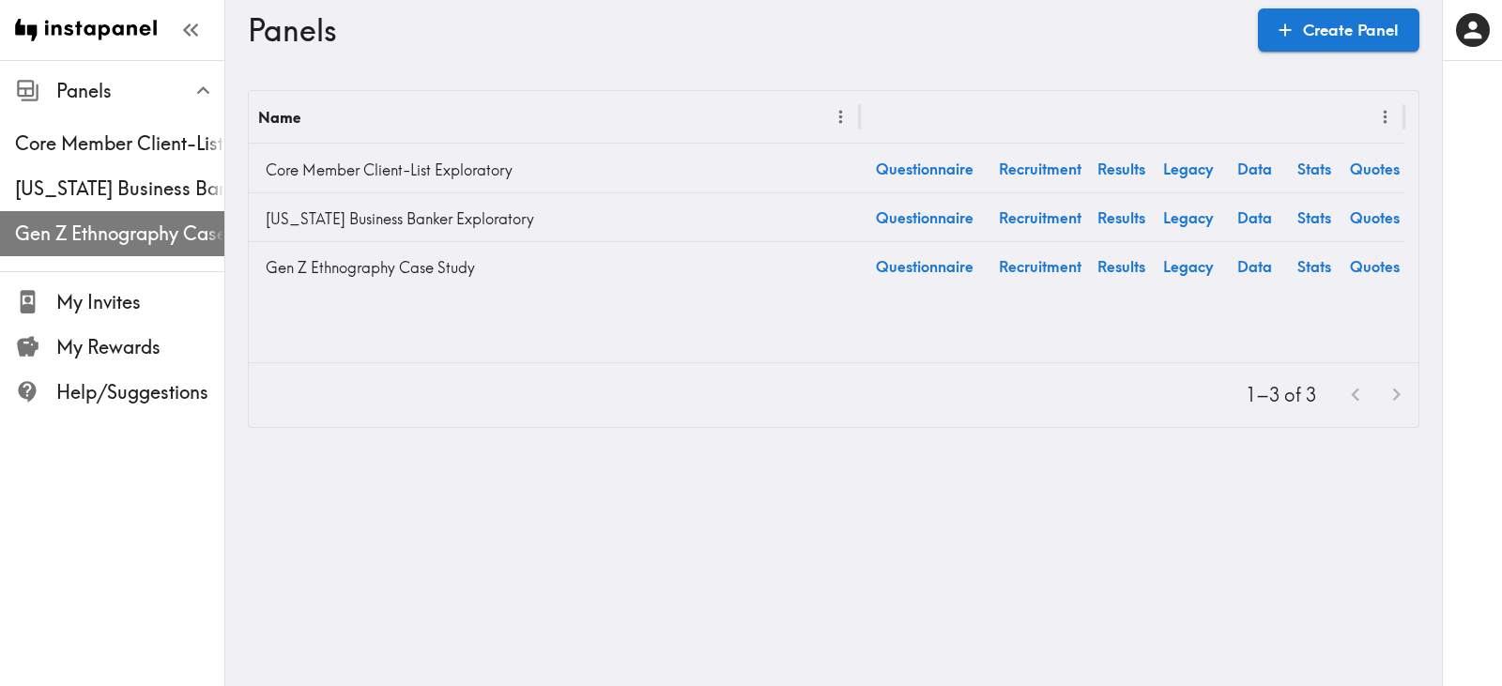
click at [148, 247] on span "Gen Z Ethnography Case Study" at bounding box center [119, 234] width 209 height 34
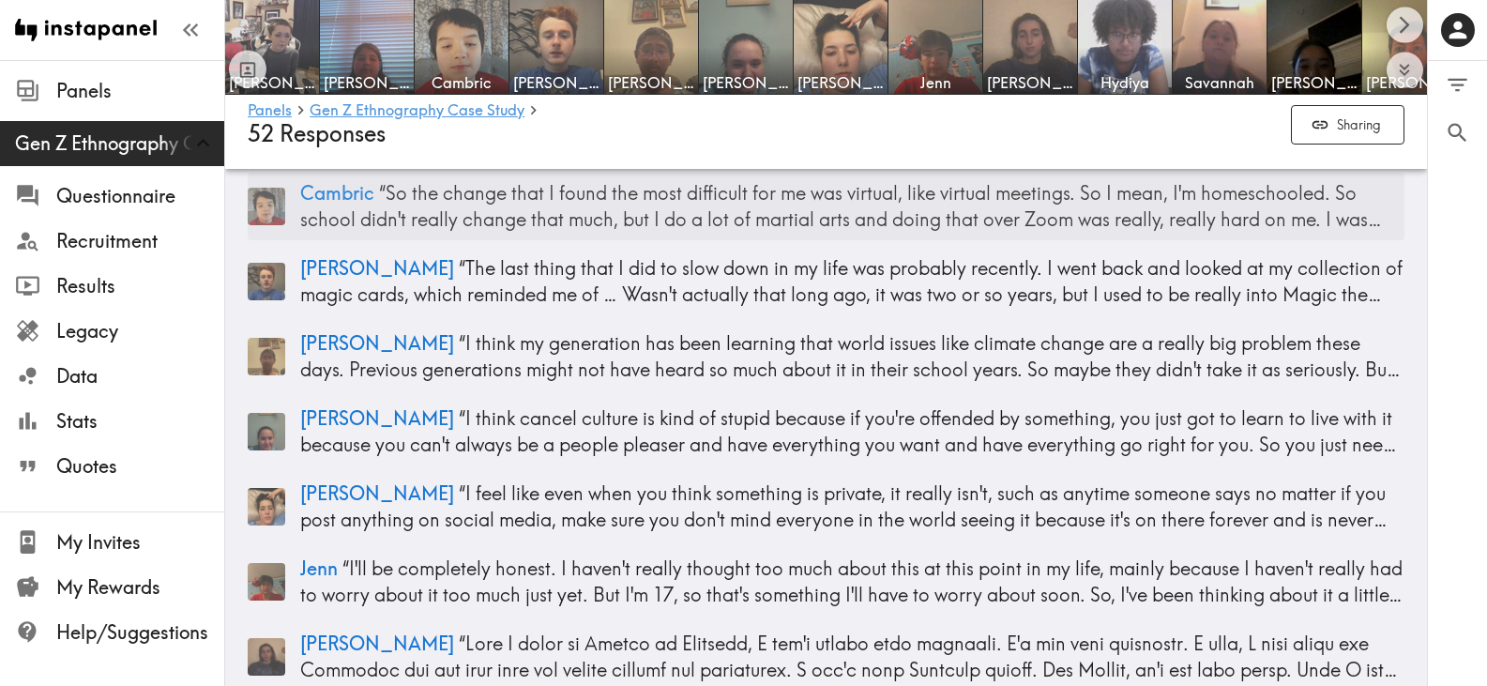
scroll to position [375, 0]
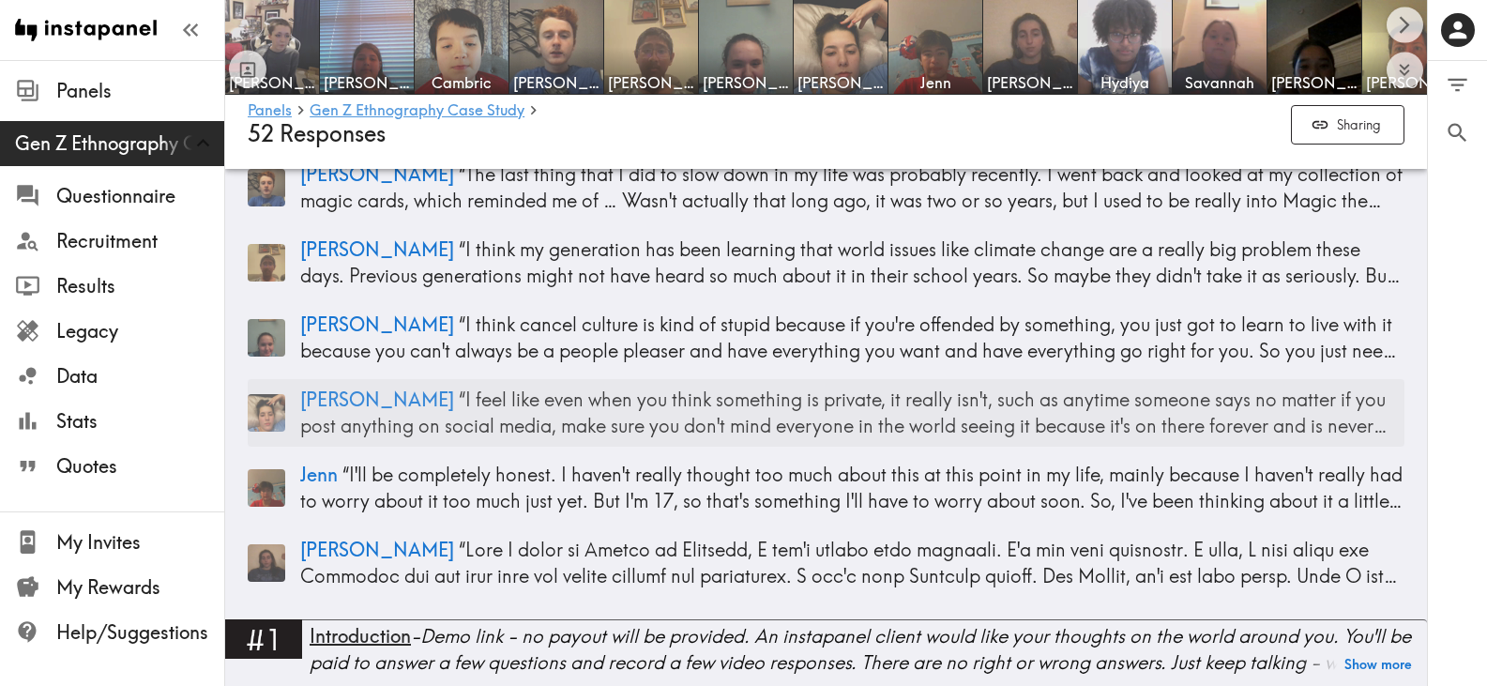
click at [1079, 404] on p "Jennifer “ I feel like even when you think something is private, it really isn'…" at bounding box center [852, 413] width 1105 height 53
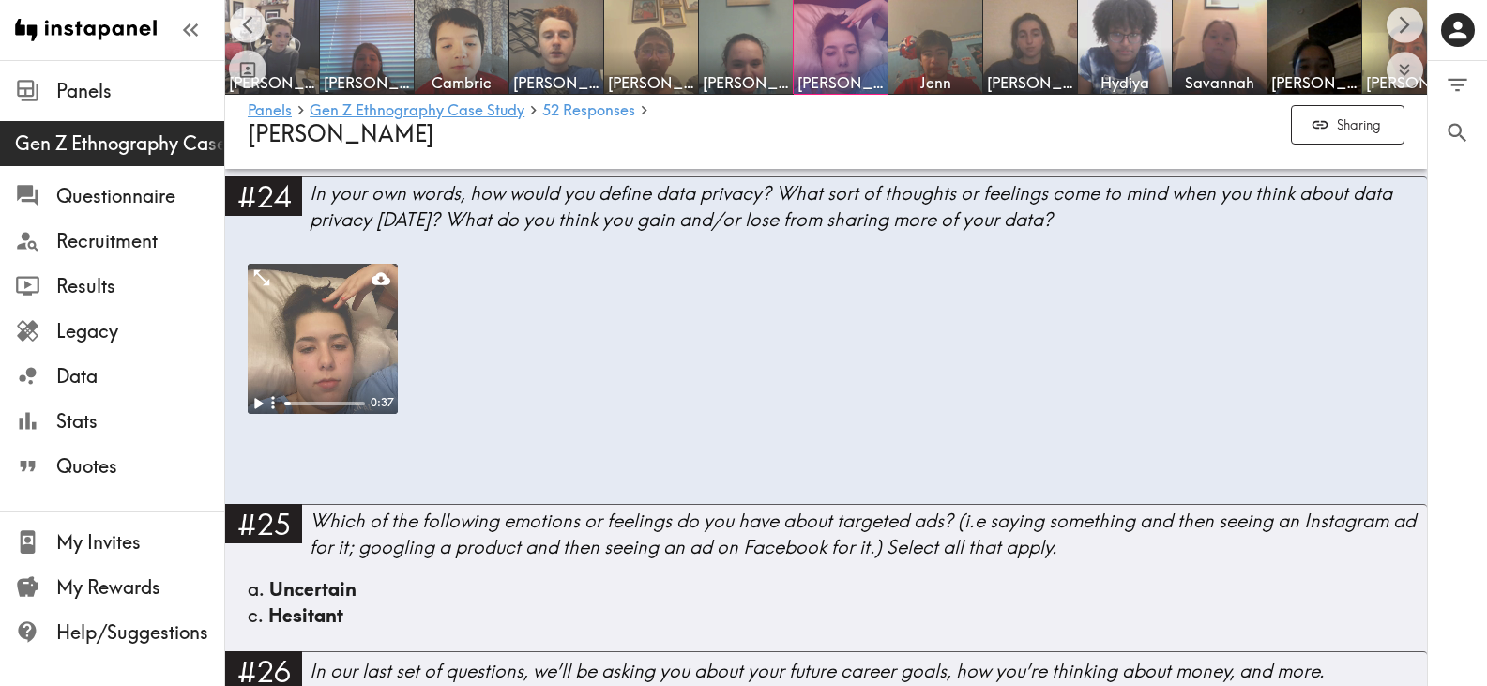
scroll to position [0, 15]
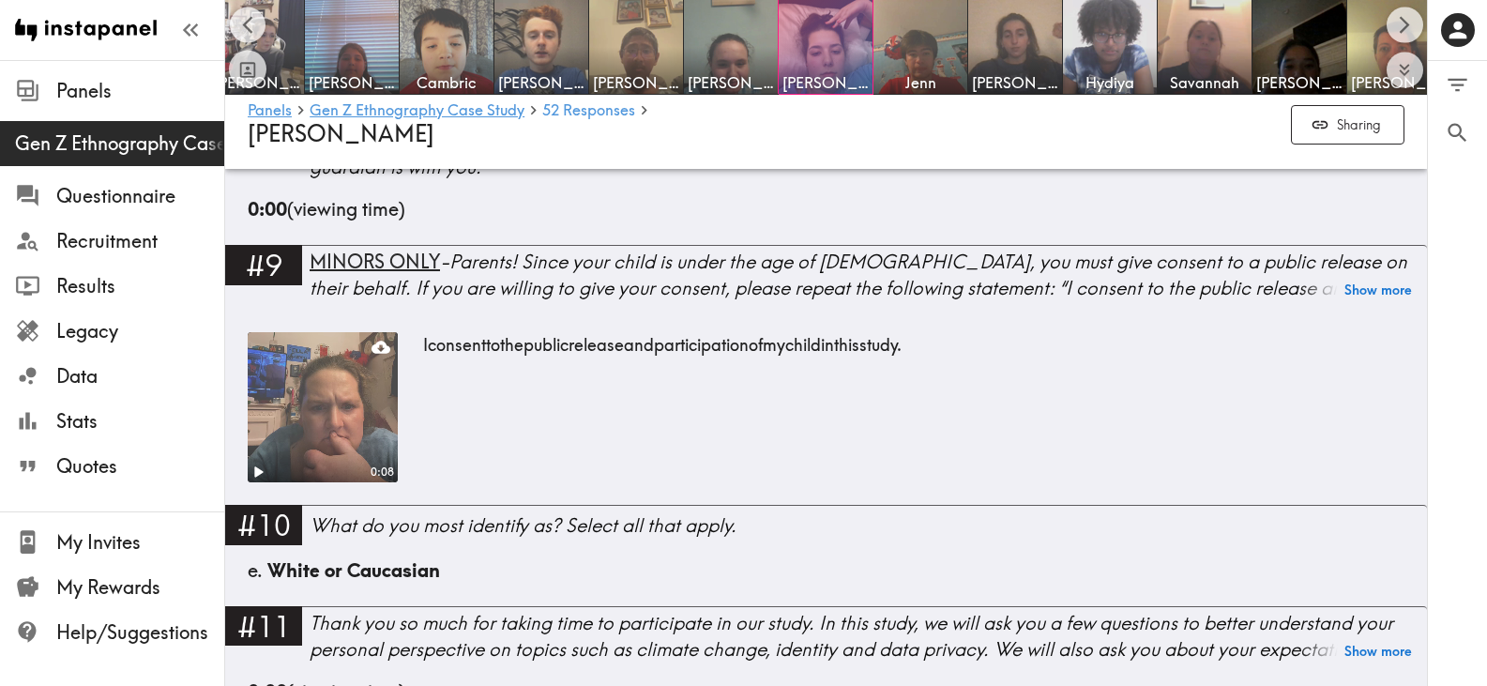
scroll to position [469, 0]
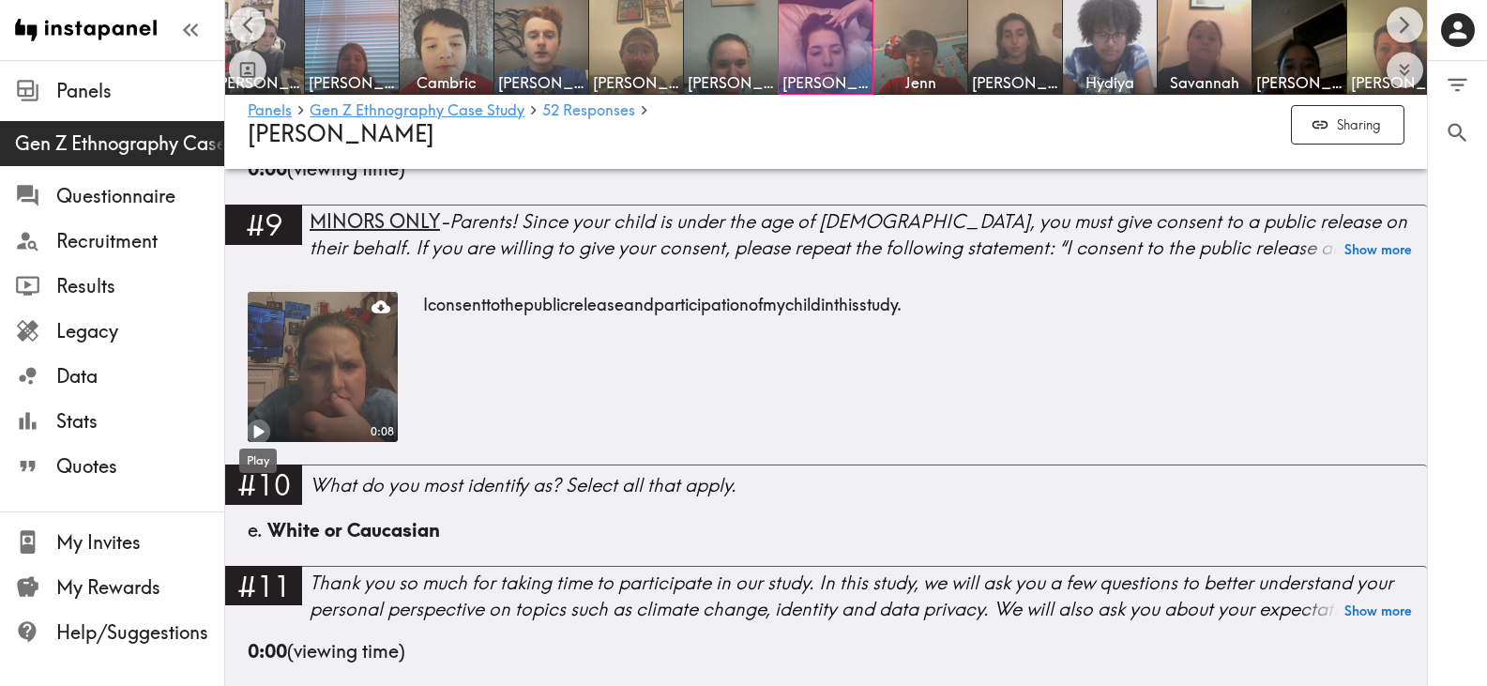
click at [258, 434] on icon "Play" at bounding box center [259, 432] width 10 height 13
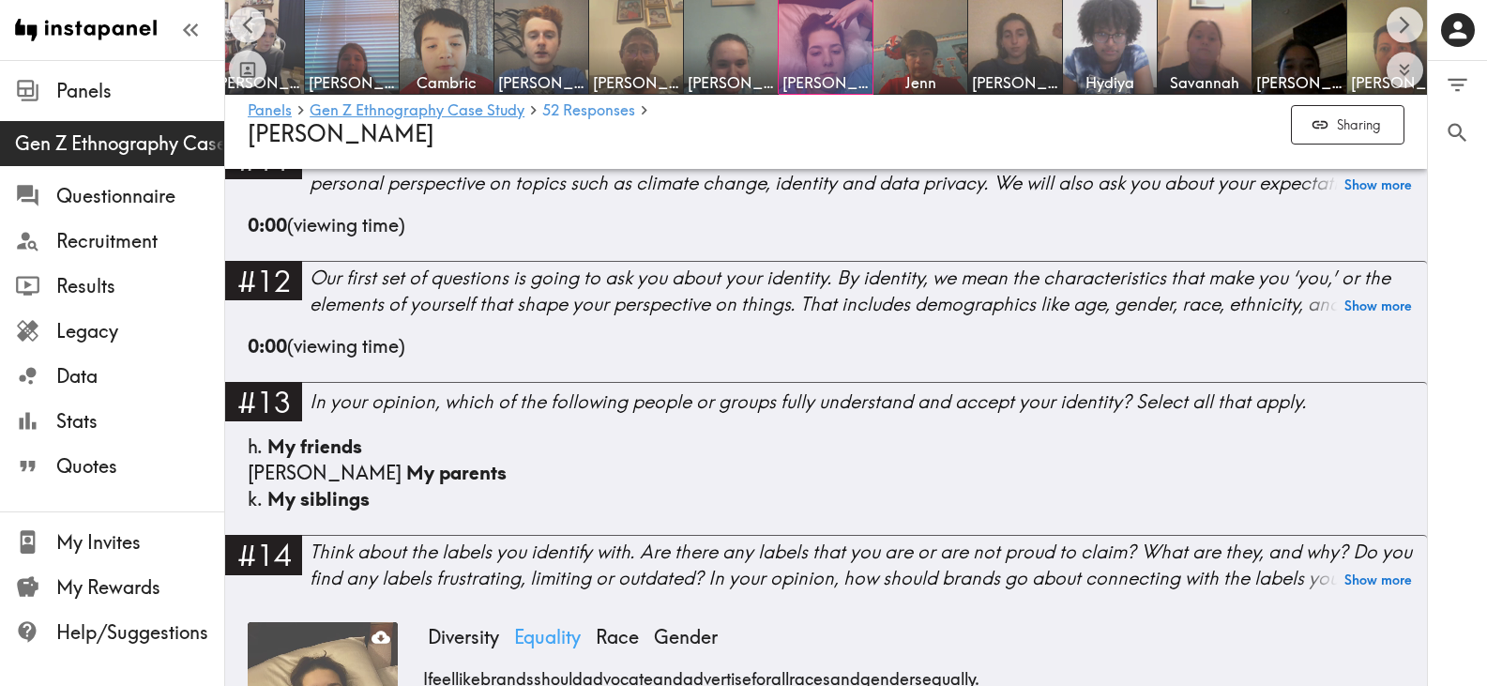
scroll to position [1126, 0]
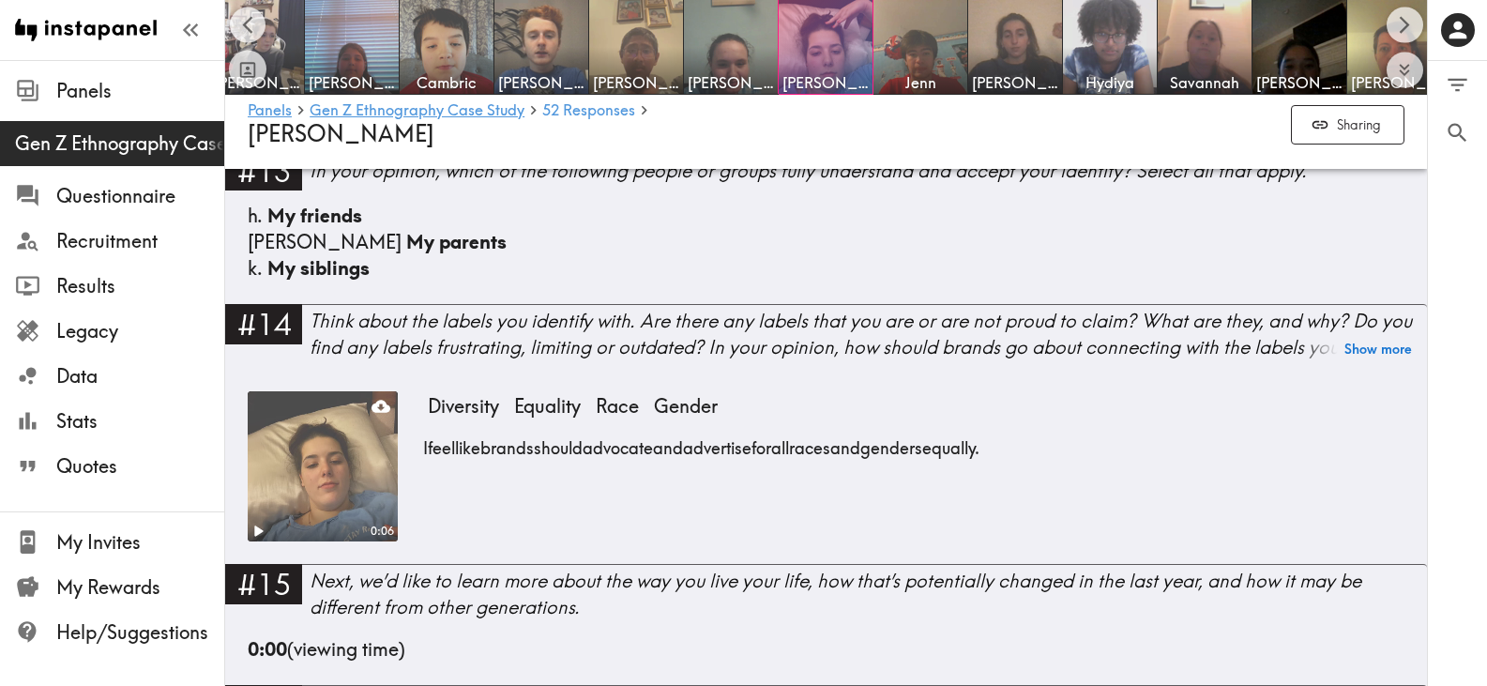
click at [336, 507] on video at bounding box center [323, 467] width 158 height 158
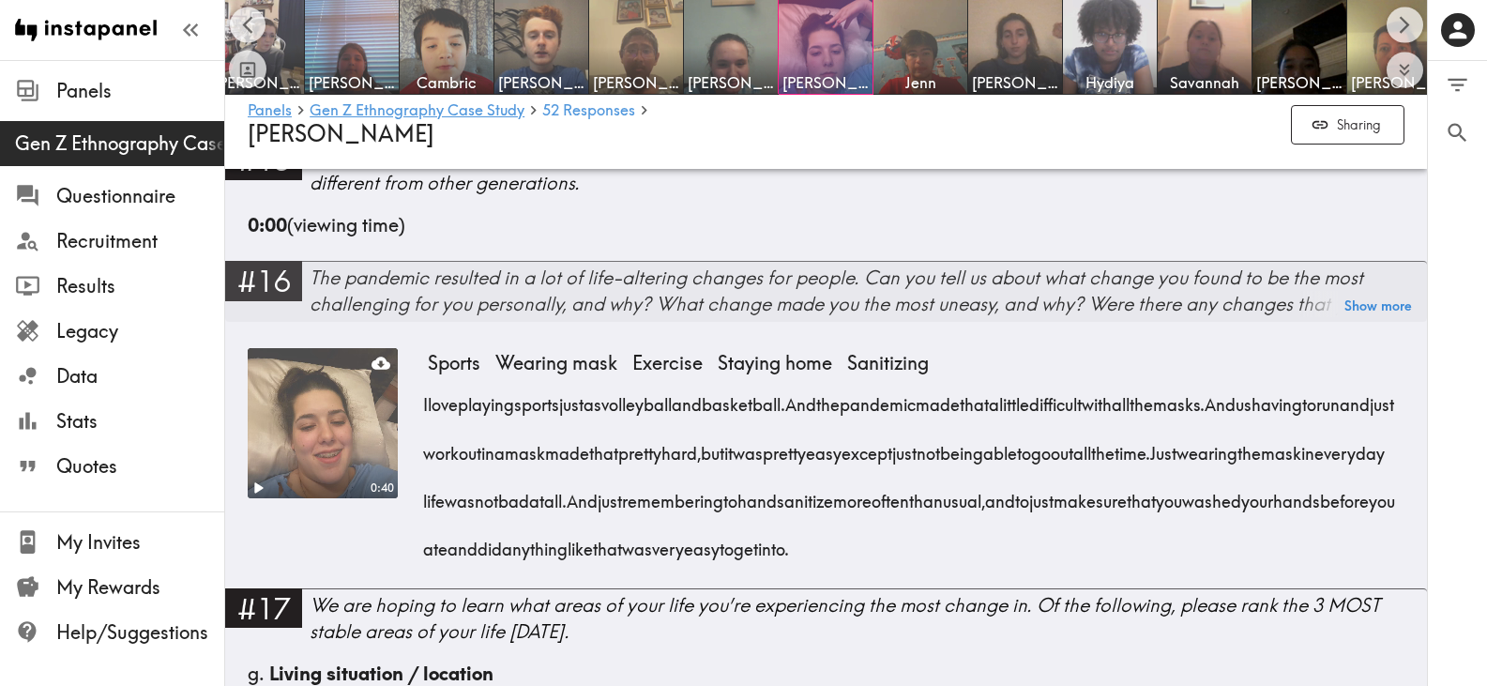
scroll to position [1595, 0]
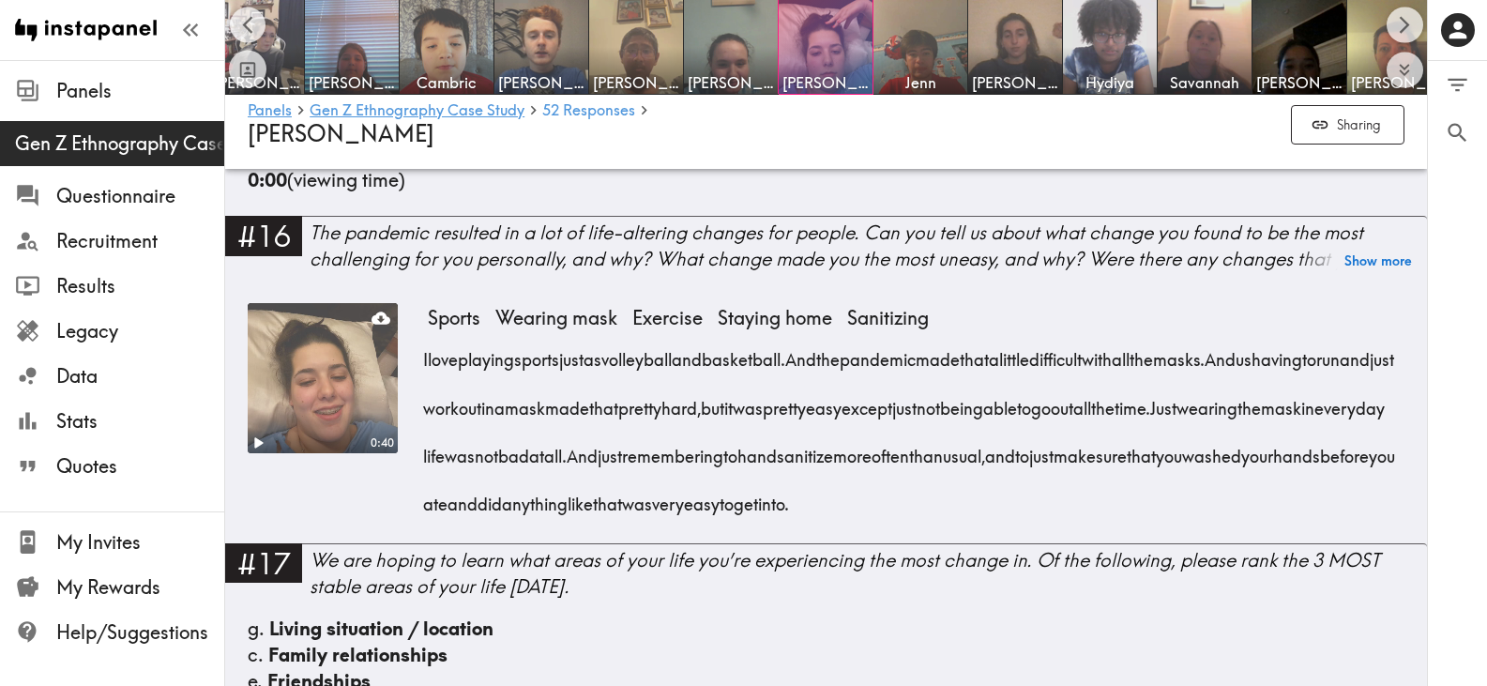
click at [326, 422] on video at bounding box center [323, 378] width 158 height 158
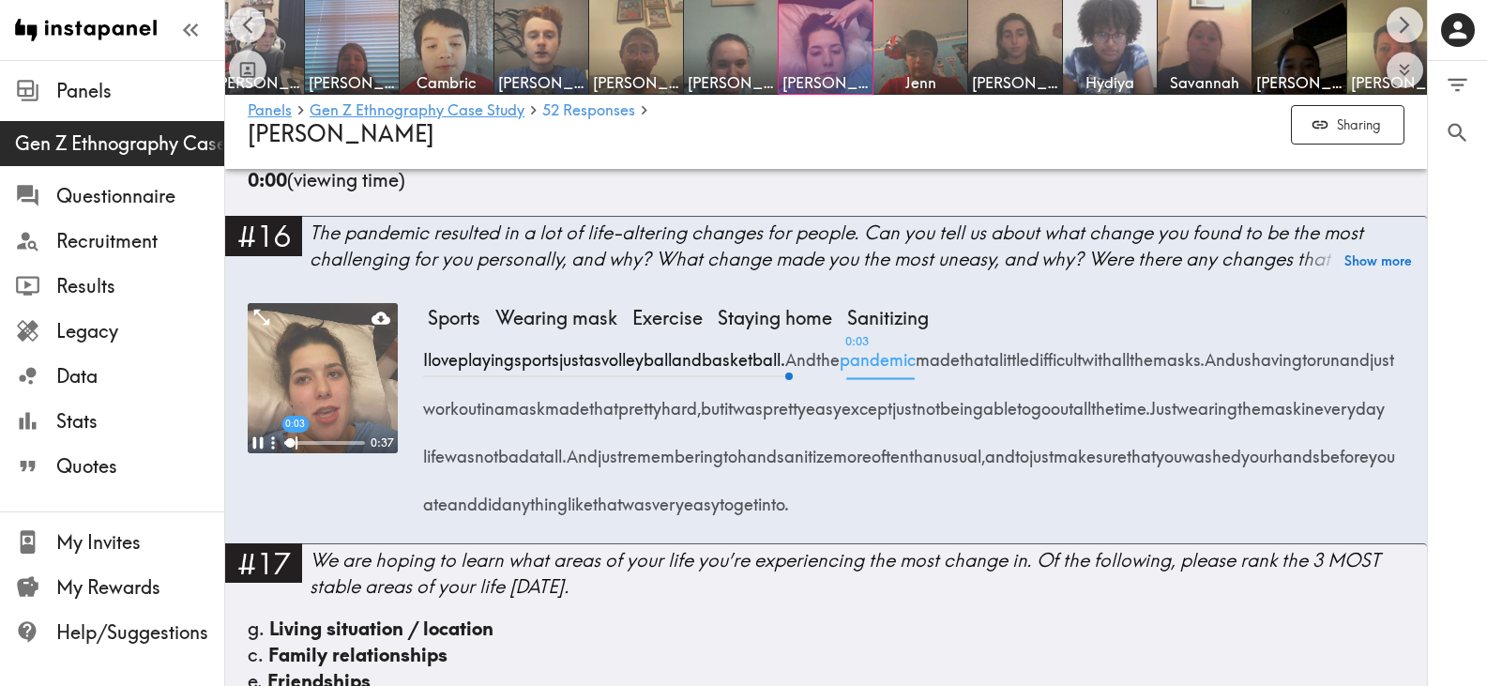
click at [916, 361] on span "0:03 pandemic" at bounding box center [878, 353] width 76 height 48
click at [816, 366] on span "And" at bounding box center [800, 353] width 31 height 48
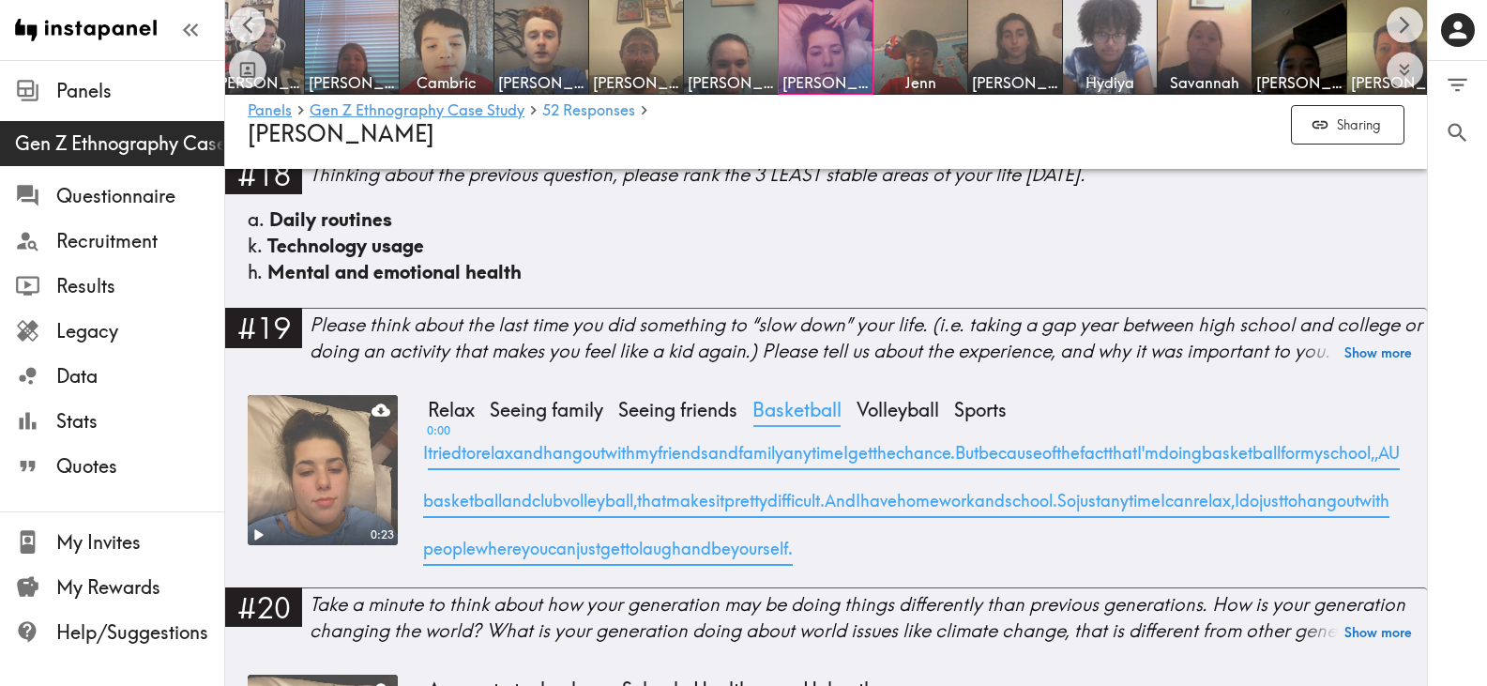
scroll to position [2158, 0]
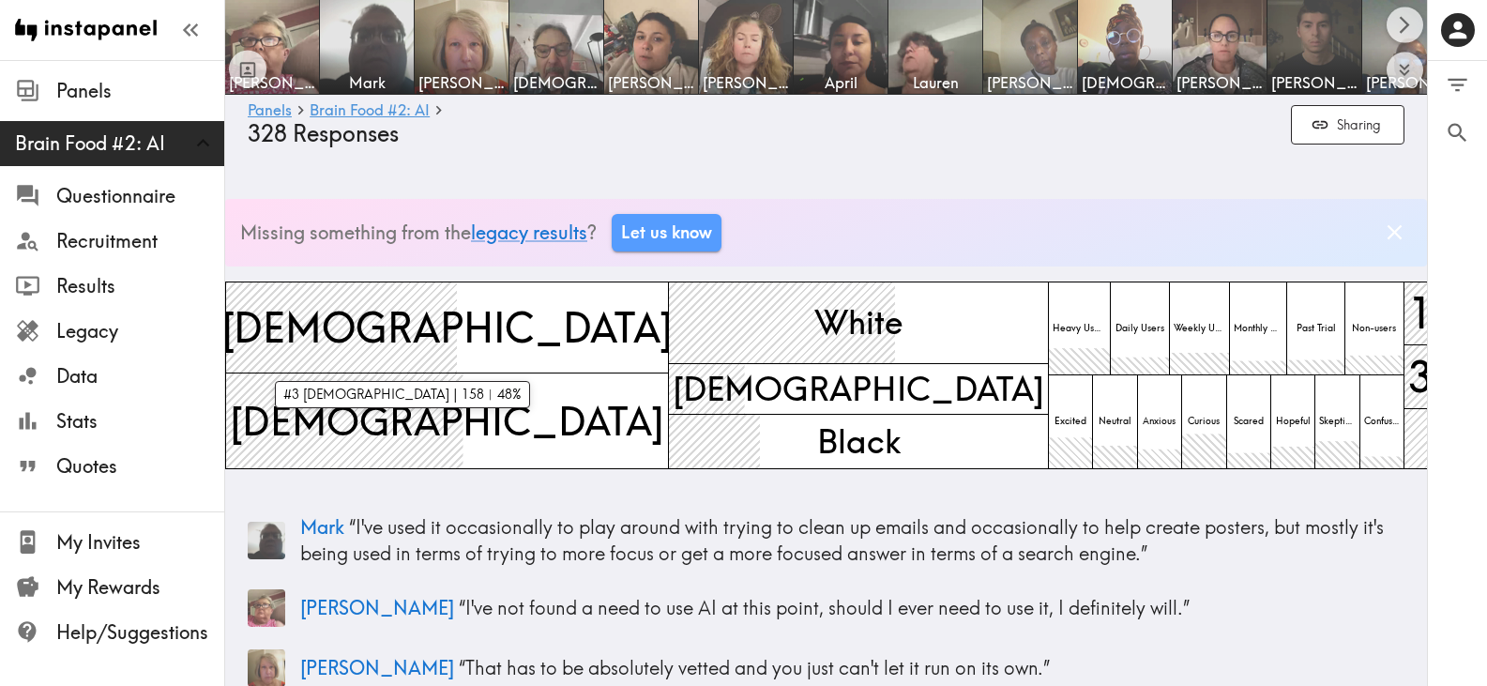
click at [343, 325] on span "[DEMOGRAPHIC_DATA]" at bounding box center [448, 328] width 460 height 64
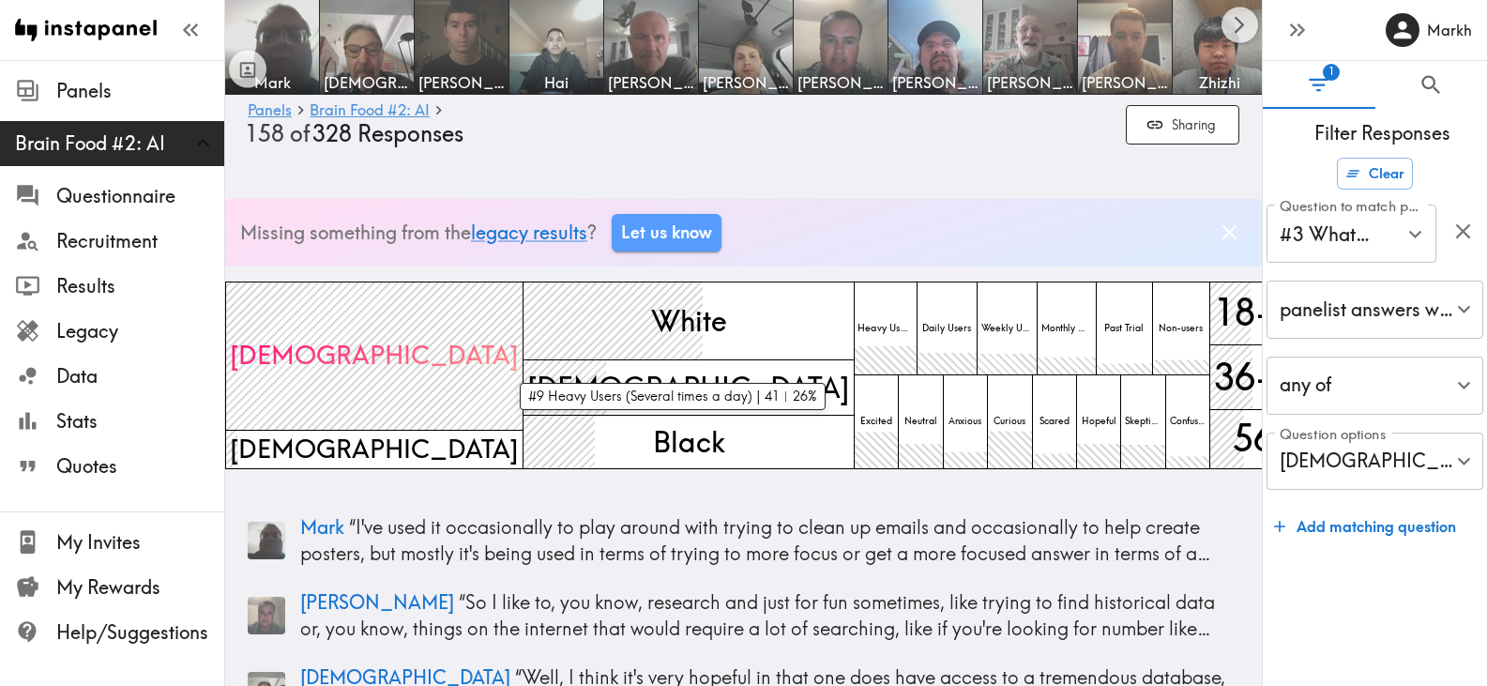
click at [854, 317] on span "Heavy Users" at bounding box center [886, 328] width 64 height 22
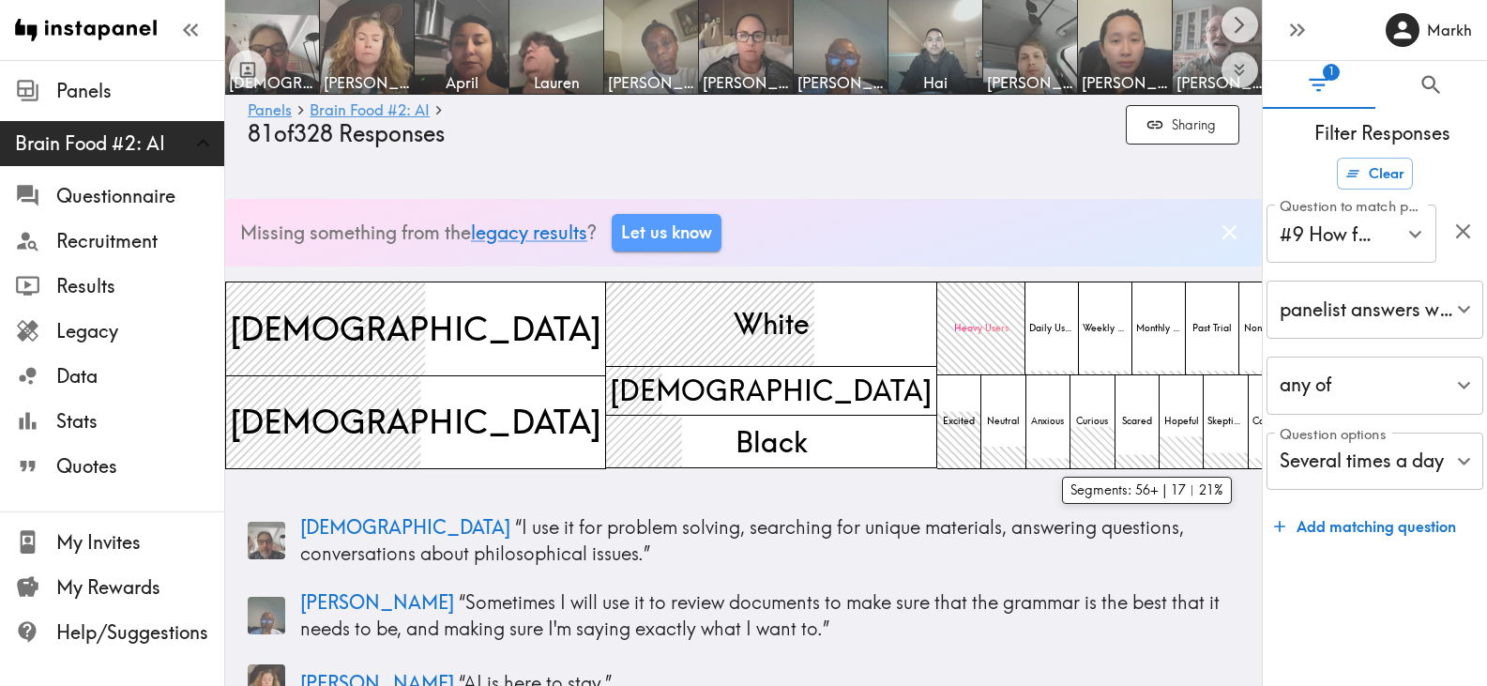
click at [1310, 441] on span "56+" at bounding box center [1347, 442] width 74 height 60
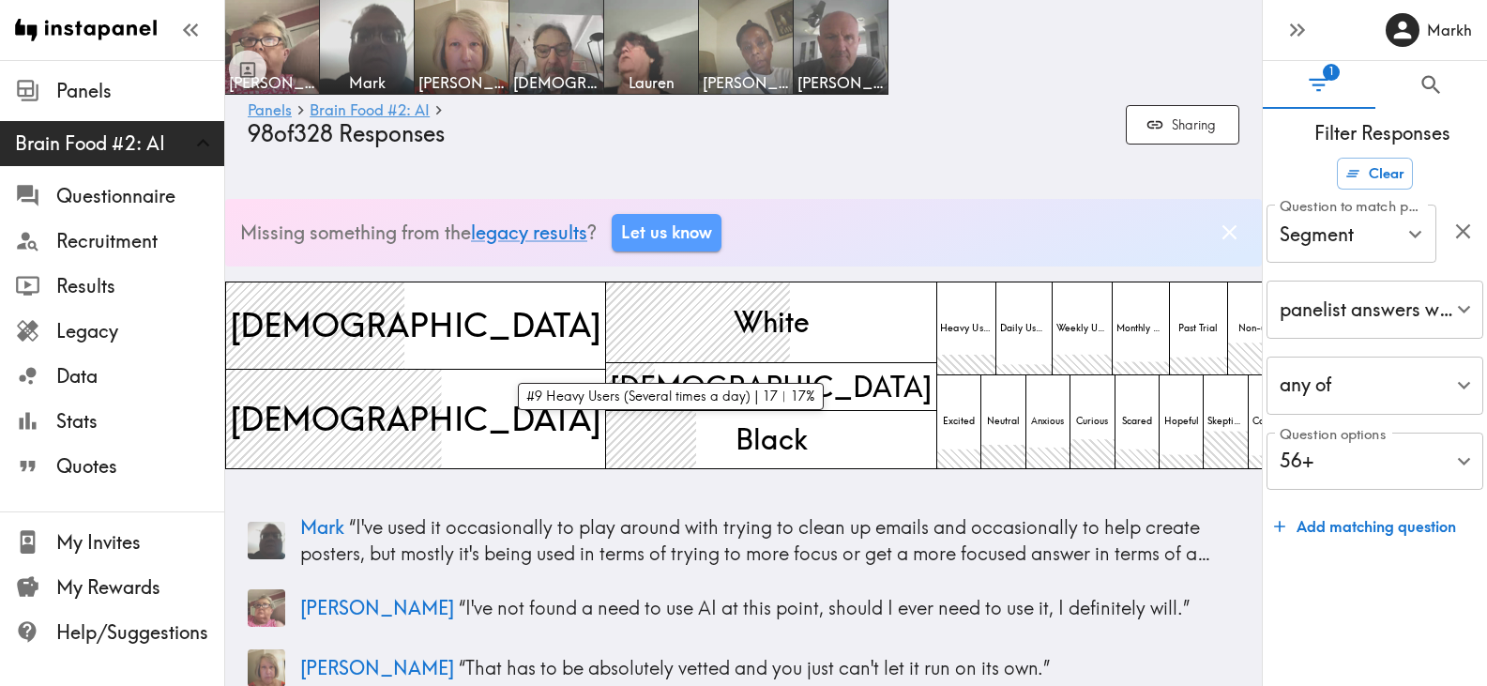
click at [937, 319] on span "Heavy Users" at bounding box center [967, 328] width 61 height 22
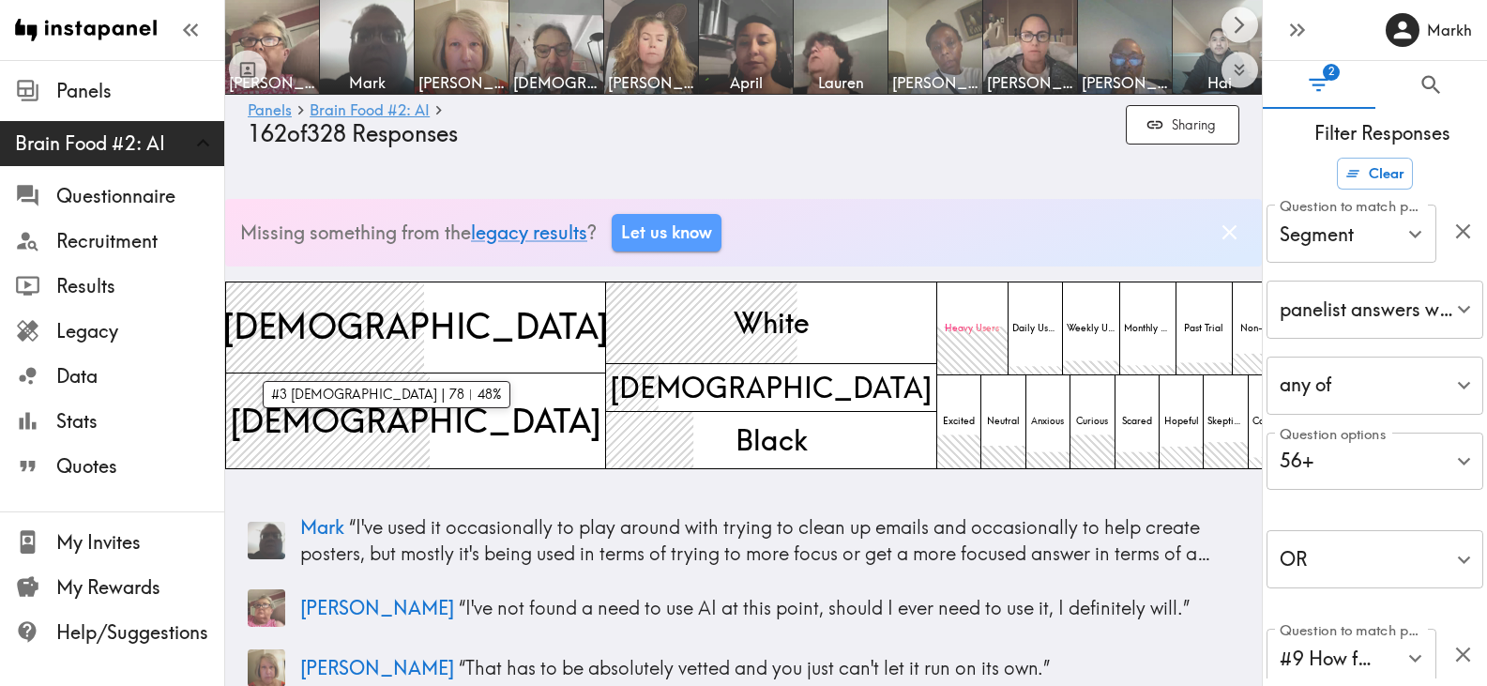
click at [333, 332] on span "[DEMOGRAPHIC_DATA]" at bounding box center [416, 326] width 394 height 55
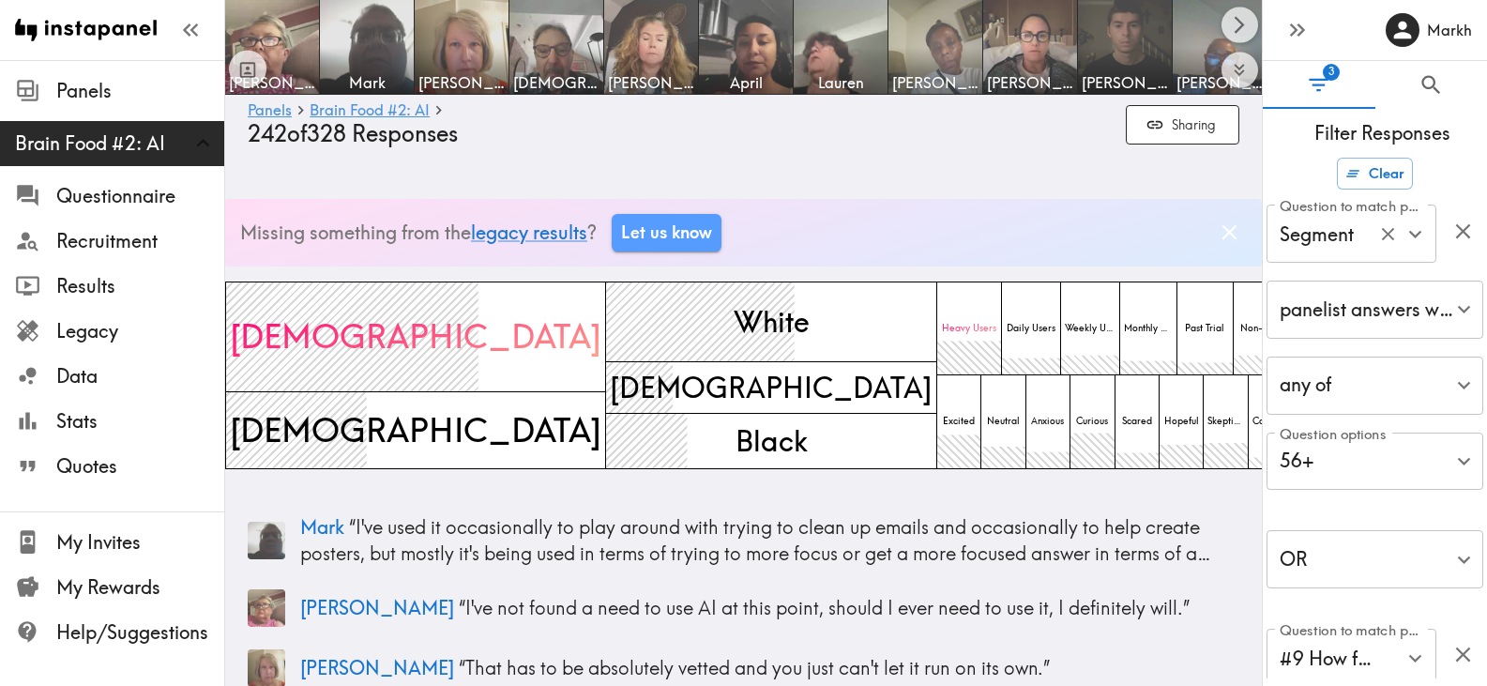
click at [1410, 239] on icon "Open" at bounding box center [1415, 233] width 25 height 25
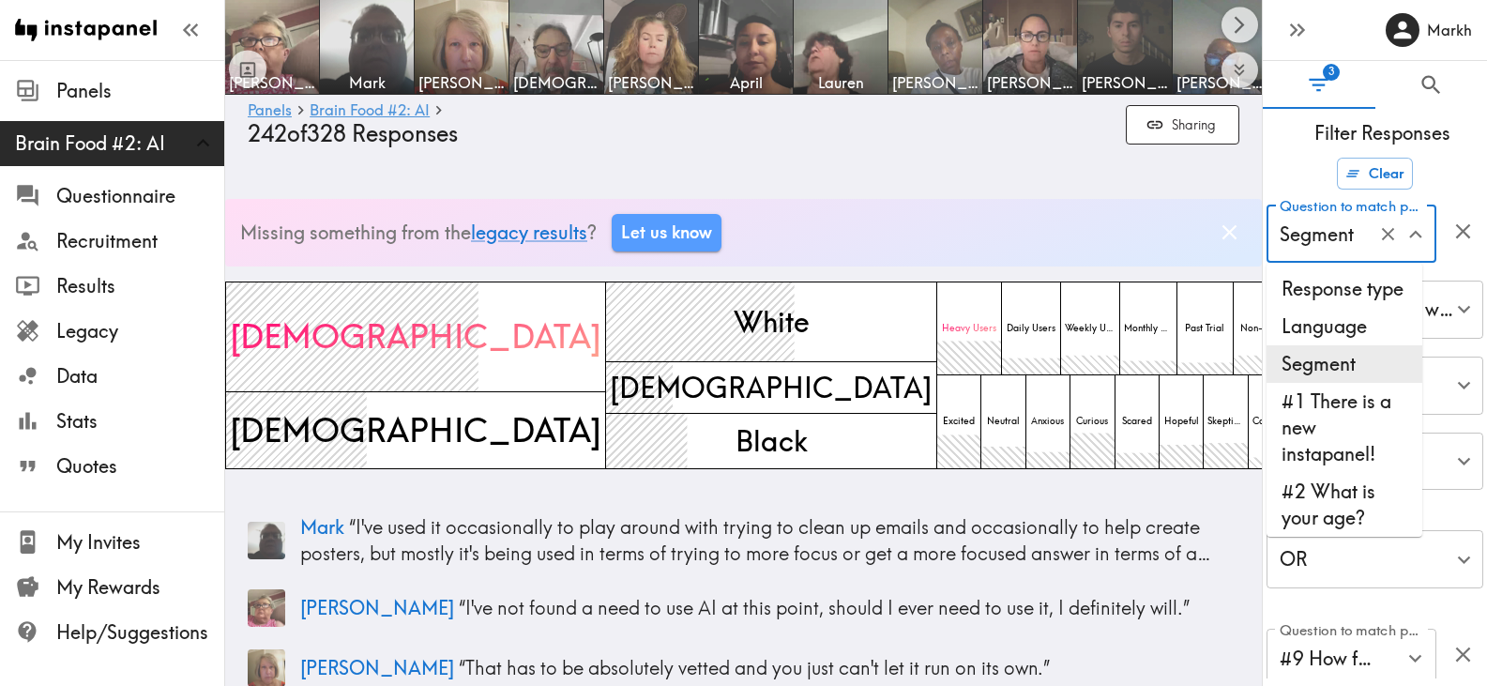
click at [1410, 239] on icon "Close" at bounding box center [1415, 233] width 25 height 25
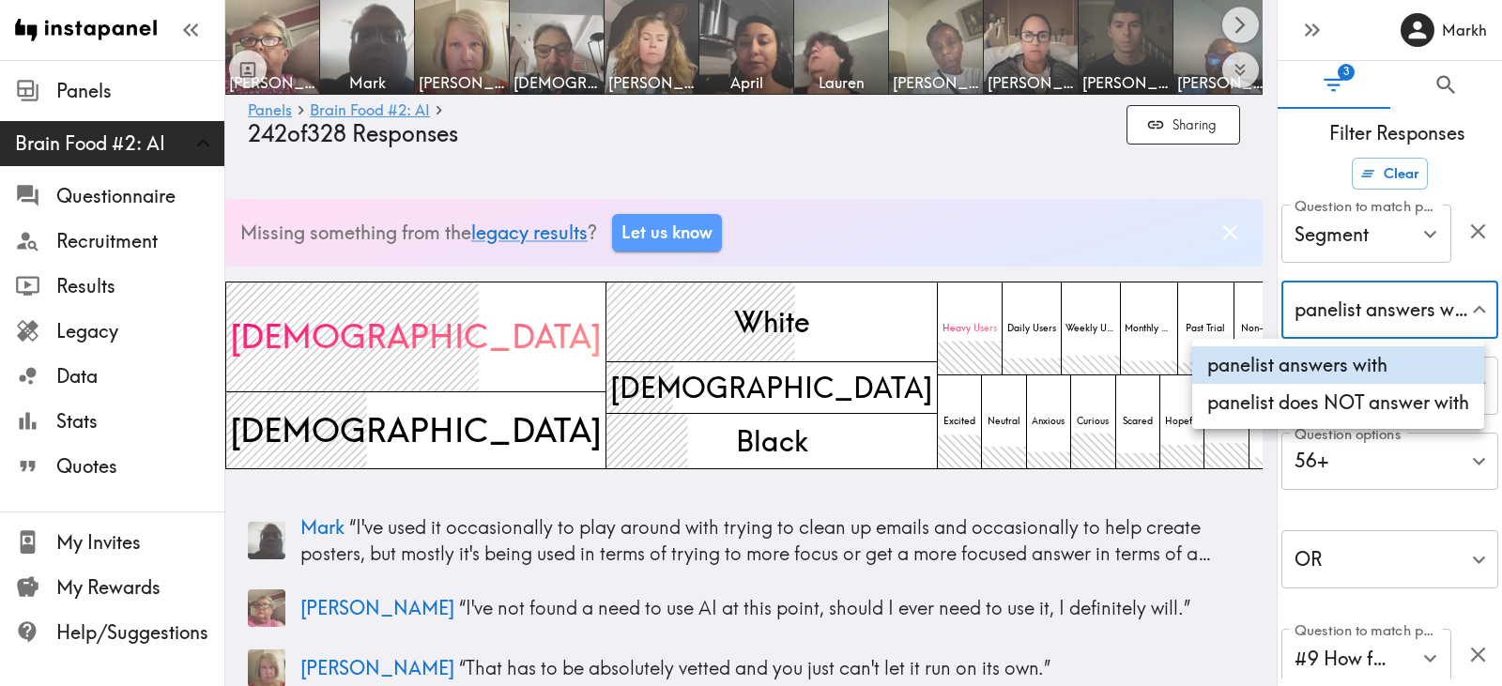
click at [1445, 311] on div at bounding box center [751, 343] width 1502 height 686
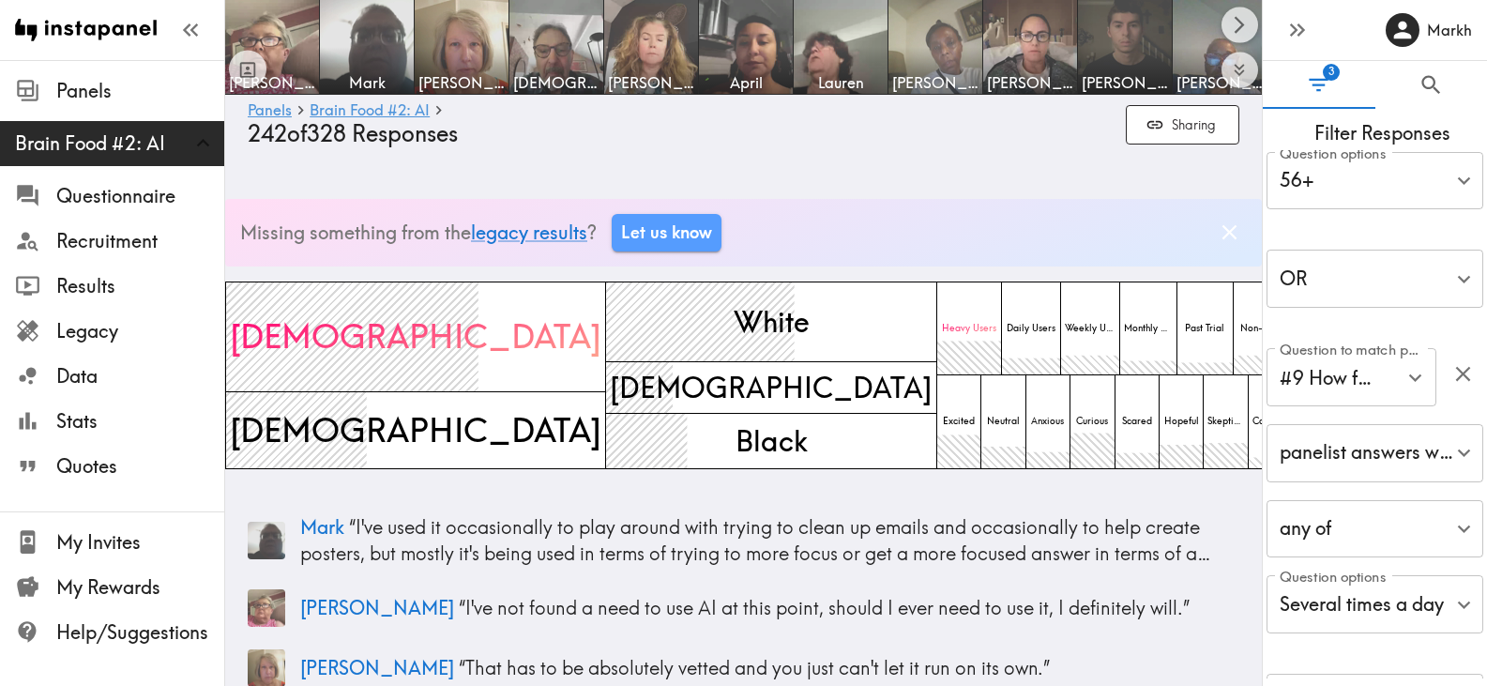
scroll to position [282, 0]
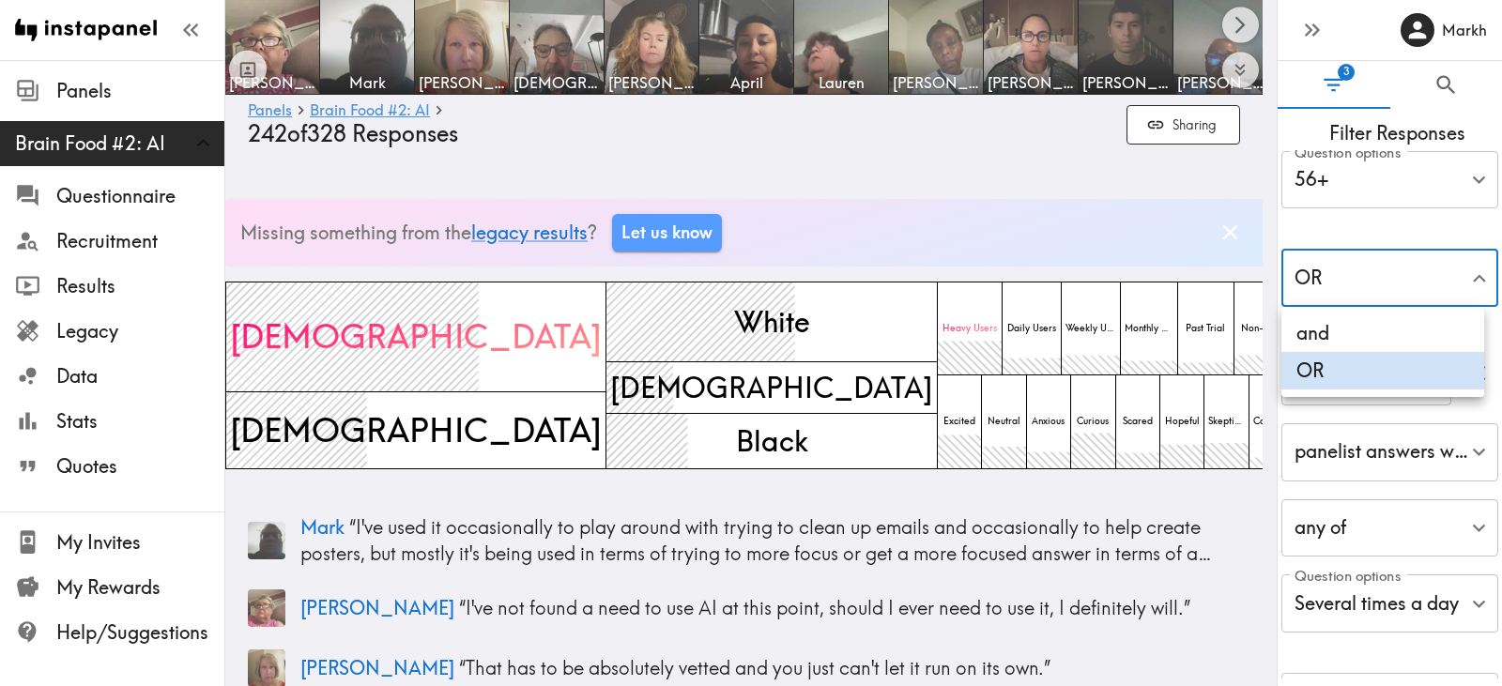
click at [1408, 329] on li "and" at bounding box center [1382, 333] width 203 height 38
type input "false"
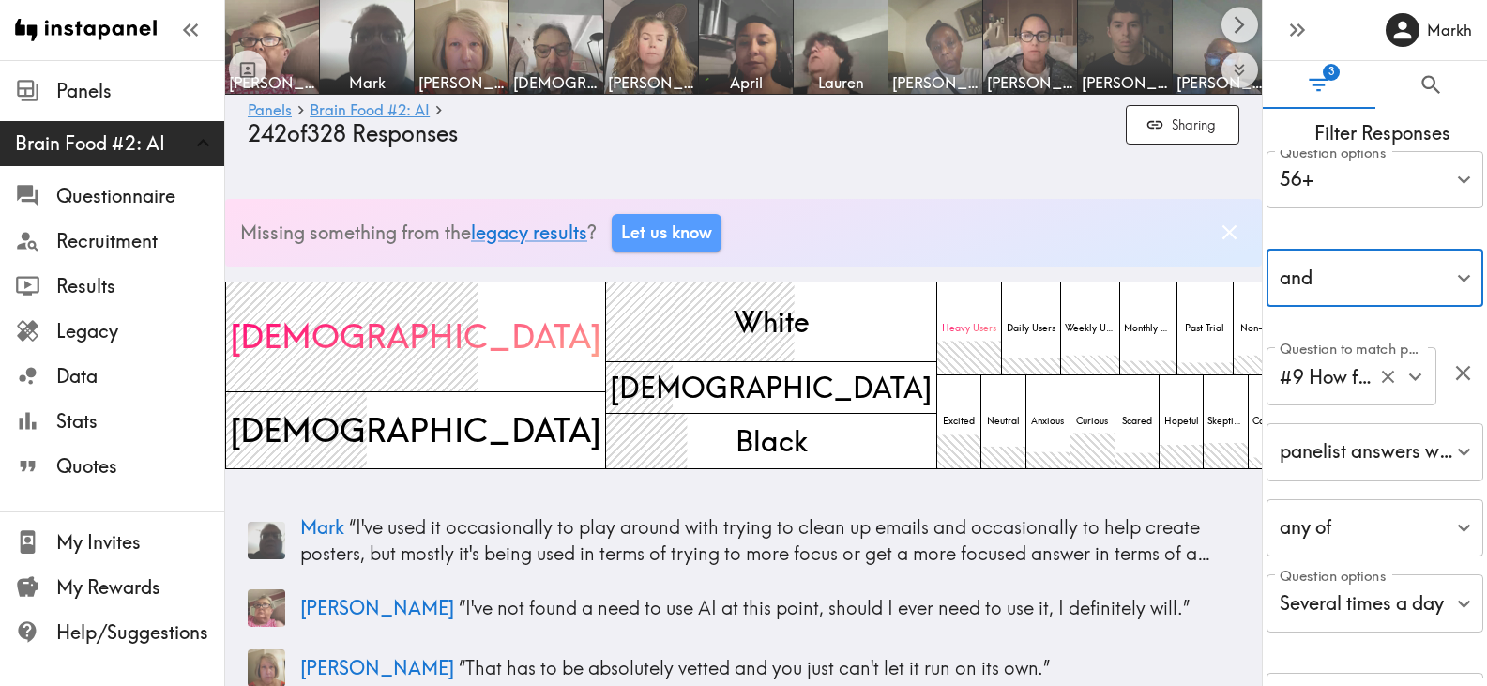
click at [1411, 376] on icon "Open" at bounding box center [1415, 376] width 25 height 25
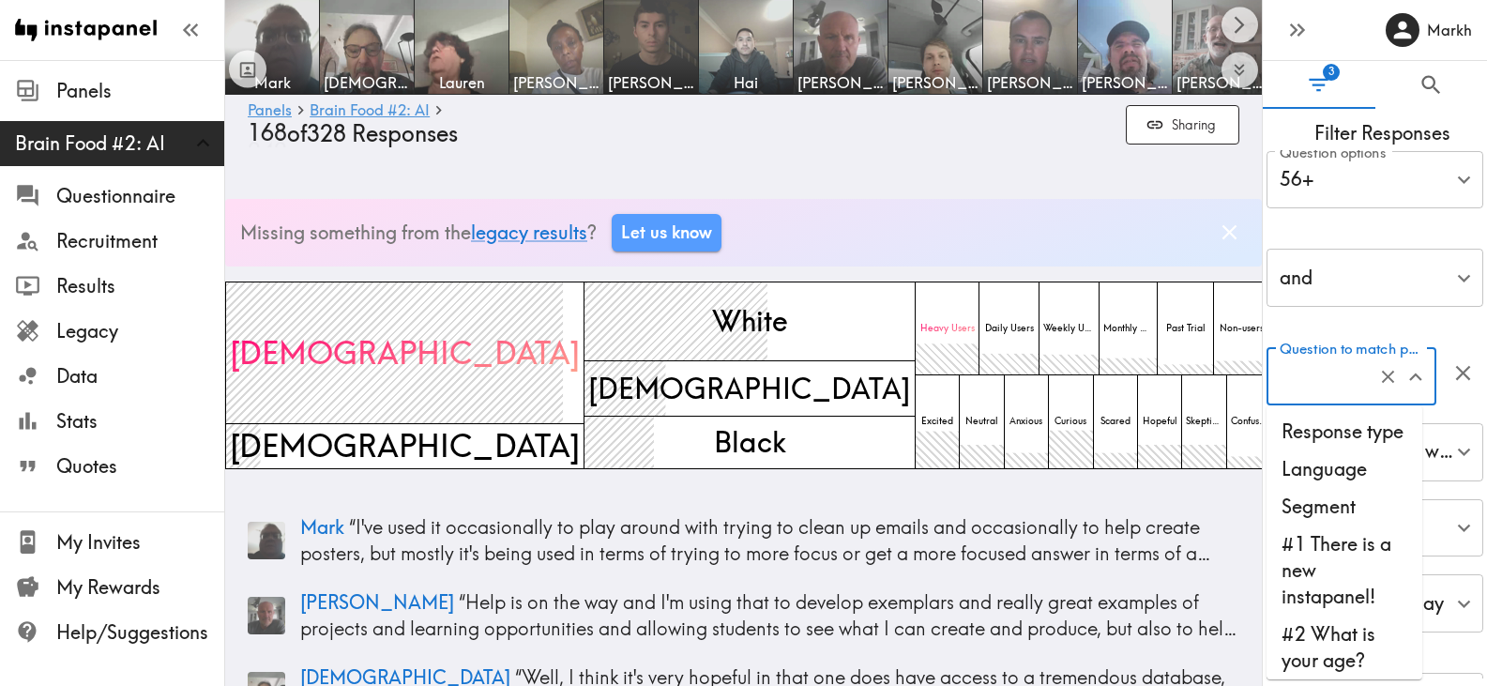
scroll to position [893, 0]
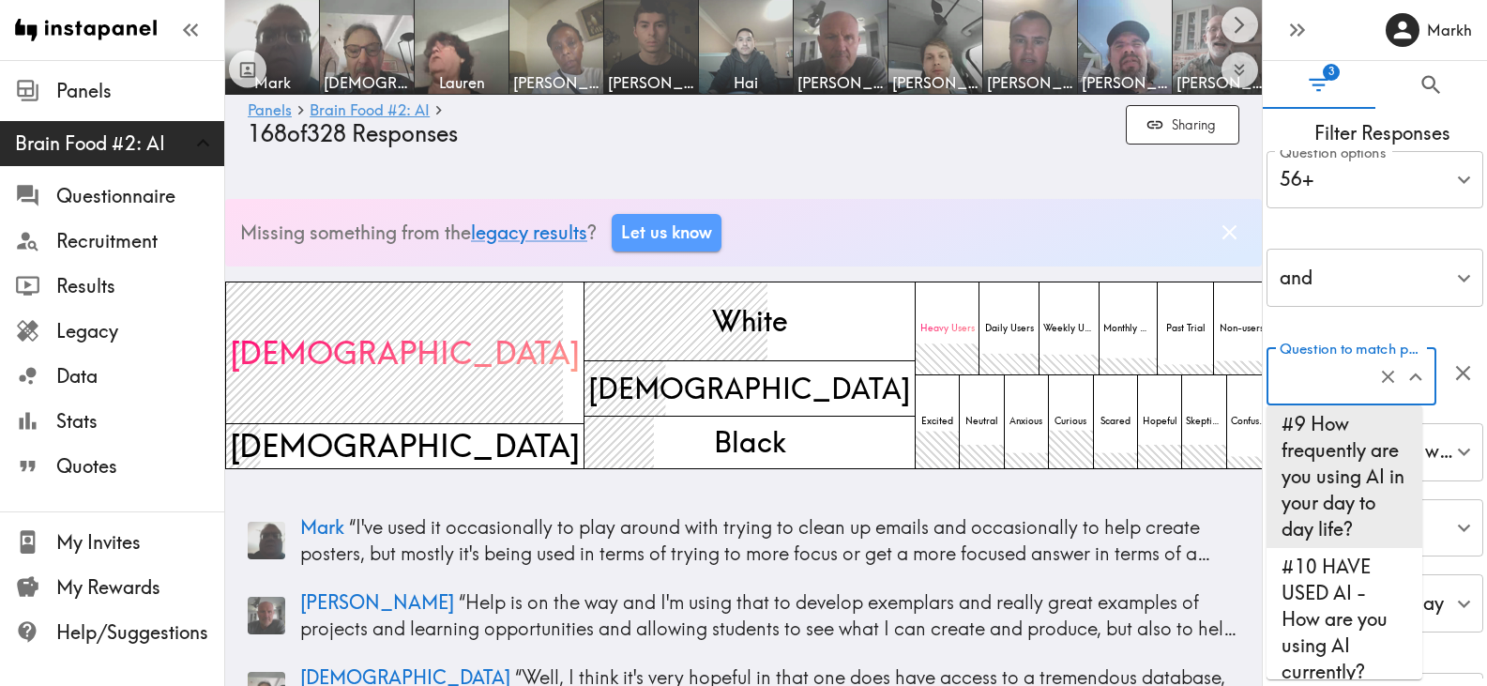
click at [1411, 376] on icon "Close" at bounding box center [1415, 376] width 25 height 25
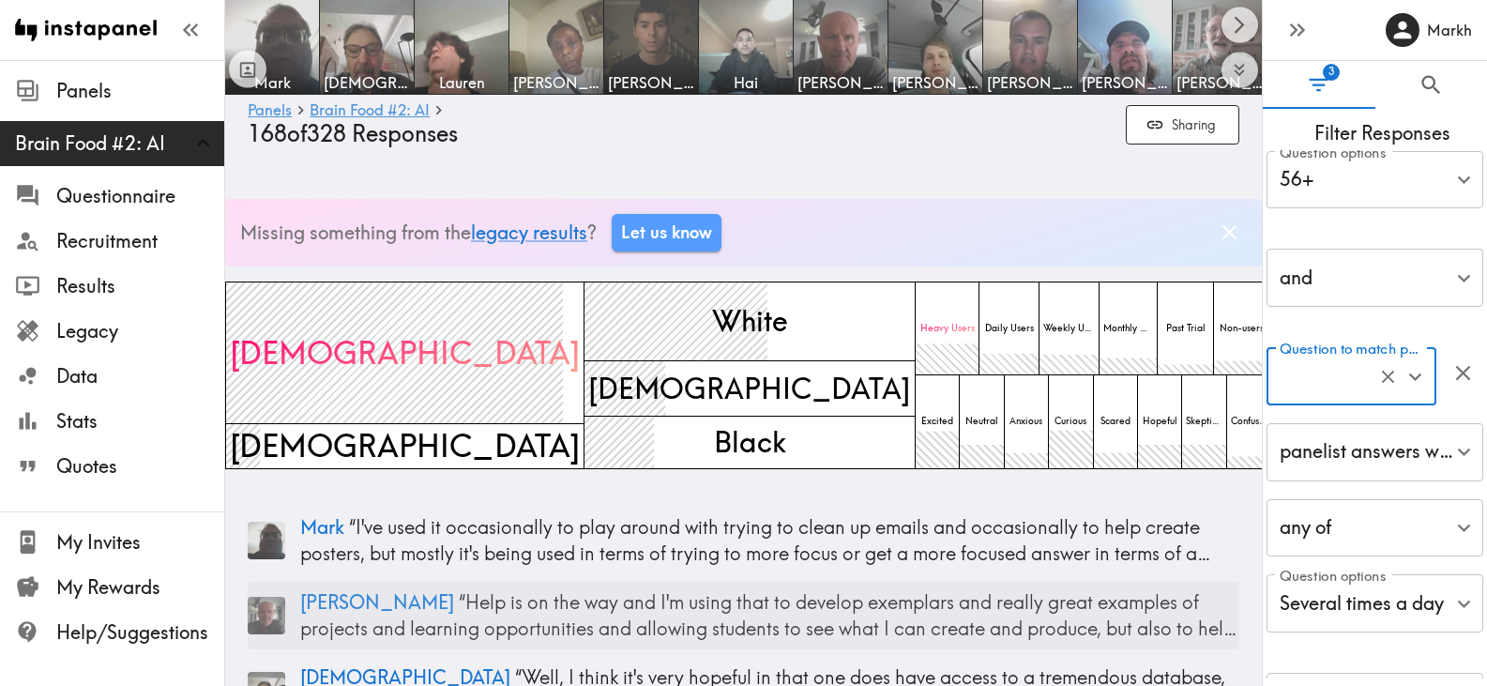
drag, startPoint x: 460, startPoint y: 610, endPoint x: 455, endPoint y: 601, distance: 10.5
click at [459, 610] on p "Robert “ Help is on the way and I'm using that to develop exemplars and really …" at bounding box center [769, 615] width 939 height 53
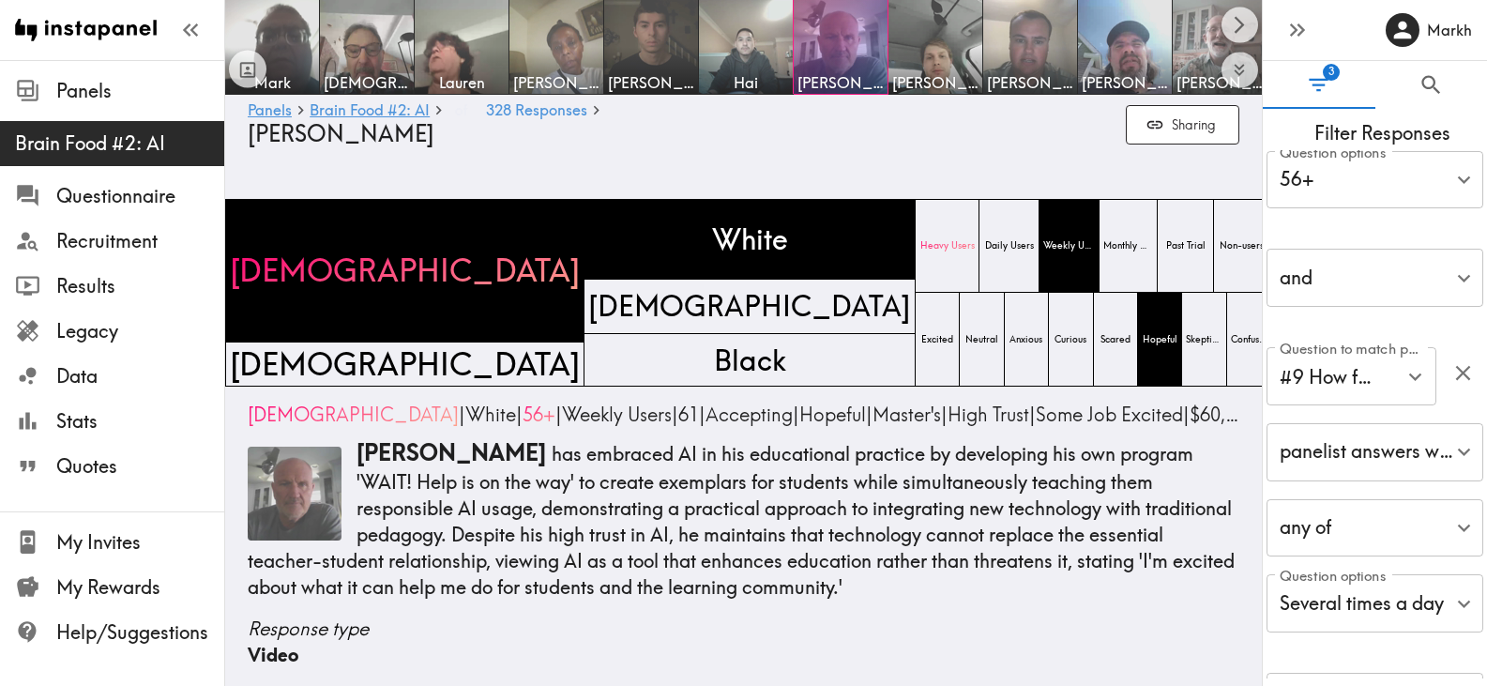
scroll to position [1933, 0]
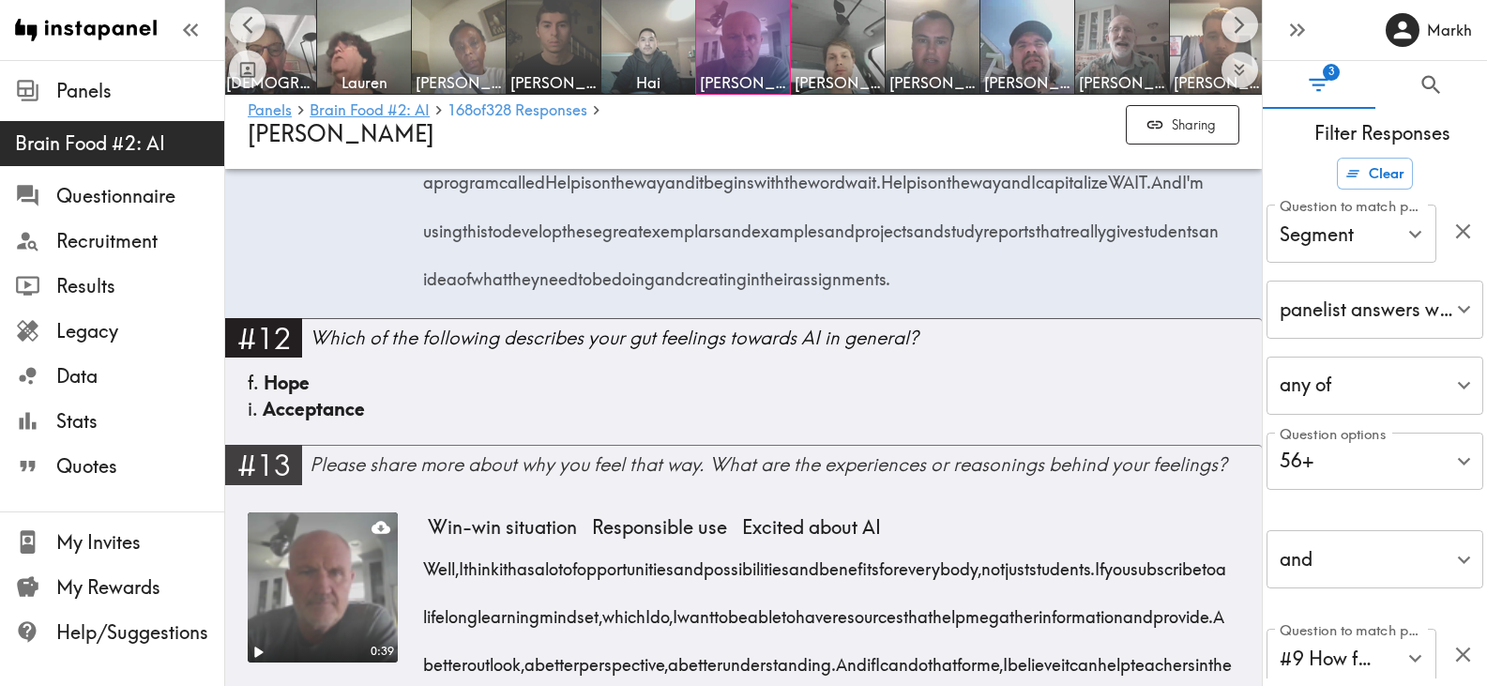
scroll to position [2402, 0]
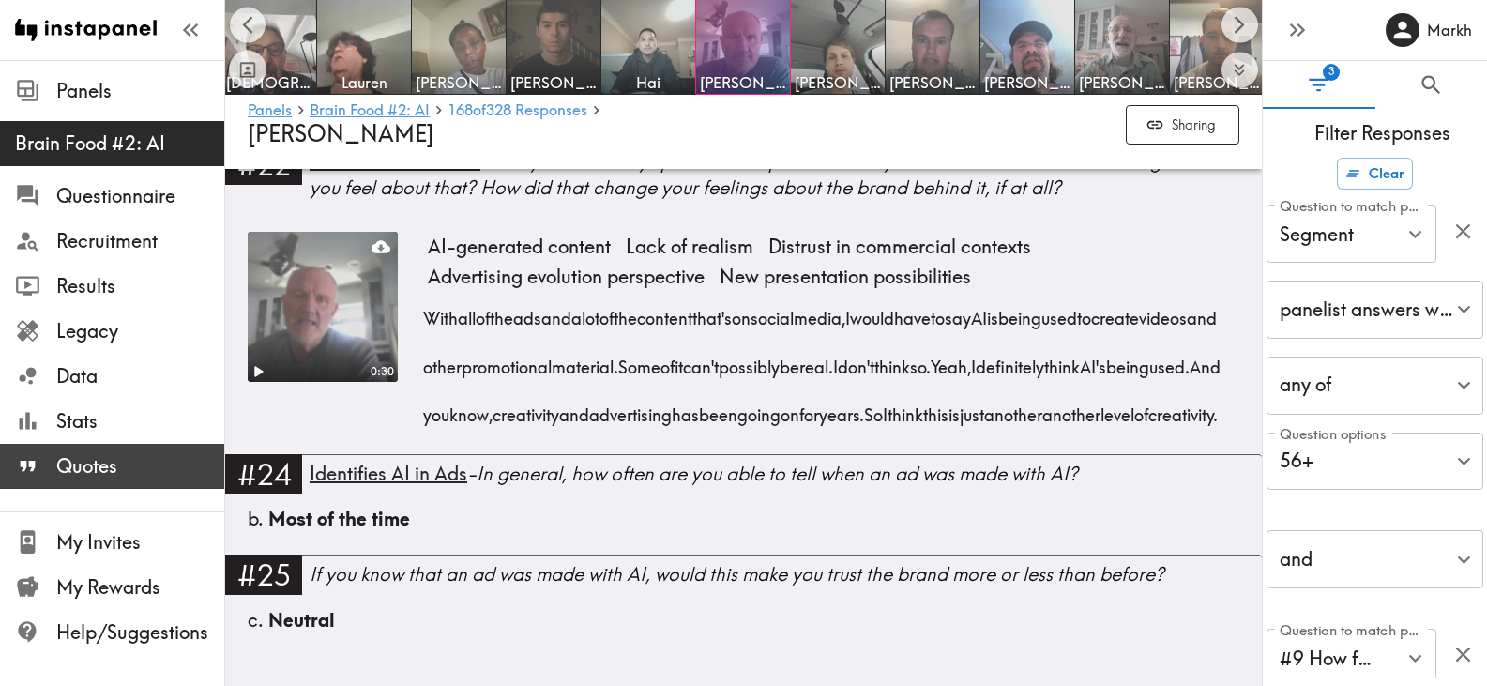
scroll to position [4822, 0]
